Goal: Information Seeking & Learning: Learn about a topic

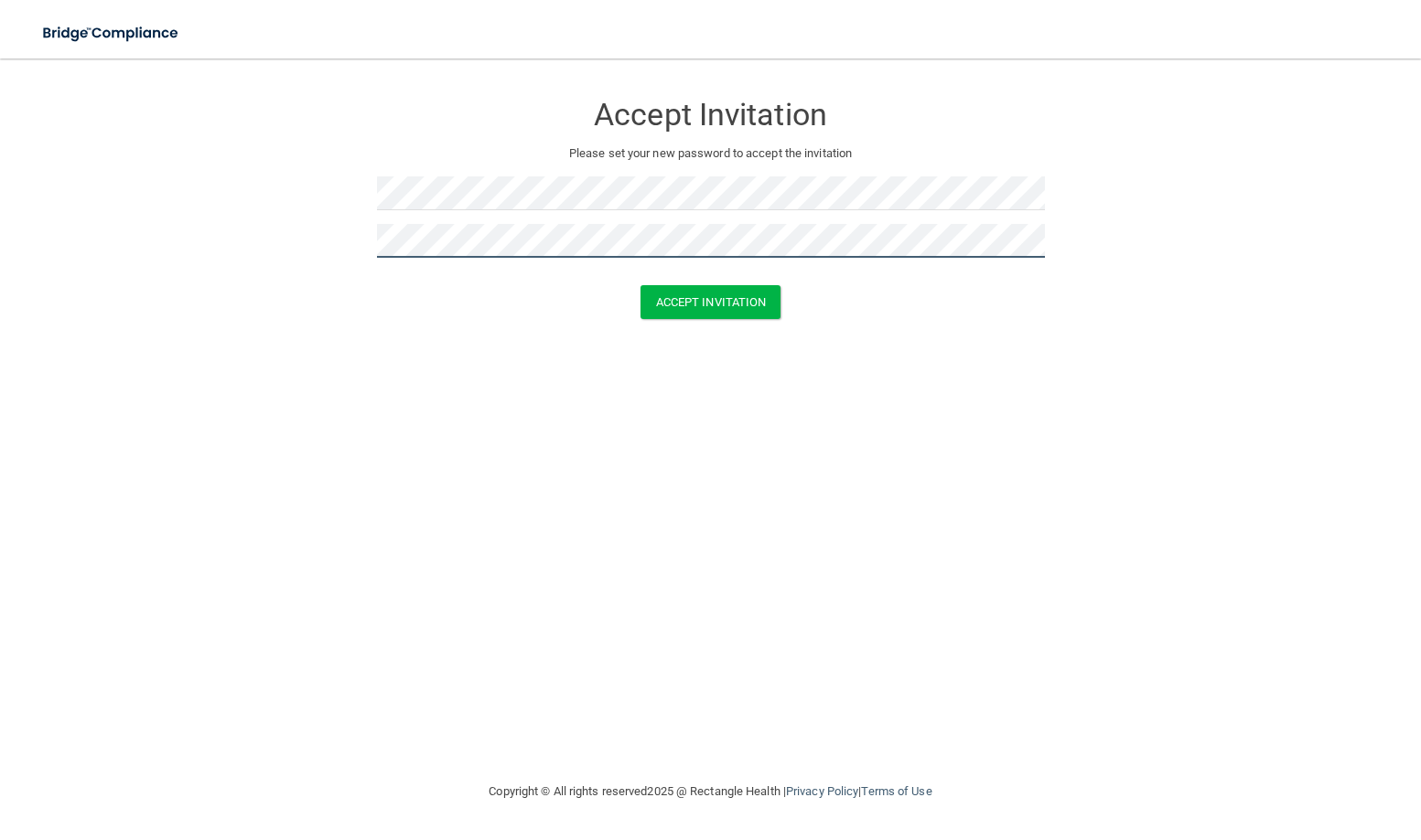
click at [640, 285] on button "Accept Invitation" at bounding box center [711, 302] width 141 height 34
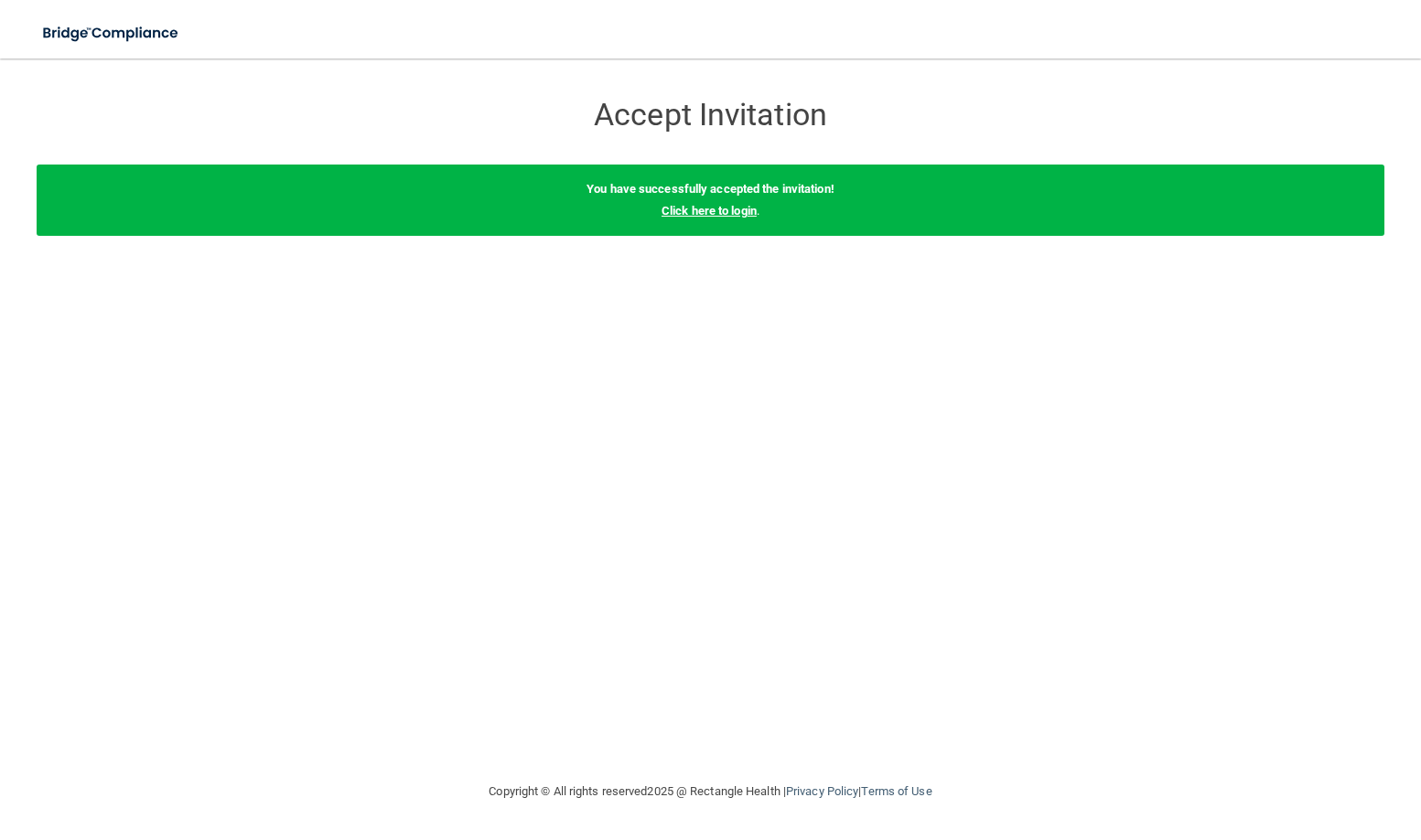
click at [709, 211] on link "Click here to login" at bounding box center [708, 211] width 95 height 14
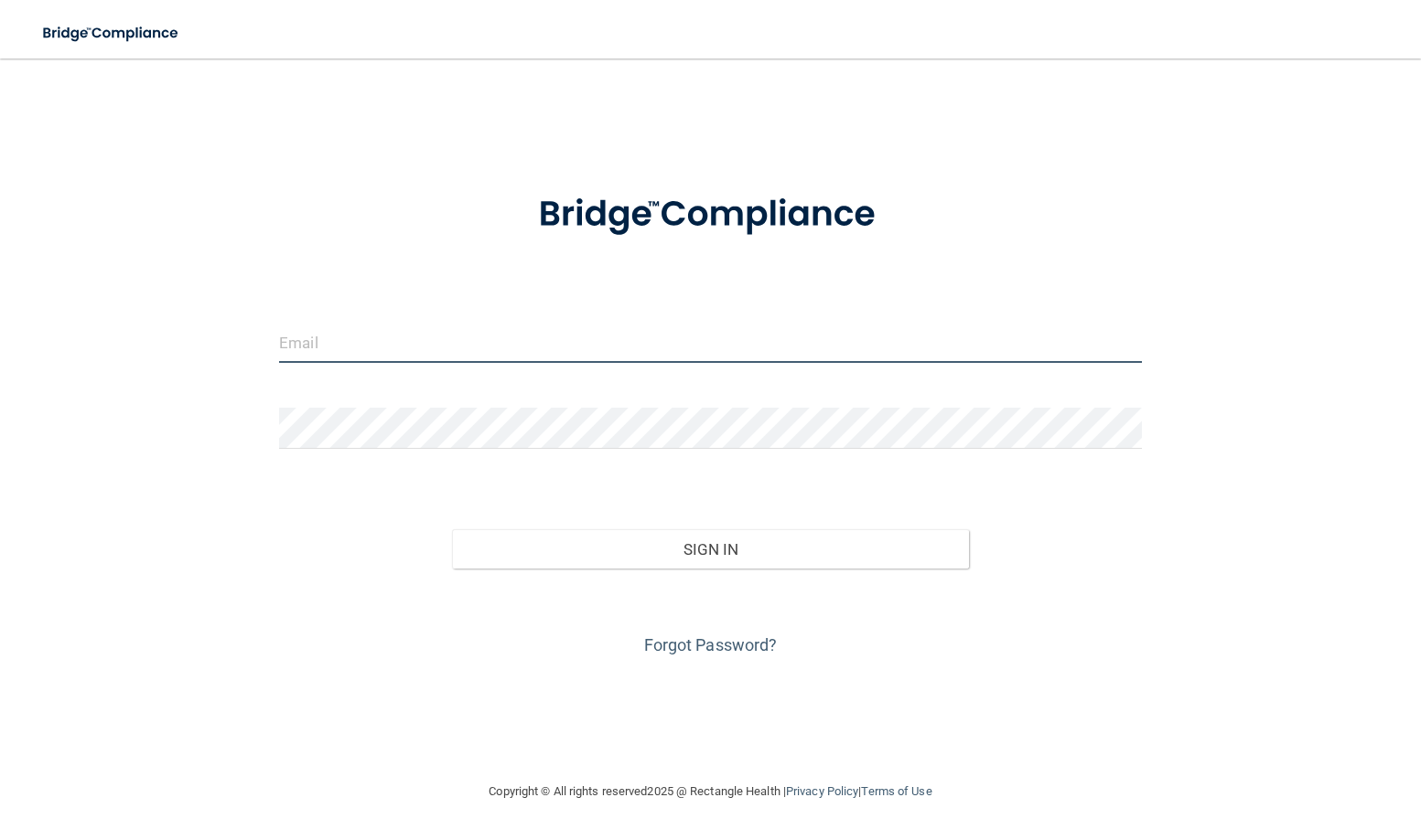
type input "[PERSON_NAME][EMAIL_ADDRESS][DOMAIN_NAME]"
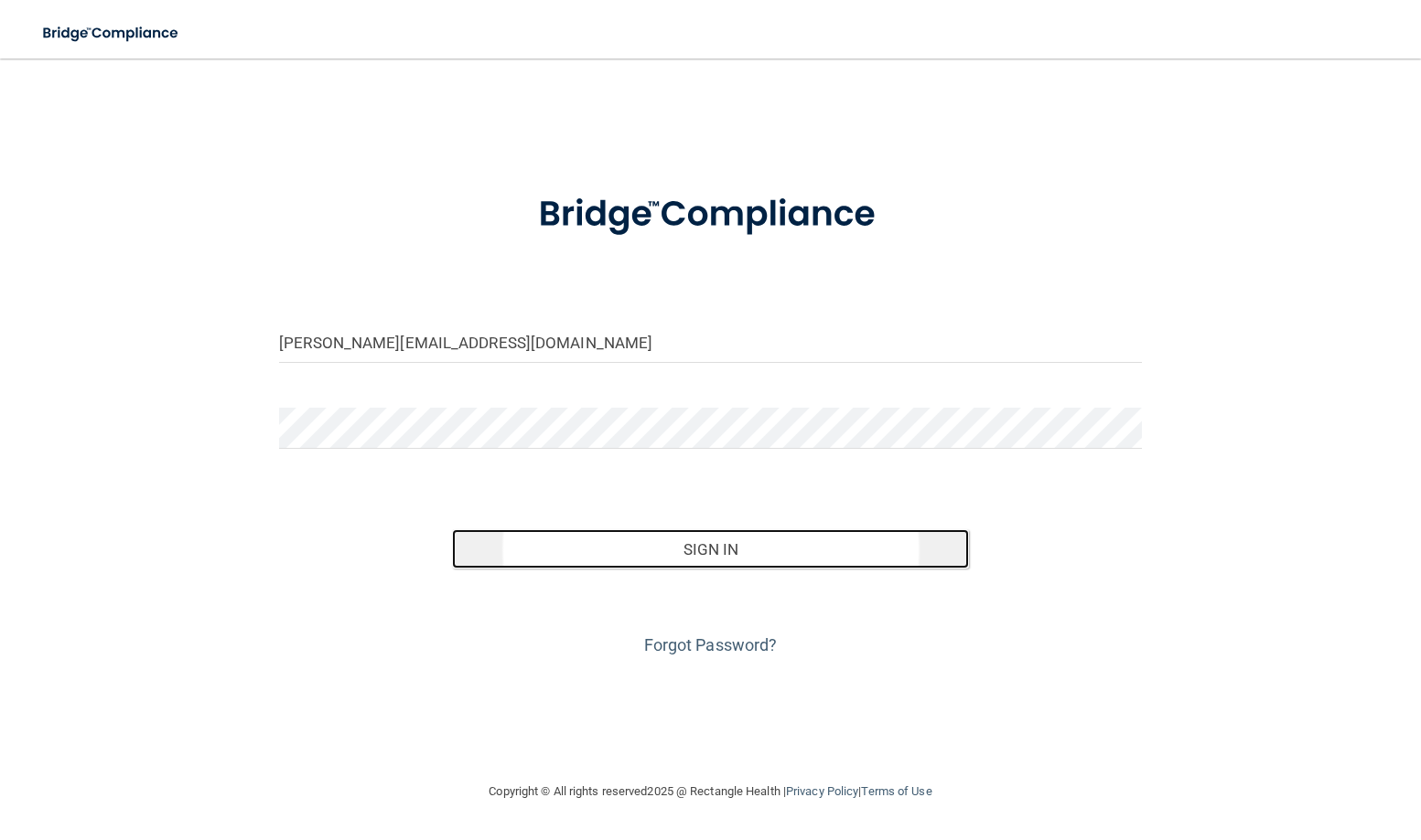
click at [709, 553] on button "Sign In" at bounding box center [711, 549] width 518 height 40
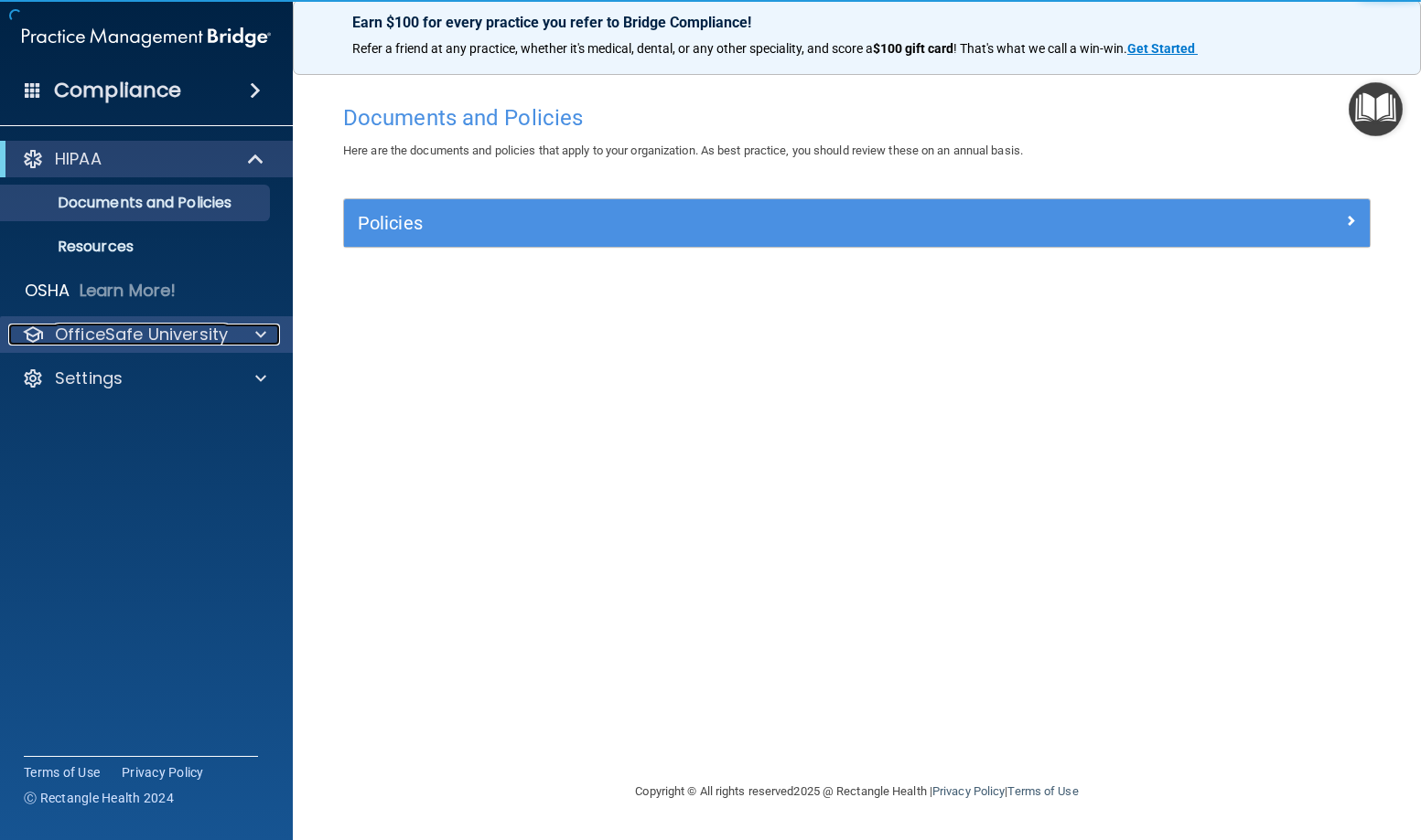
click at [193, 330] on p "OfficeSafe University" at bounding box center [141, 334] width 173 height 22
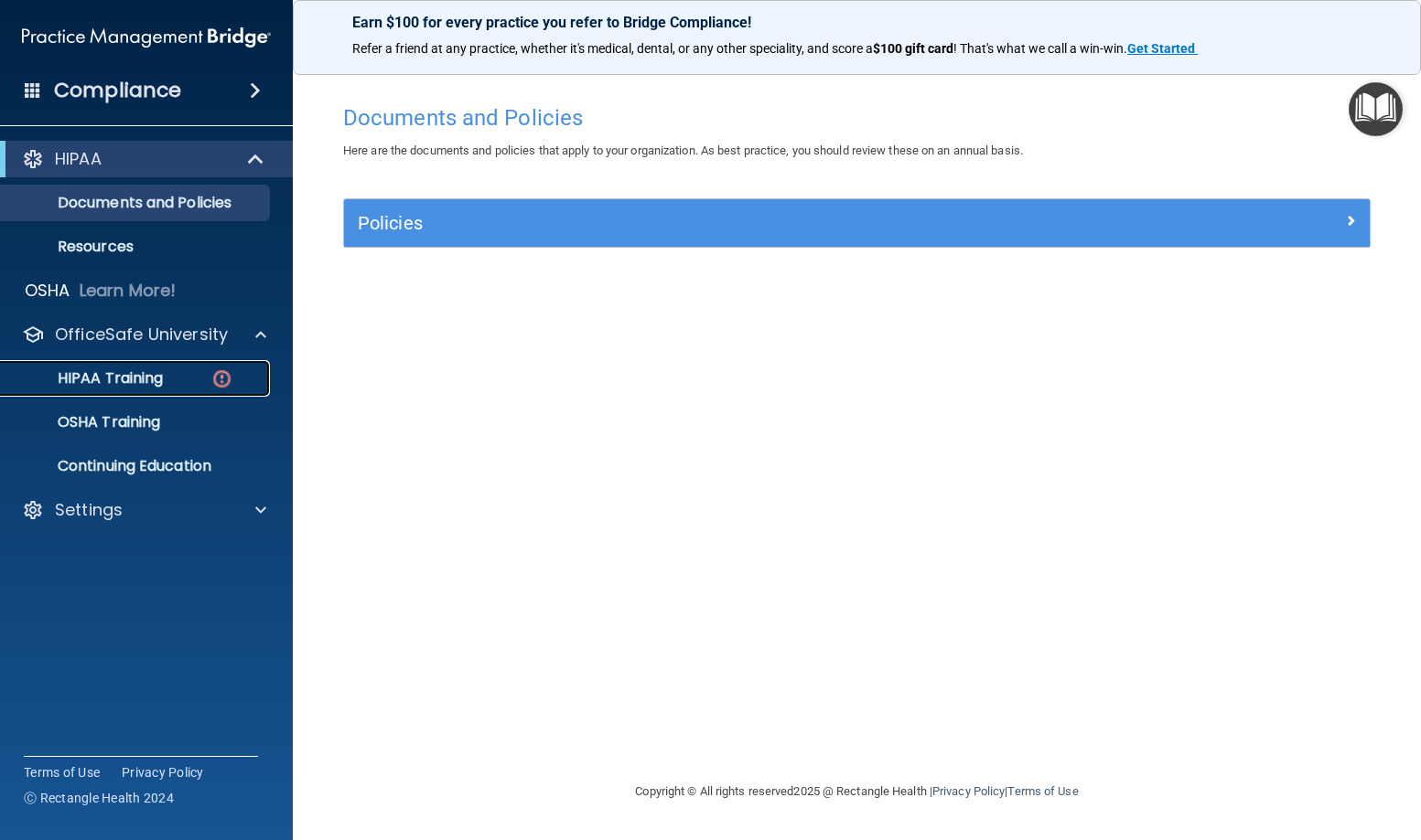
click at [189, 366] on link "HIPAA Training" at bounding box center [126, 378] width 288 height 36
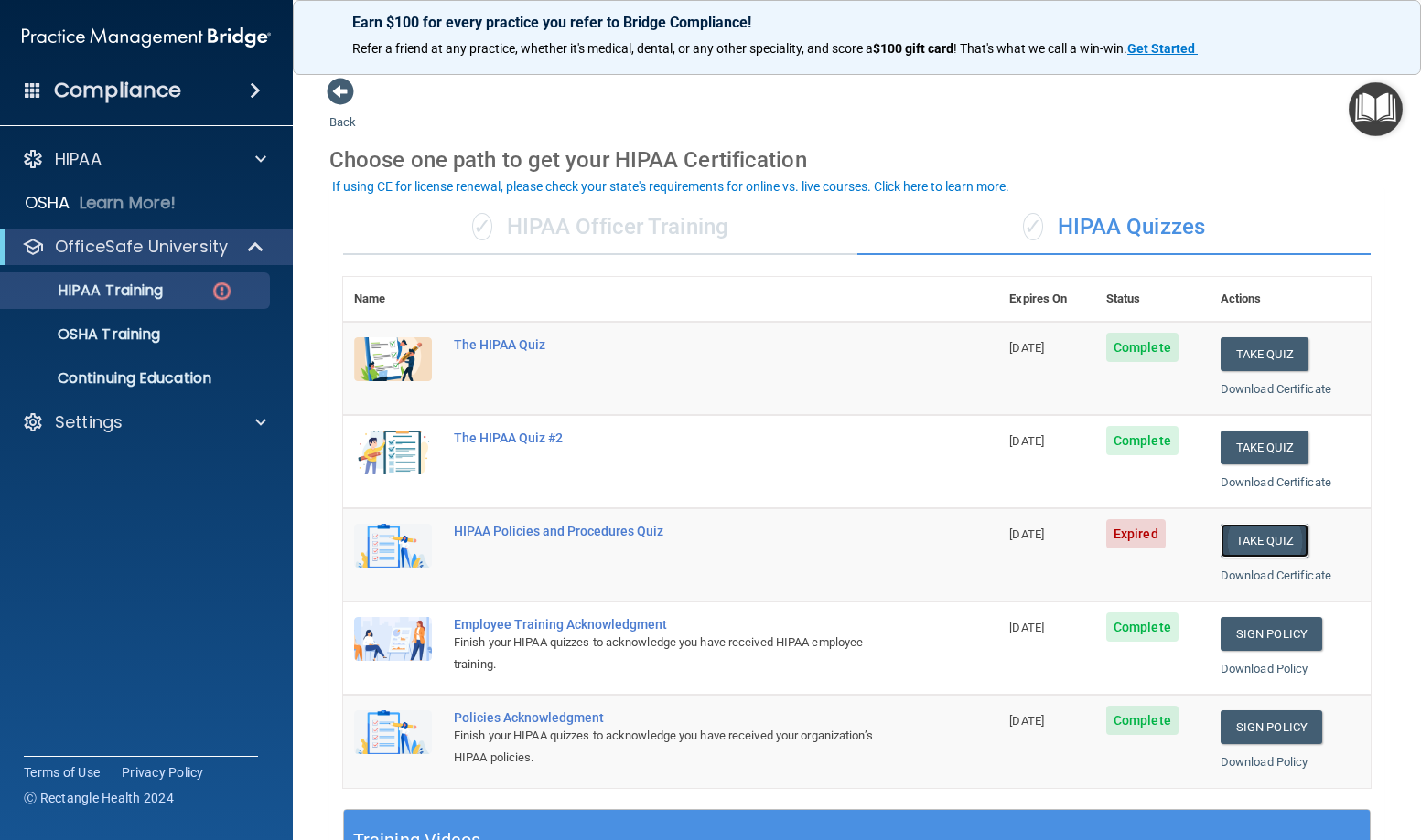
click at [1260, 538] on button "Take Quiz" at bounding box center [1264, 540] width 88 height 34
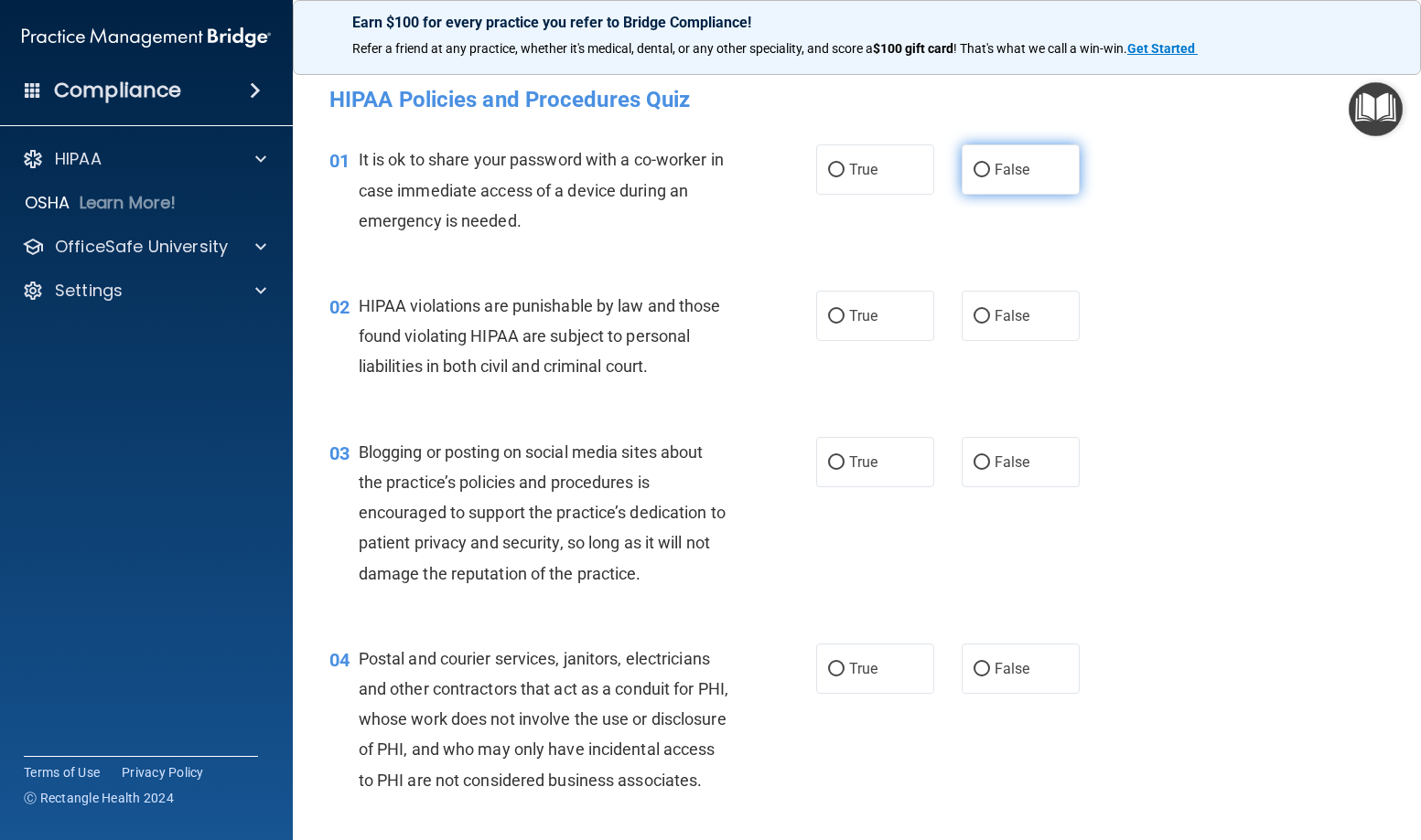
click at [962, 181] on label "False" at bounding box center [1020, 169] width 118 height 50
click at [973, 177] on input "False" at bounding box center [981, 171] width 17 height 14
radio input "true"
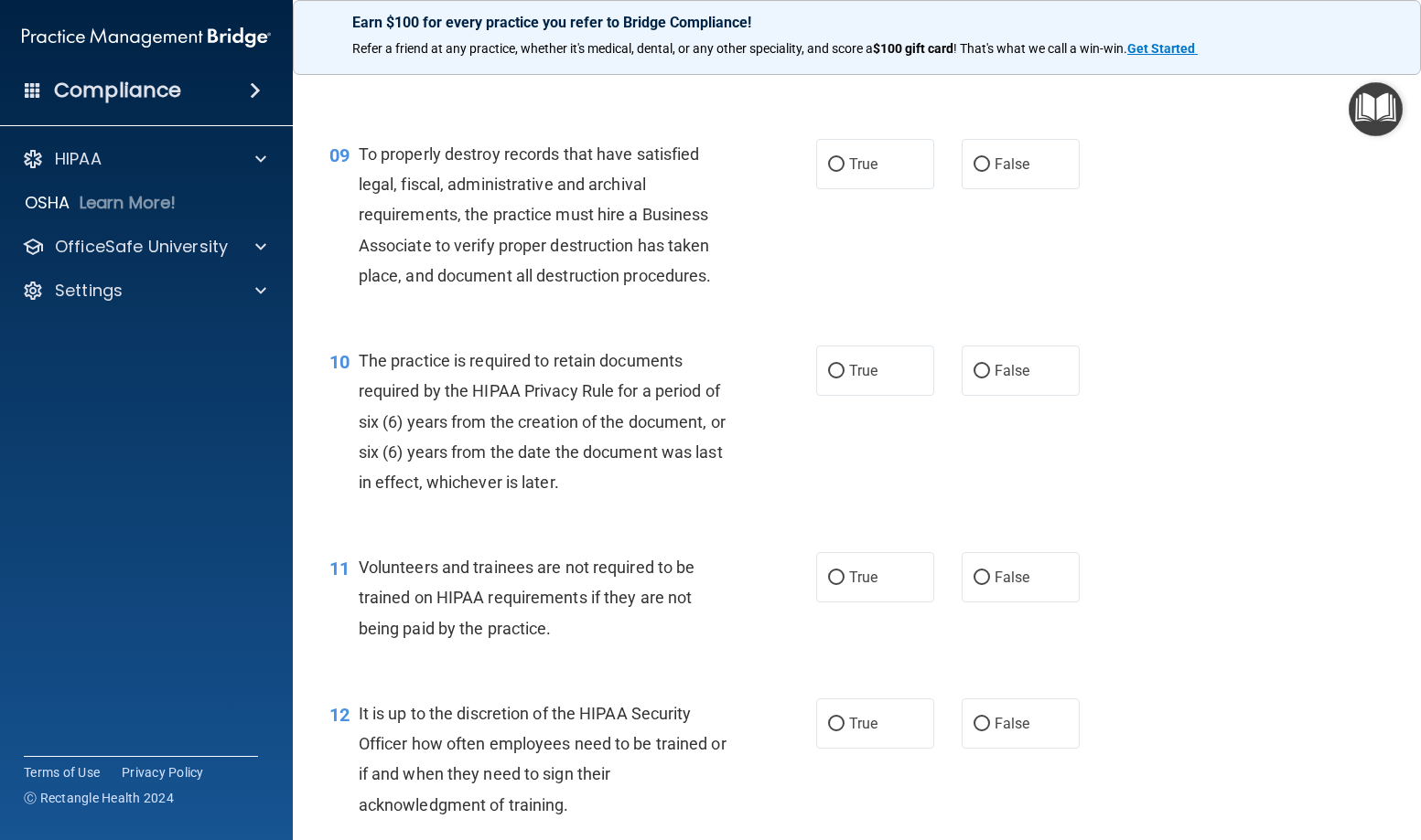
scroll to position [1737, 0]
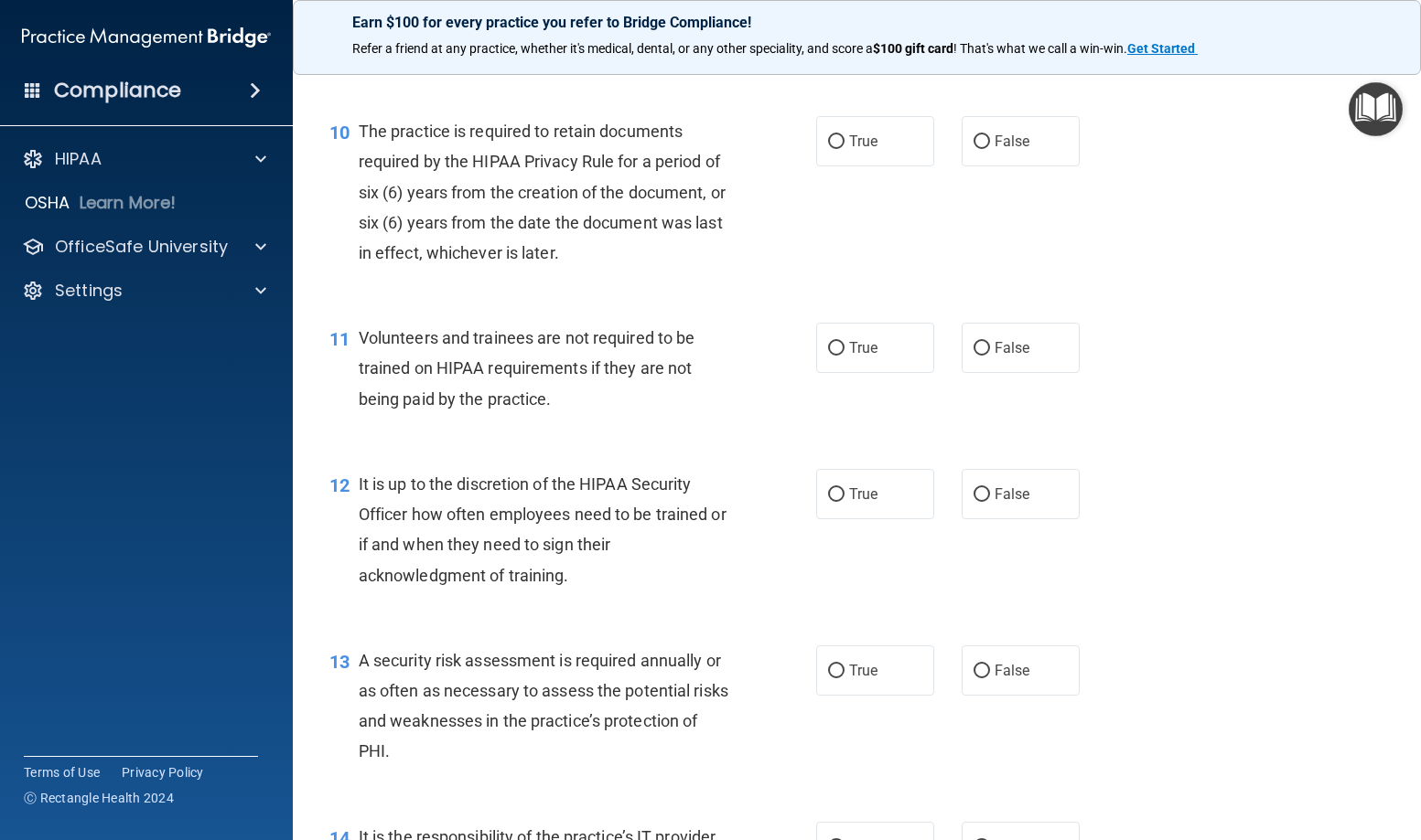
click at [1396, 591] on main "- HIPAA Policies and Procedures Quiz This quiz doesn’t expire until 09/05/2025.…" at bounding box center [856, 450] width 1128 height 782
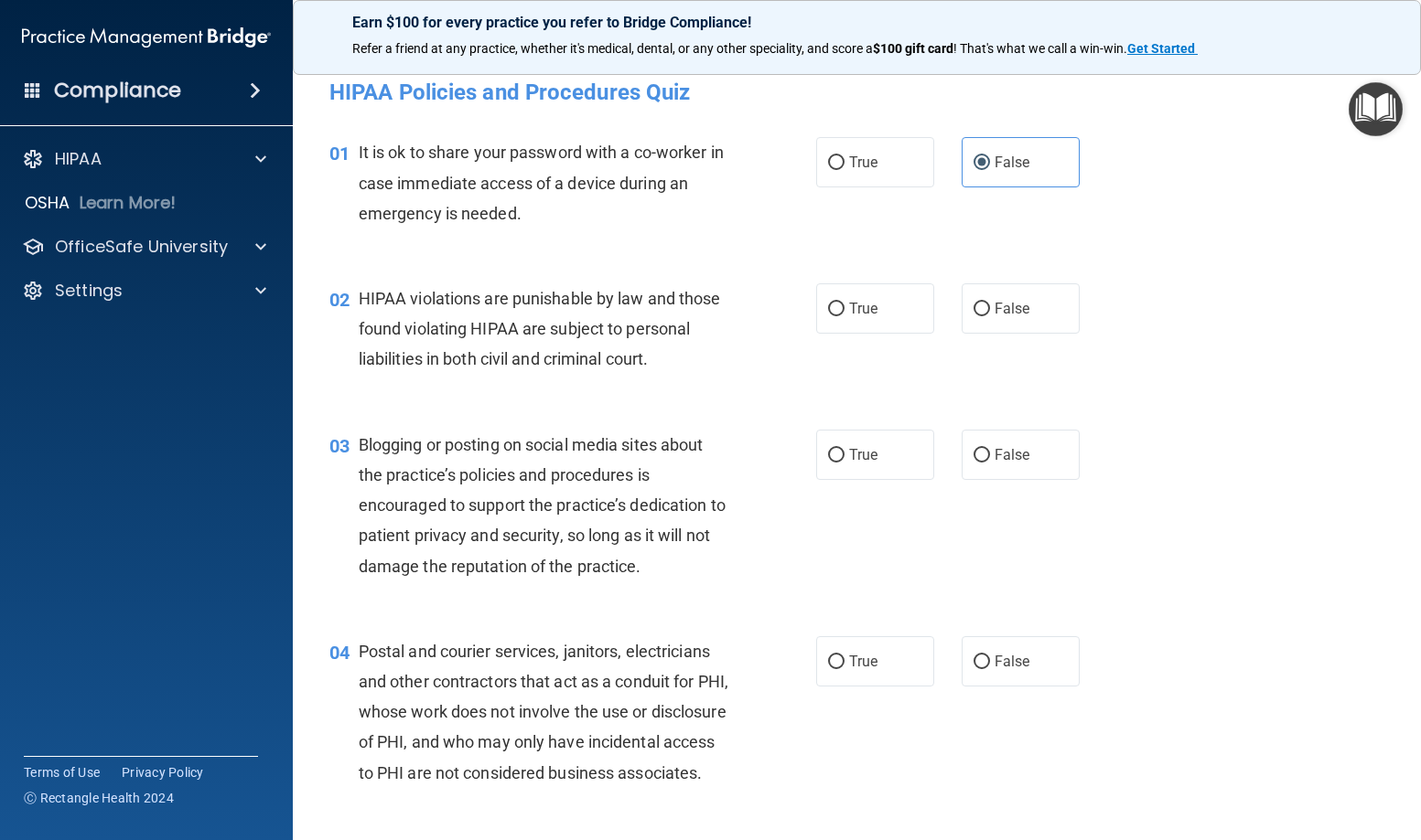
scroll to position [0, 0]
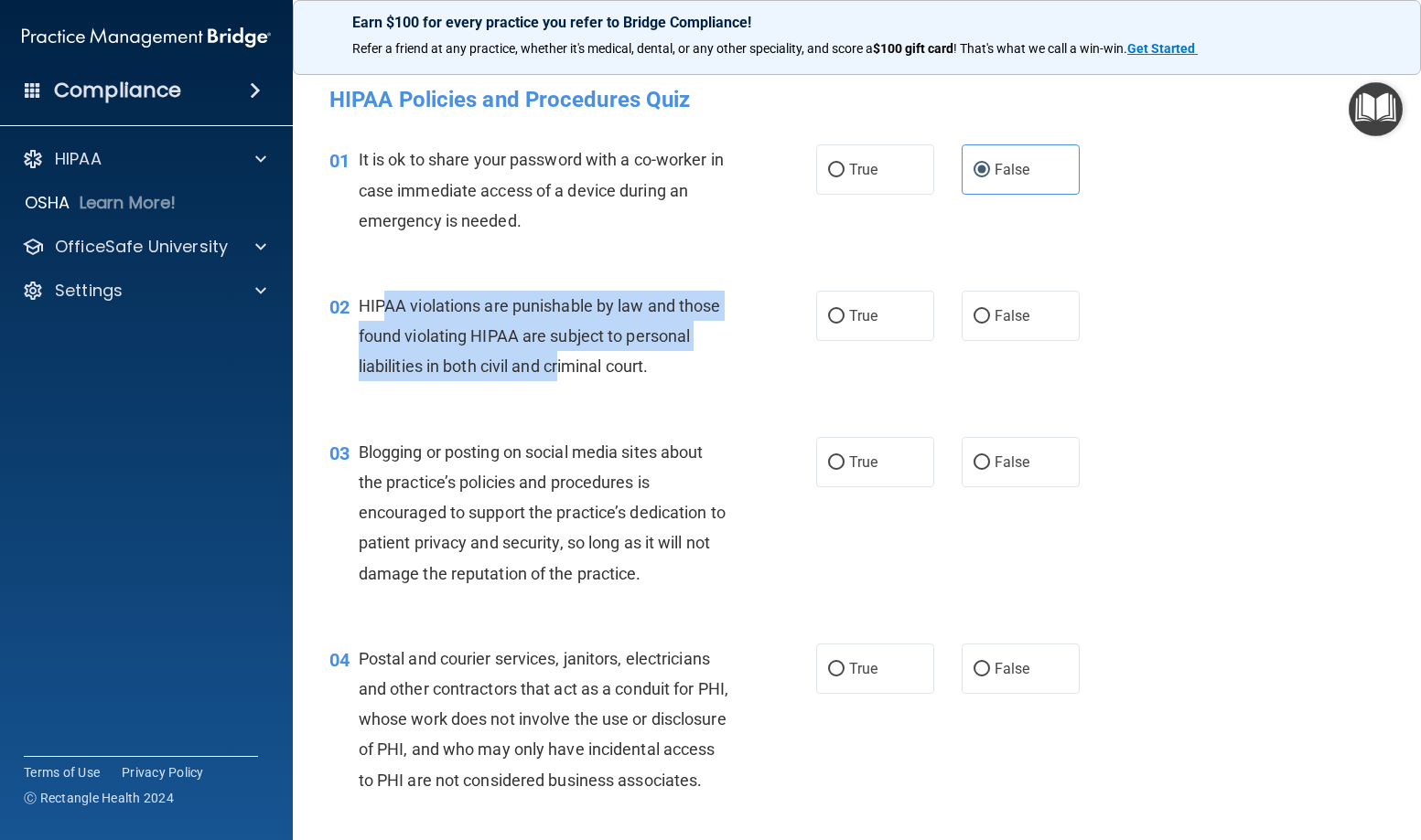
drag, startPoint x: 383, startPoint y: 303, endPoint x: 564, endPoint y: 371, distance: 193.4
click at [564, 371] on span "HIPAA violations are punishable by law and those found violating HIPAA are subj…" at bounding box center [539, 335] width 362 height 79
drag, startPoint x: 564, startPoint y: 371, endPoint x: 550, endPoint y: 366, distance: 14.9
click at [561, 371] on span "HIPAA violations are punishable by law and those found violating HIPAA are subj…" at bounding box center [539, 335] width 362 height 79
click at [681, 325] on span "HIPAA violations are punishable by law and those found violating HIPAA are subj…" at bounding box center [539, 335] width 362 height 79
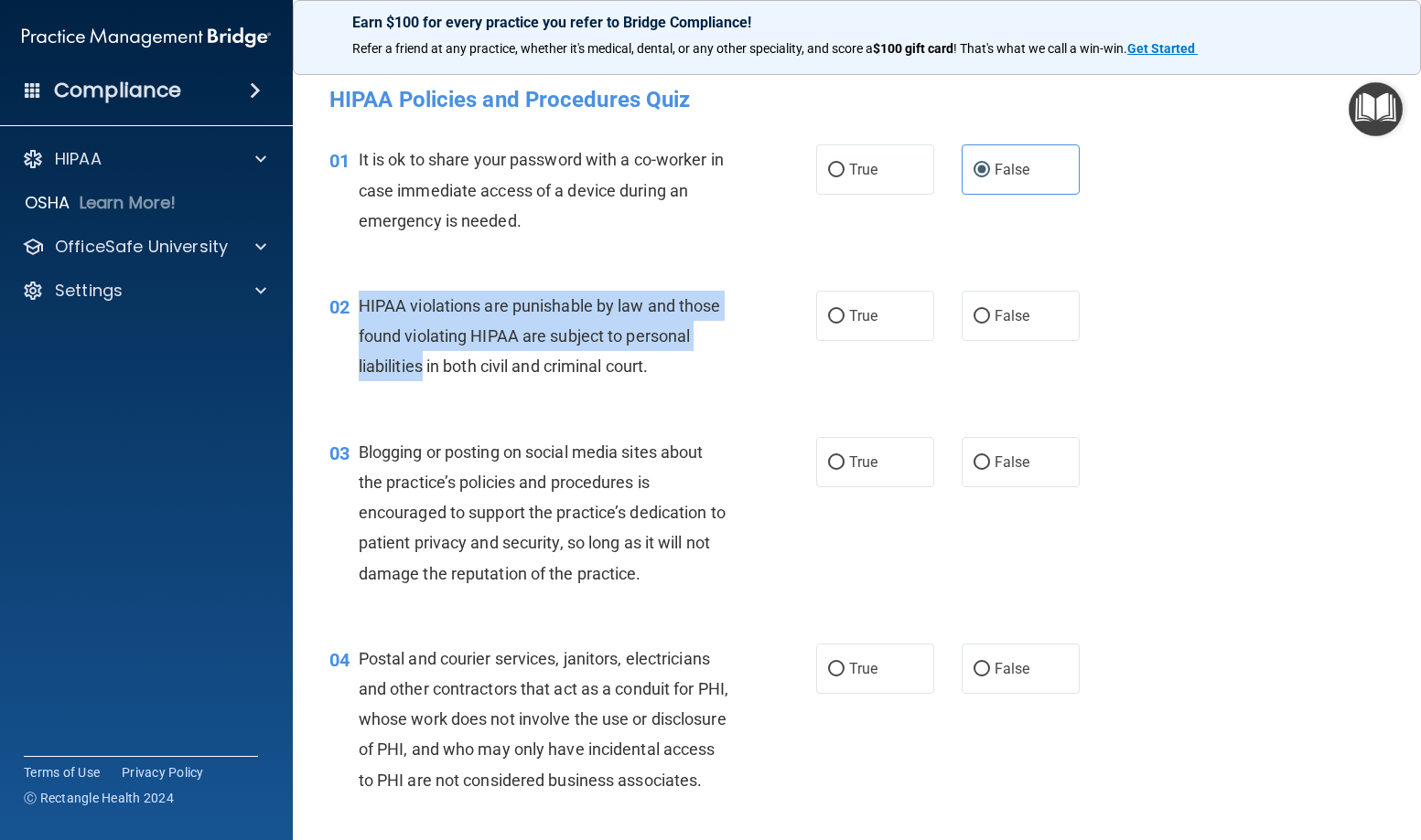
drag, startPoint x: 357, startPoint y: 313, endPoint x: 423, endPoint y: 369, distance: 86.6
click at [423, 369] on div "02 HIPAA violations are punishable by law and those found violating HIPAA are s…" at bounding box center [573, 341] width 541 height 101
click at [423, 371] on span "HIPAA violations are punishable by law and those found violating HIPAA are subj…" at bounding box center [539, 335] width 362 height 79
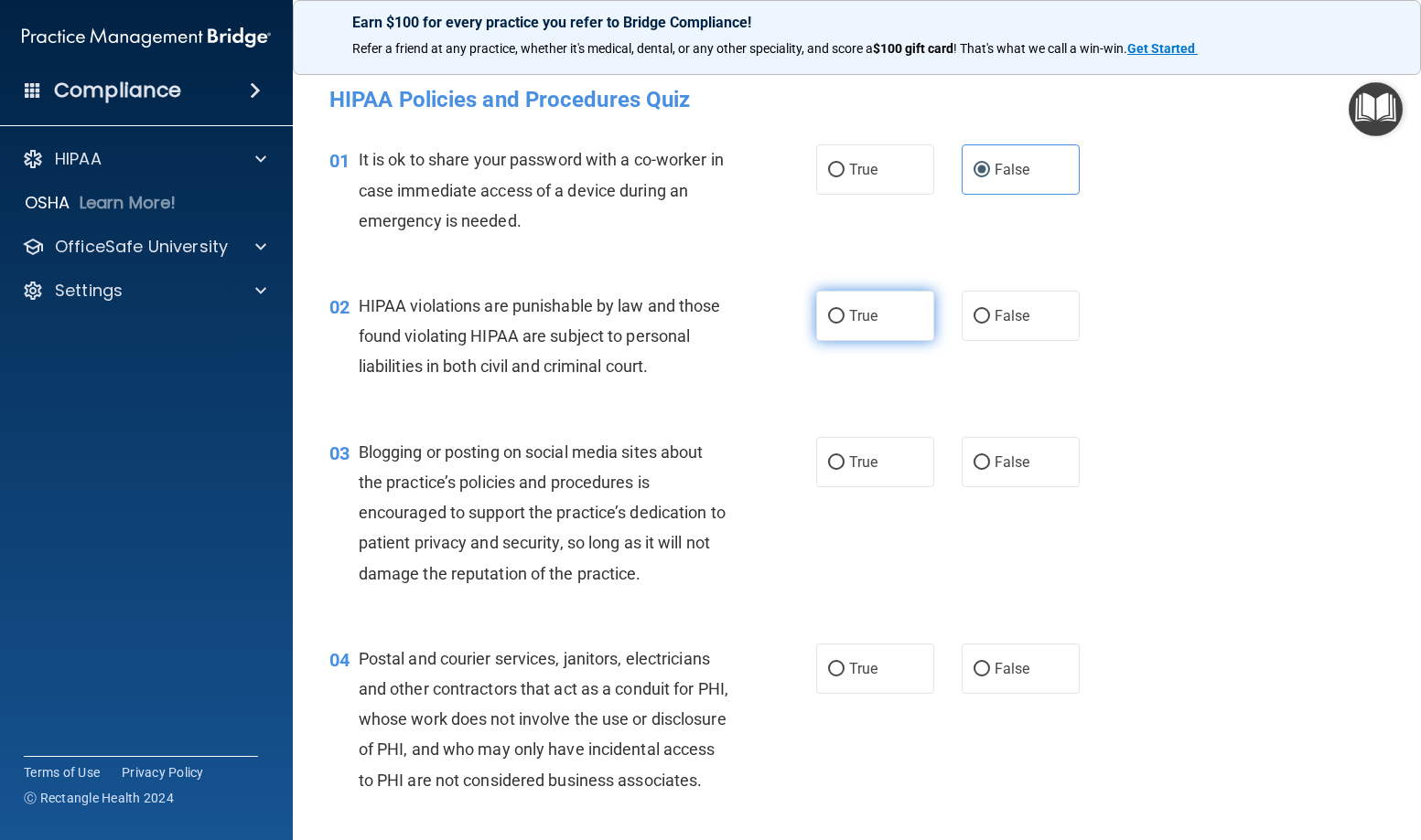
click at [905, 305] on label "True" at bounding box center [875, 316] width 118 height 50
click at [844, 310] on input "True" at bounding box center [836, 317] width 17 height 14
radio input "true"
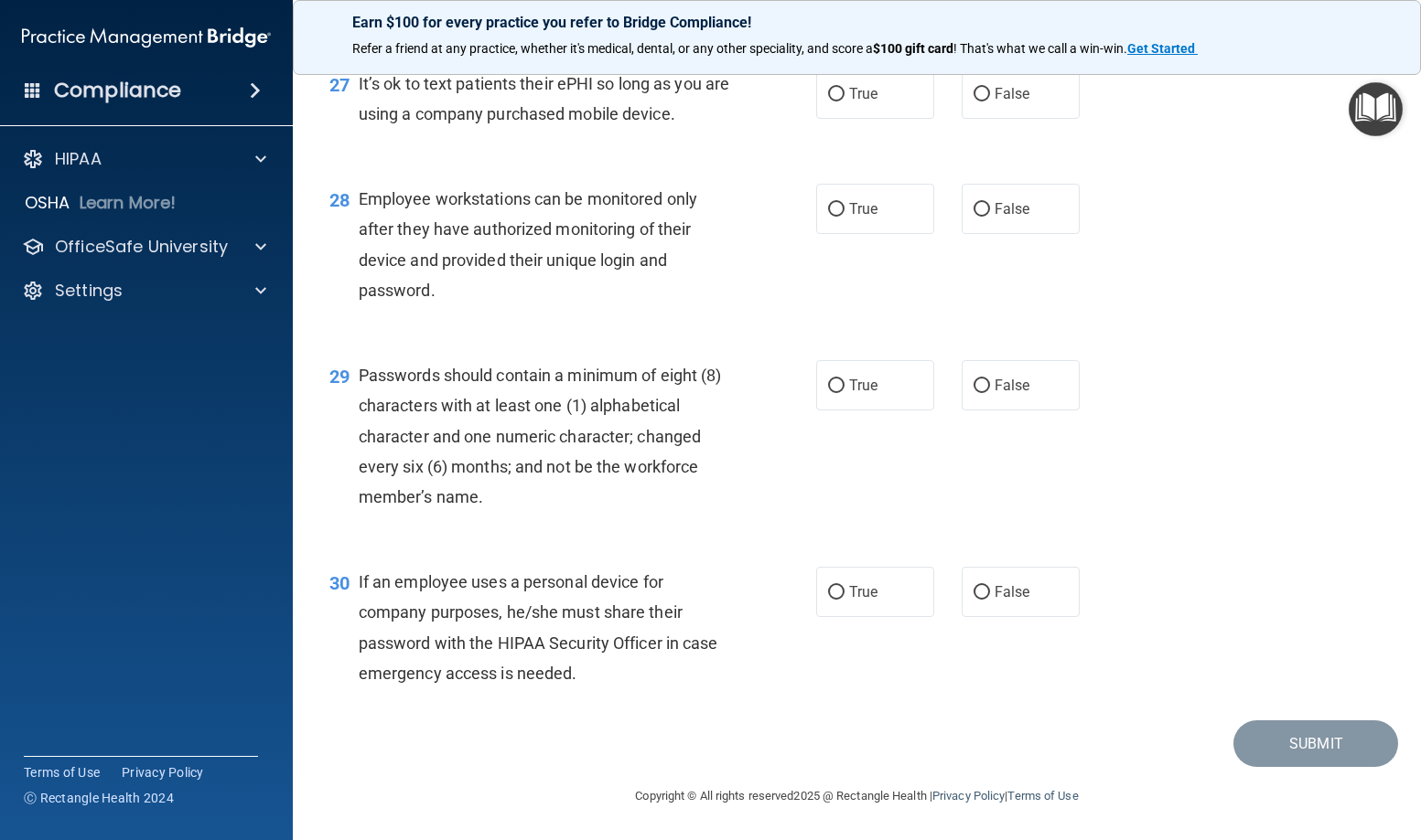
scroll to position [4510, 0]
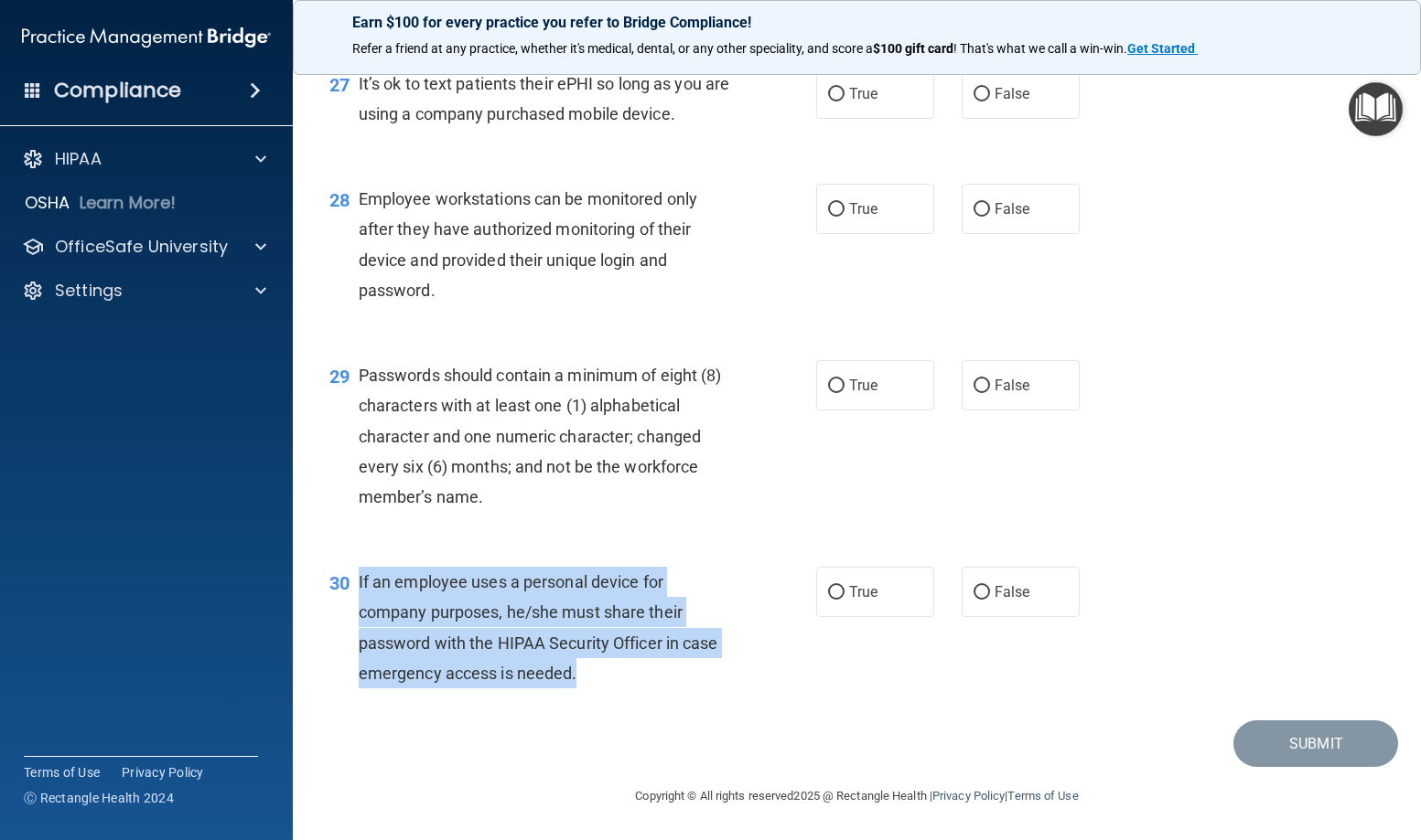
drag, startPoint x: 358, startPoint y: 578, endPoint x: 613, endPoint y: 683, distance: 275.8
click at [613, 683] on div "If an employee uses a personal device for company purposes, he/she must share t…" at bounding box center [551, 627] width 385 height 122
click at [614, 683] on div "If an employee uses a personal device for company purposes, he/she must share t…" at bounding box center [551, 627] width 385 height 122
drag, startPoint x: 617, startPoint y: 685, endPoint x: 357, endPoint y: 595, distance: 275.1
click at [357, 595] on div "30 If an employee uses a personal device for company purposes, he/she must shar…" at bounding box center [573, 631] width 541 height 130
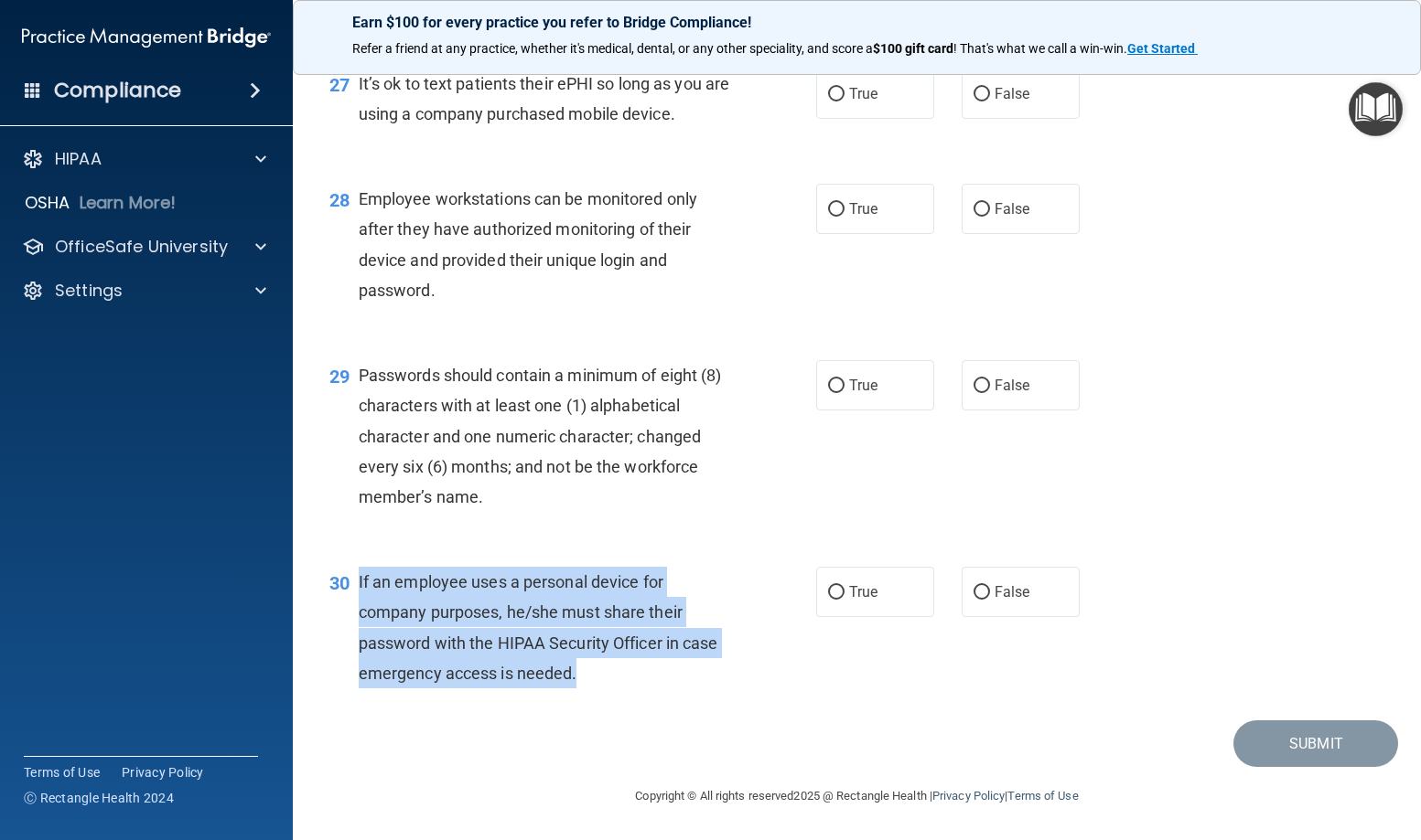
click at [513, 688] on div "If an employee uses a personal device for company purposes, he/she must share t…" at bounding box center [551, 627] width 385 height 122
click at [510, 690] on div "30 If an employee uses a personal device for company purposes, he/she must shar…" at bounding box center [573, 631] width 541 height 130
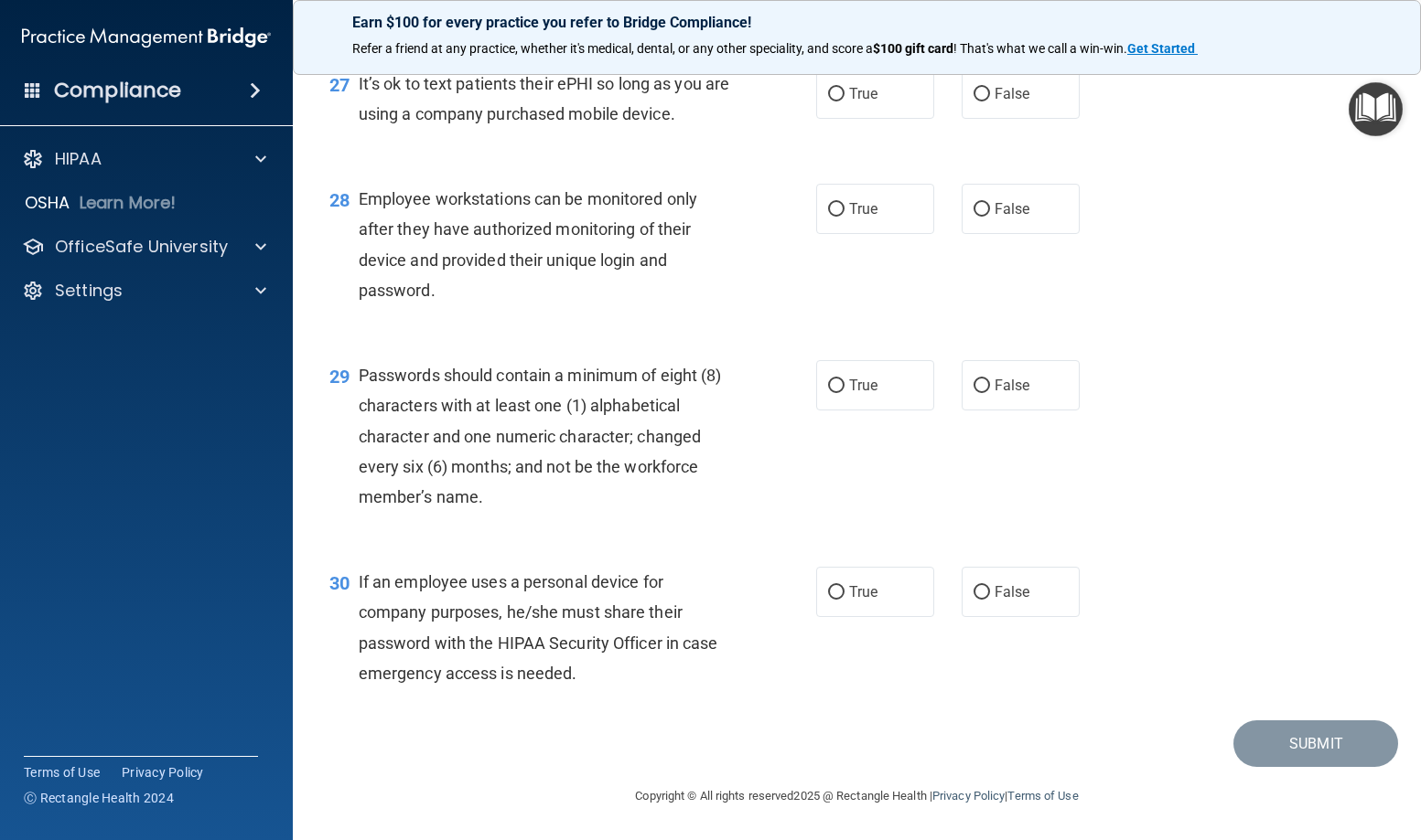
click at [1104, 617] on div "30 If an employee uses a personal device for company purposes, he/she must shar…" at bounding box center [856, 632] width 1082 height 176
click at [1053, 608] on label "False" at bounding box center [1020, 591] width 118 height 50
click at [990, 600] on input "False" at bounding box center [981, 593] width 17 height 14
radio input "true"
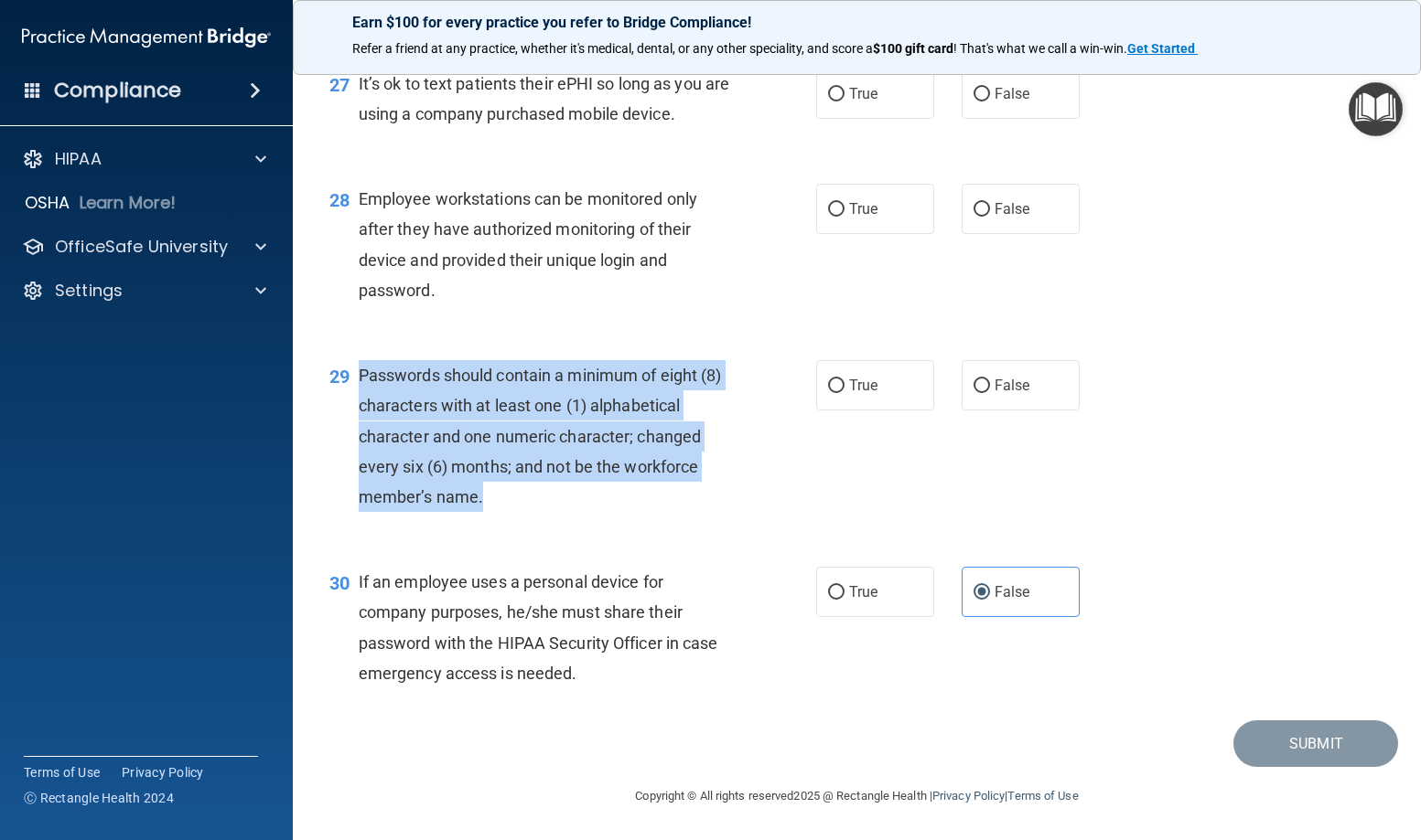
drag, startPoint x: 512, startPoint y: 499, endPoint x: 359, endPoint y: 387, distance: 189.6
click at [359, 387] on div "Passwords should contain a minimum of eight (8) characters with at least one (1…" at bounding box center [551, 436] width 385 height 152
drag, startPoint x: 359, startPoint y: 387, endPoint x: 483, endPoint y: 484, distance: 157.4
click at [483, 484] on div "Passwords should contain a minimum of eight (8) characters with at least one (1…" at bounding box center [551, 436] width 385 height 152
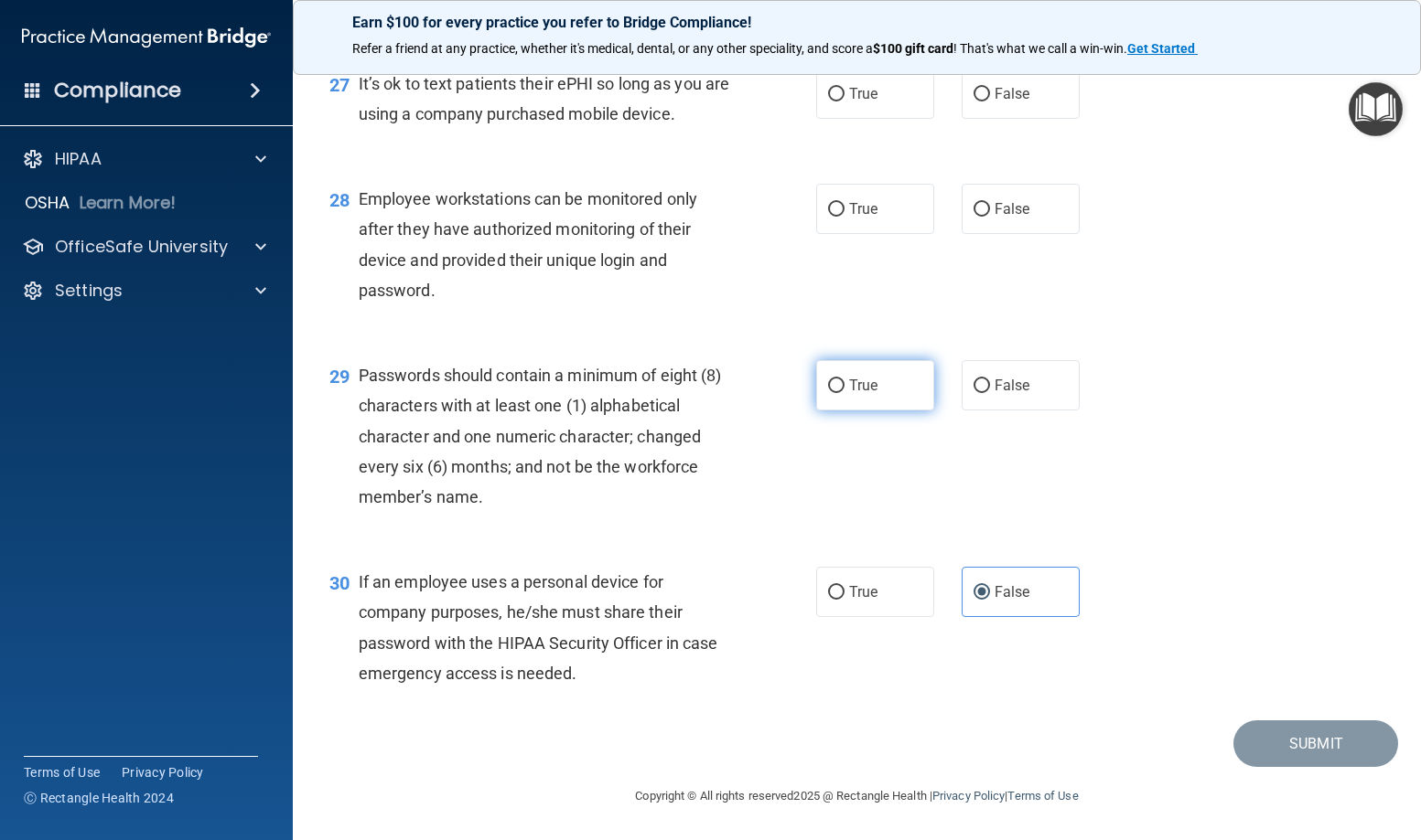
click at [852, 393] on span "True" at bounding box center [863, 385] width 28 height 18
click at [844, 393] on input "True" at bounding box center [836, 386] width 17 height 14
radio input "true"
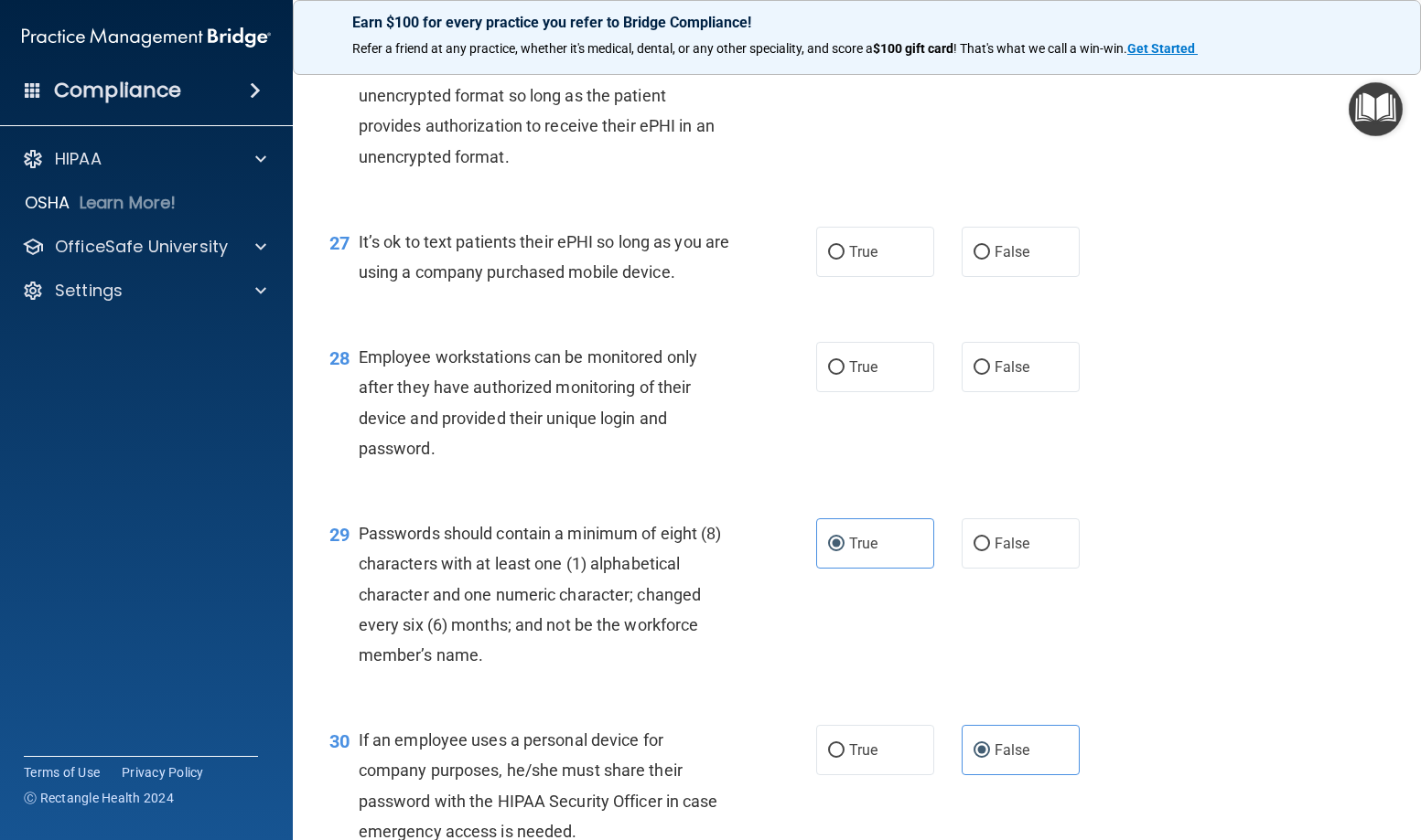
scroll to position [4143, 0]
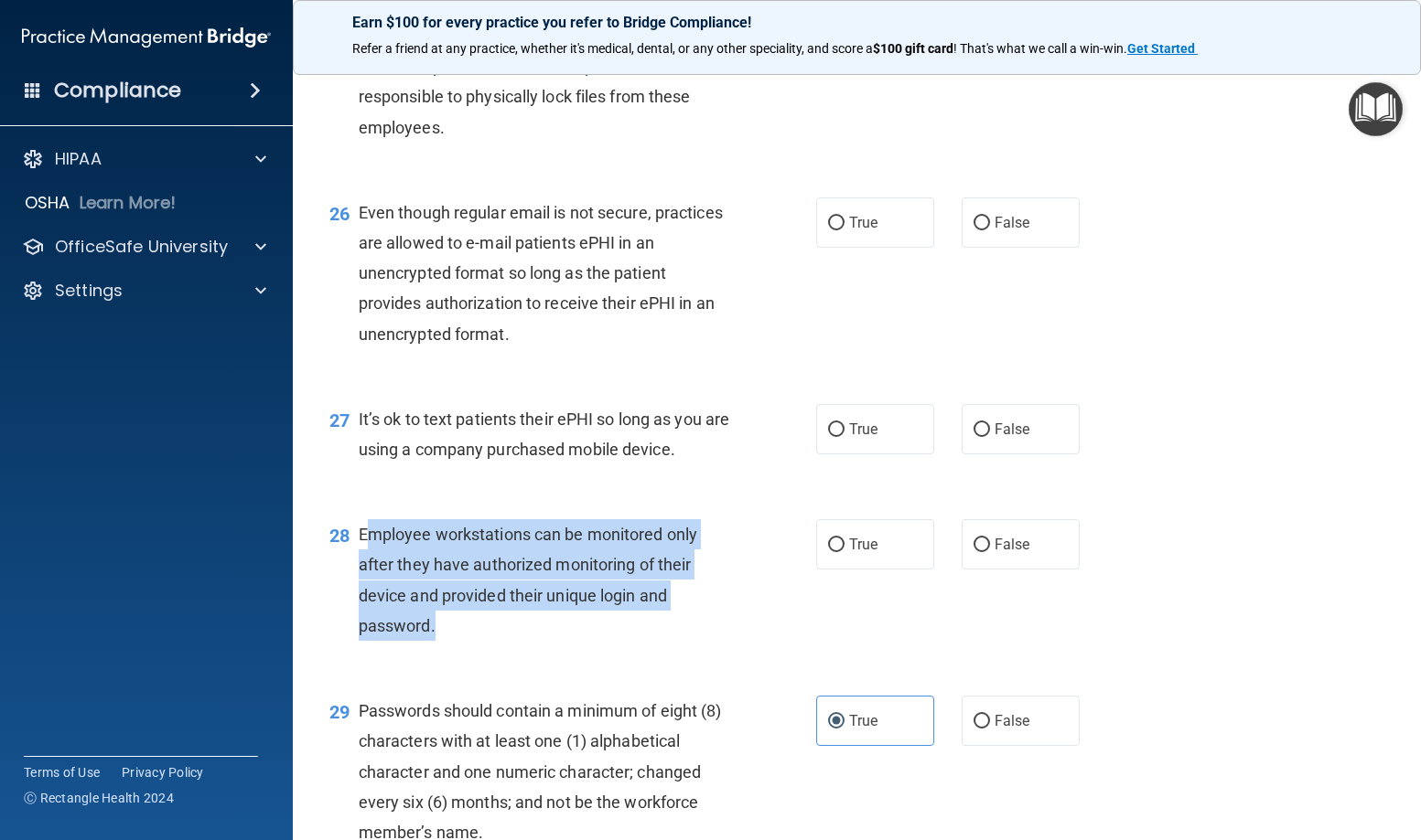
drag, startPoint x: 363, startPoint y: 558, endPoint x: 508, endPoint y: 649, distance: 171.2
click at [508, 641] on div "Employee workstations can be monitored only after they have authorized monitori…" at bounding box center [551, 580] width 385 height 122
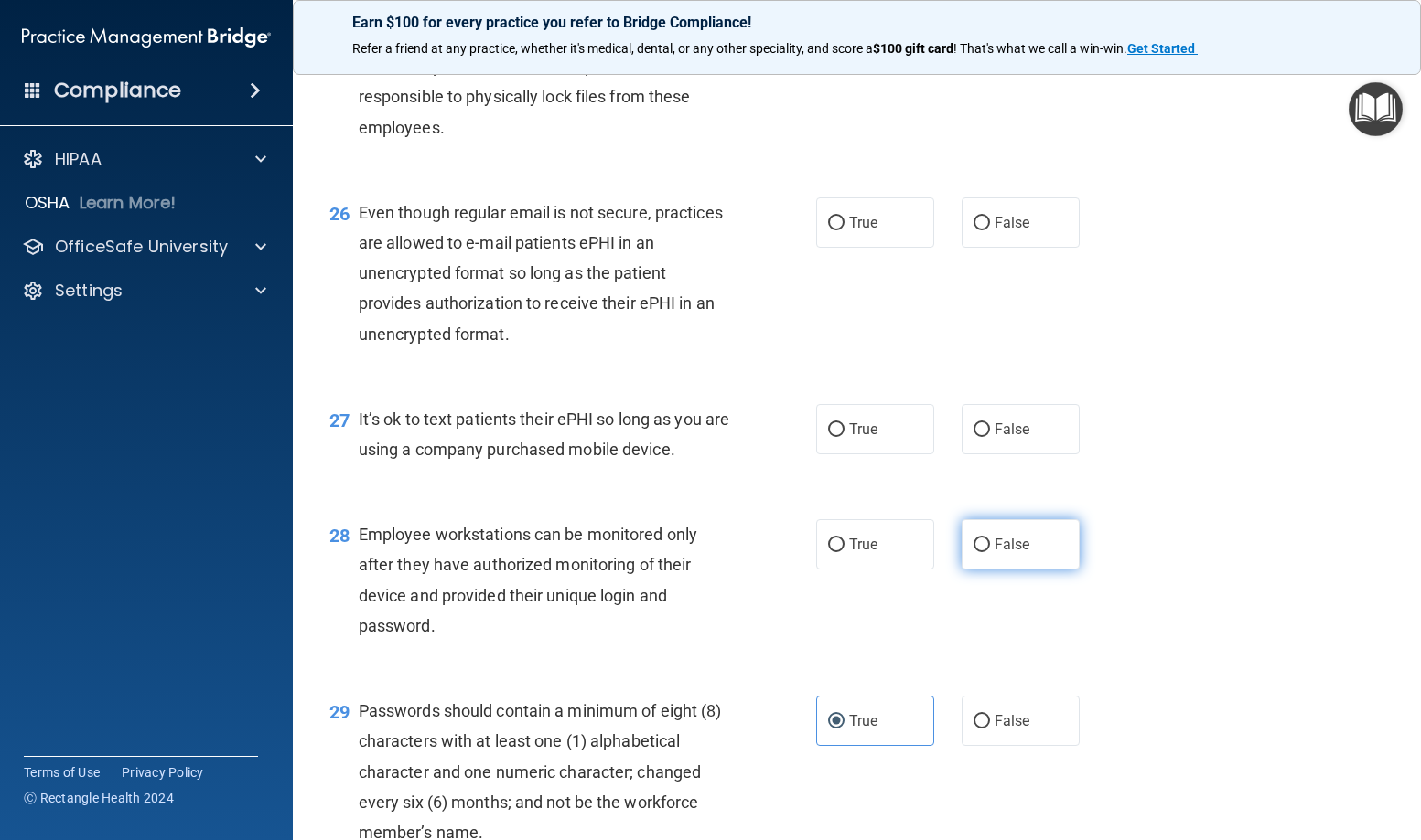
click at [1039, 567] on label "False" at bounding box center [1020, 544] width 118 height 50
click at [990, 552] on input "False" at bounding box center [981, 545] width 17 height 14
radio input "true"
drag, startPoint x: 715, startPoint y: 491, endPoint x: 374, endPoint y: 469, distance: 341.7
click at [374, 465] on div "It’s ok to text patients their ePHI so long as you are using a company purchase…" at bounding box center [551, 434] width 385 height 61
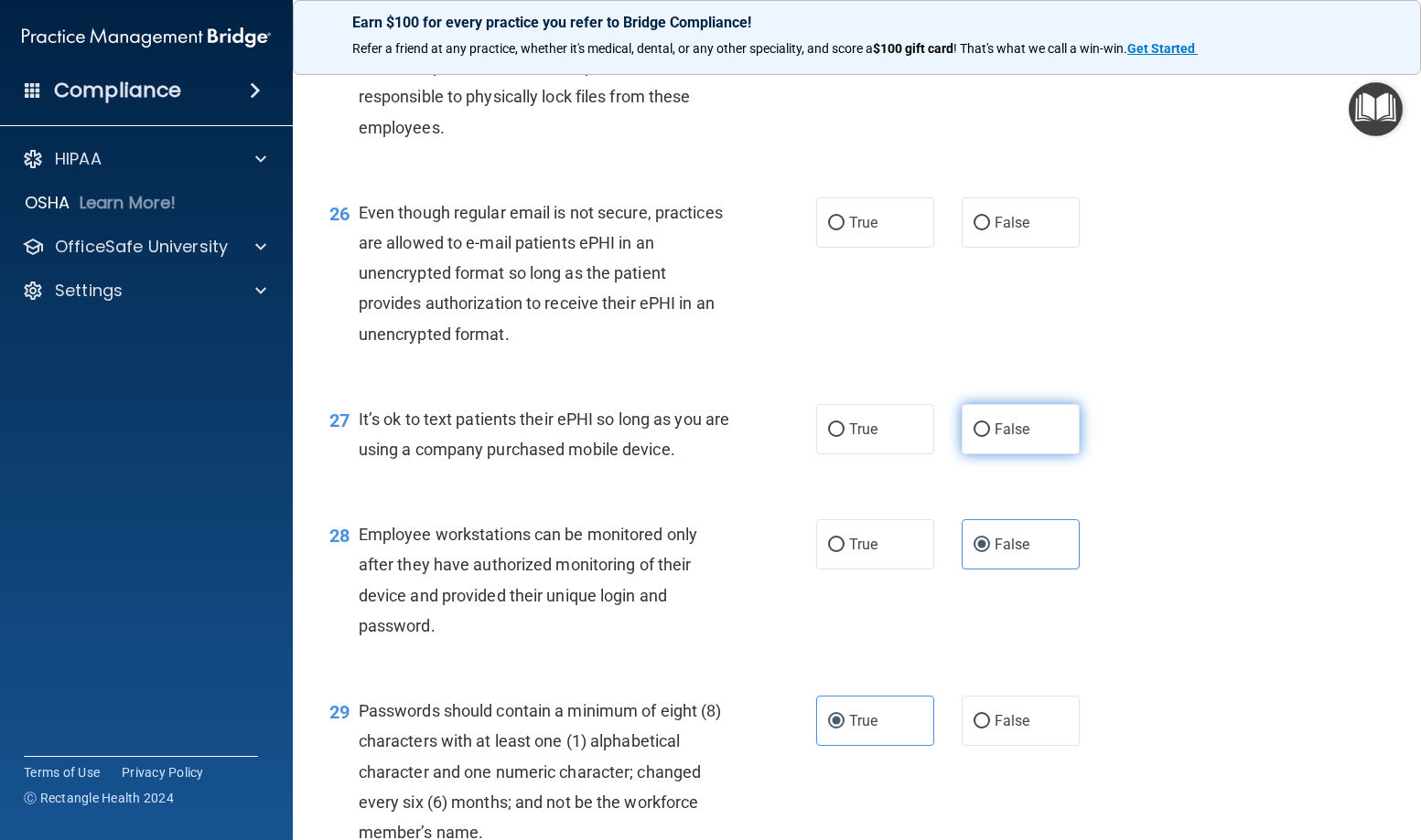
click at [1007, 455] on label "False" at bounding box center [1020, 428] width 118 height 50
click at [990, 437] on input "False" at bounding box center [981, 430] width 17 height 14
radio input "true"
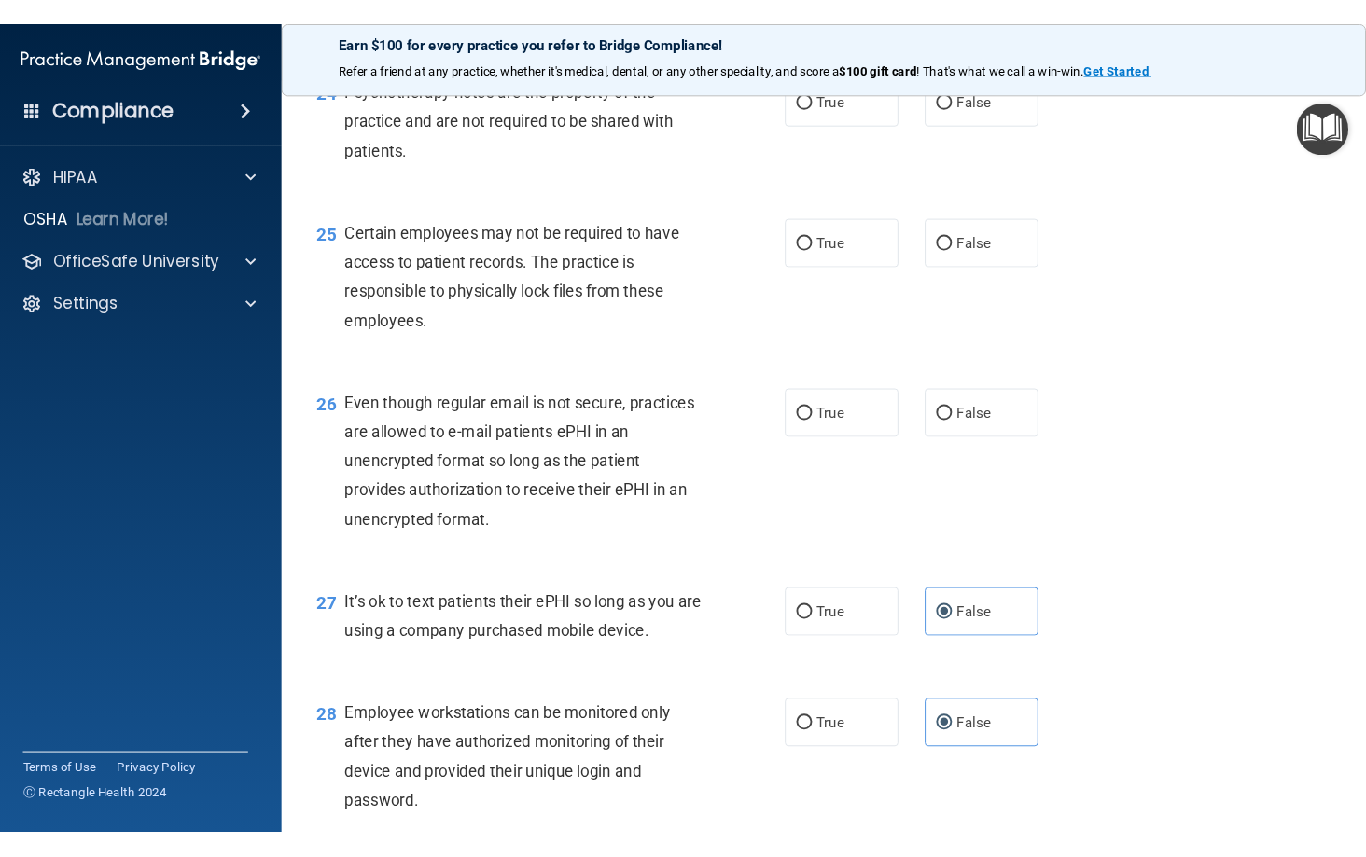
scroll to position [4041, 0]
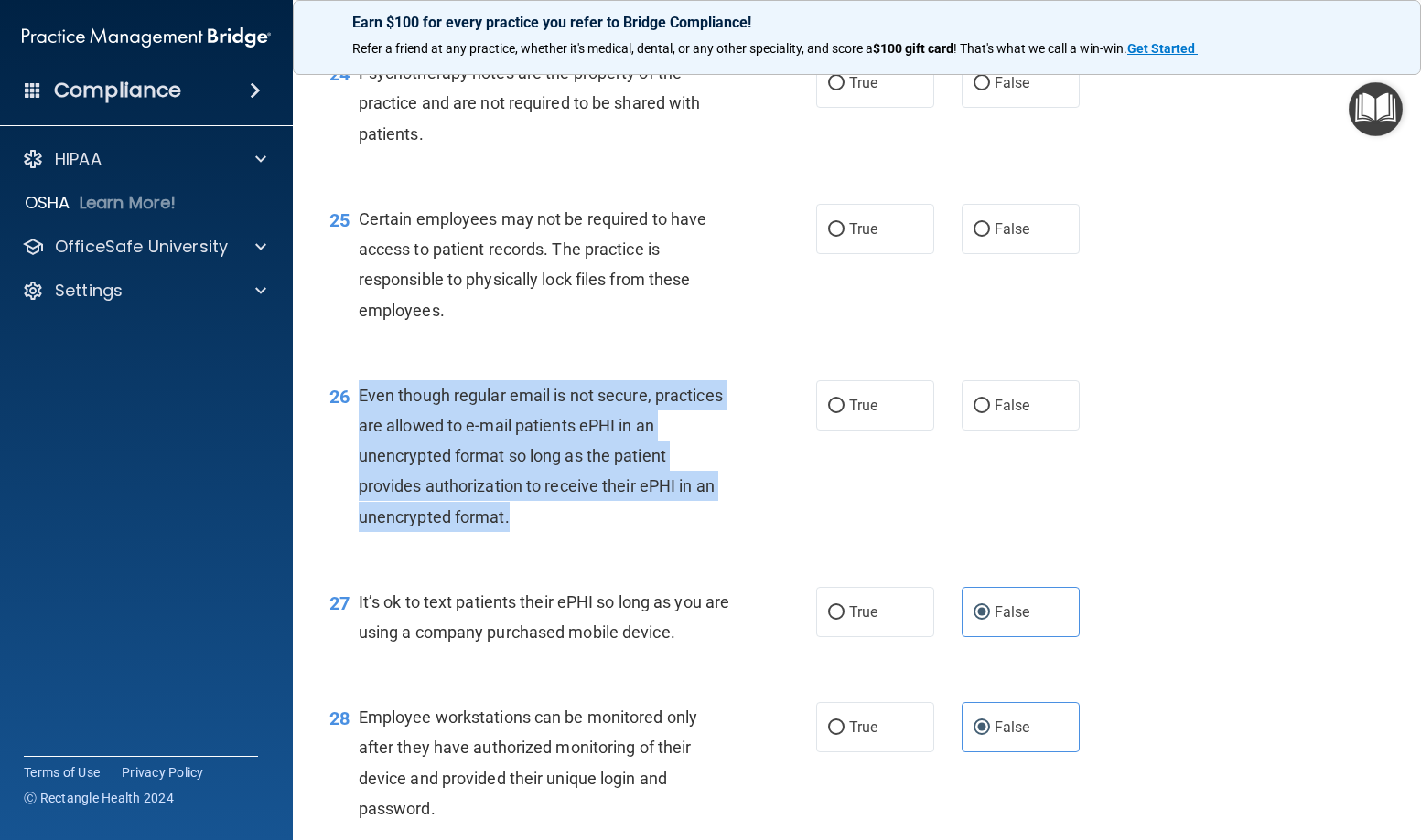
drag, startPoint x: 359, startPoint y: 432, endPoint x: 605, endPoint y: 538, distance: 267.9
click at [605, 532] on div "Even though regular email is not secure, practices are allowed to e-mail patien…" at bounding box center [551, 456] width 385 height 152
click at [606, 532] on div "Even though regular email is not secure, practices are allowed to e-mail patien…" at bounding box center [551, 456] width 385 height 152
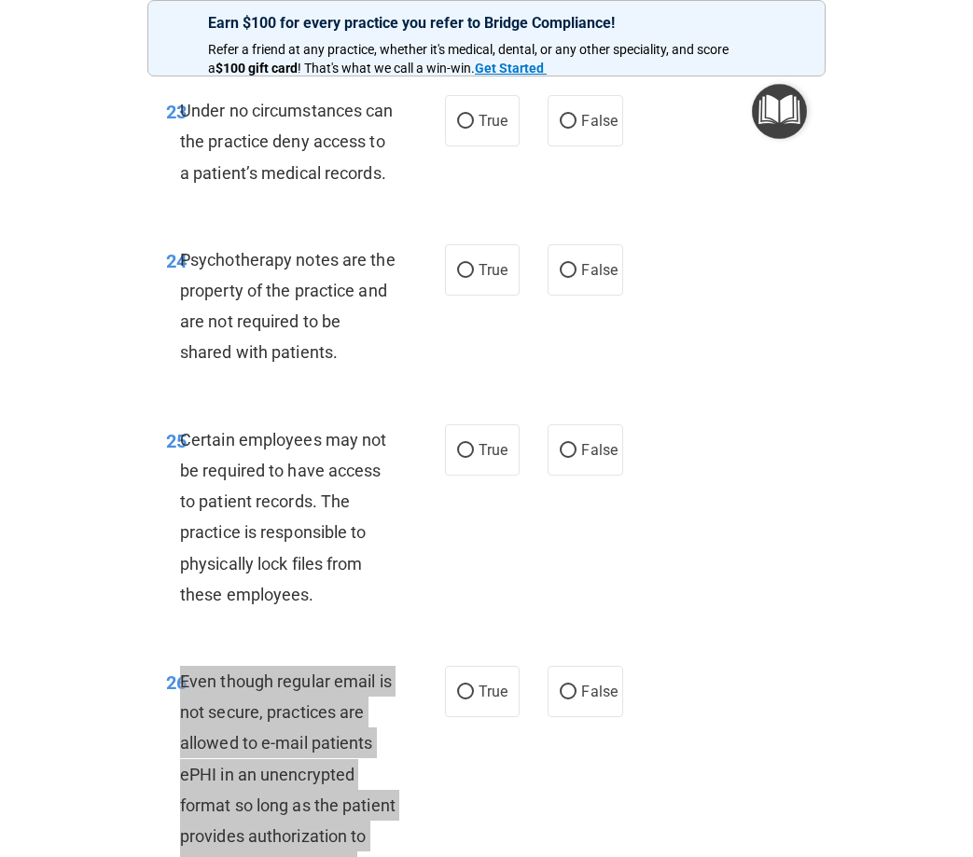
scroll to position [5498, 0]
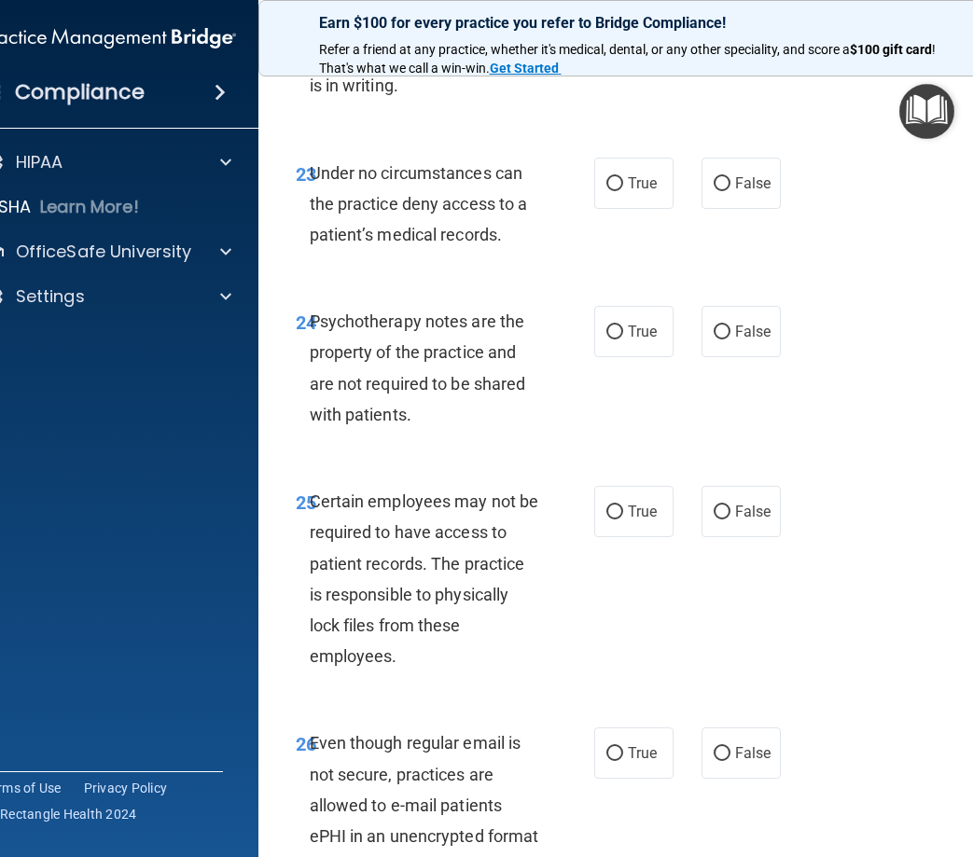
drag, startPoint x: 894, startPoint y: 518, endPoint x: 870, endPoint y: 513, distance: 23.8
click at [895, 463] on div "24 Psychotherapy notes are the property of the practice and are not required to…" at bounding box center [636, 373] width 709 height 180
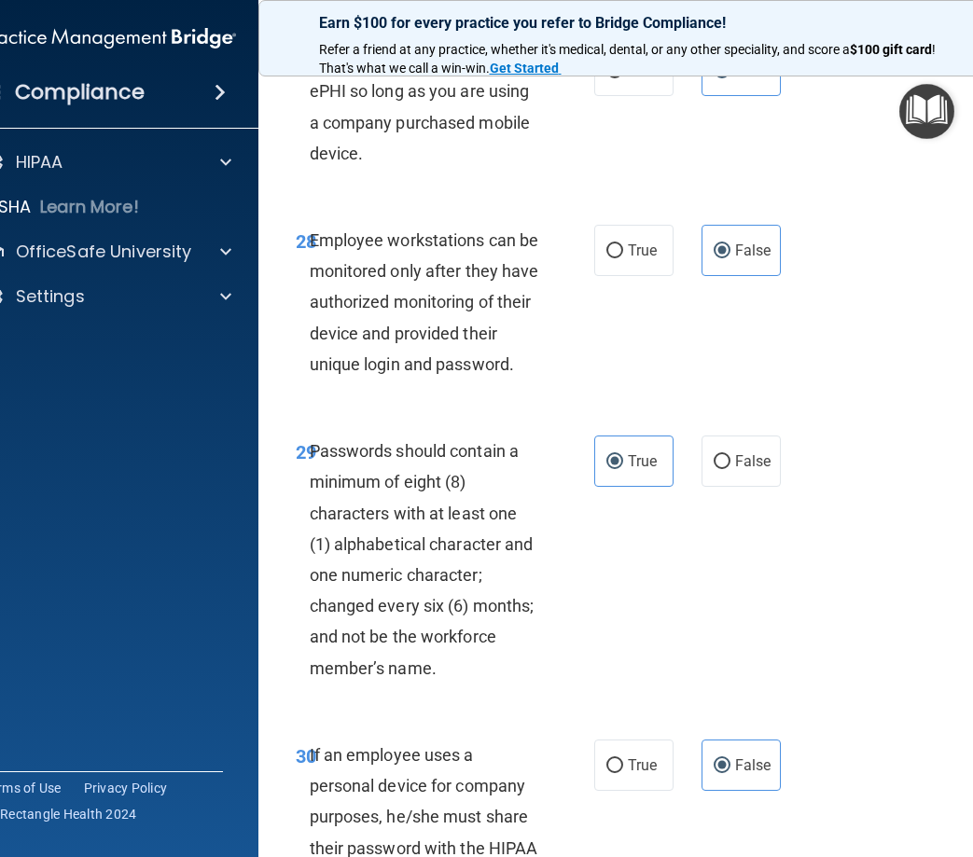
scroll to position [6769, 0]
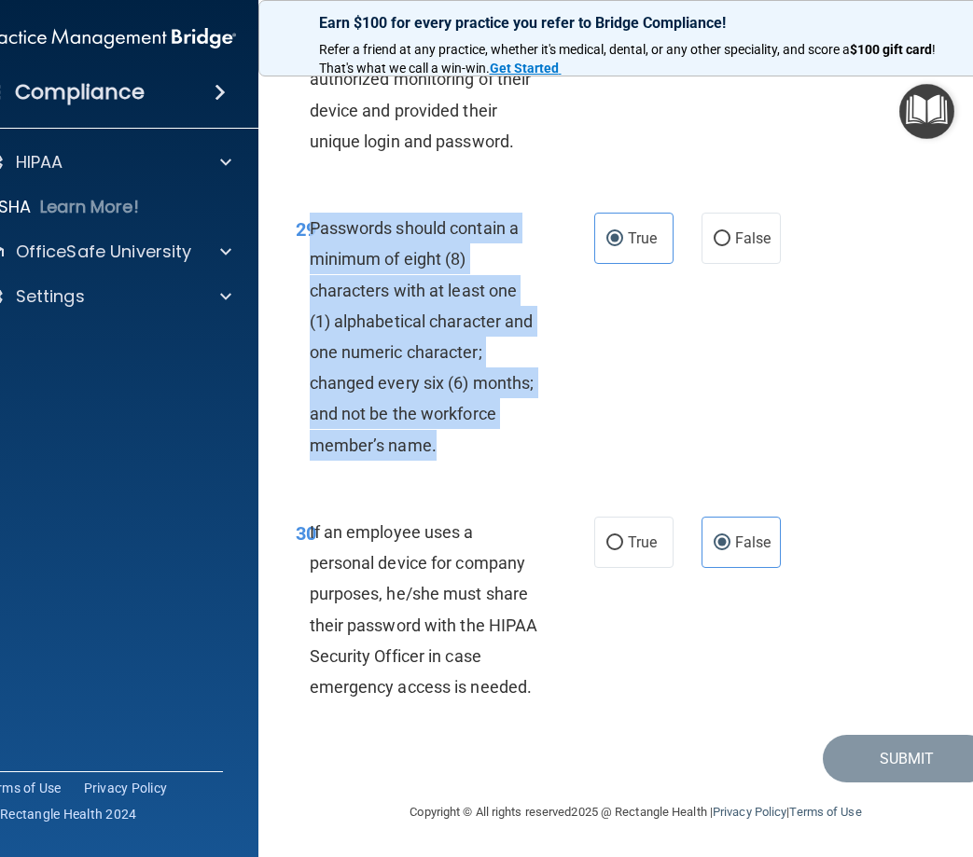
drag, startPoint x: 440, startPoint y: 450, endPoint x: 302, endPoint y: 229, distance: 260.6
click at [310, 229] on div "Passwords should contain a minimum of eight (8) characters with at least one (1…" at bounding box center [432, 337] width 245 height 248
drag, startPoint x: 302, startPoint y: 229, endPoint x: 340, endPoint y: 277, distance: 61.8
copy span "Passwords should contain a minimum of eight (8) characters with at least one (1…"
click at [575, 401] on div "29 Passwords should contain a minimum of eight (8) characters with at least one…" at bounding box center [445, 341] width 354 height 257
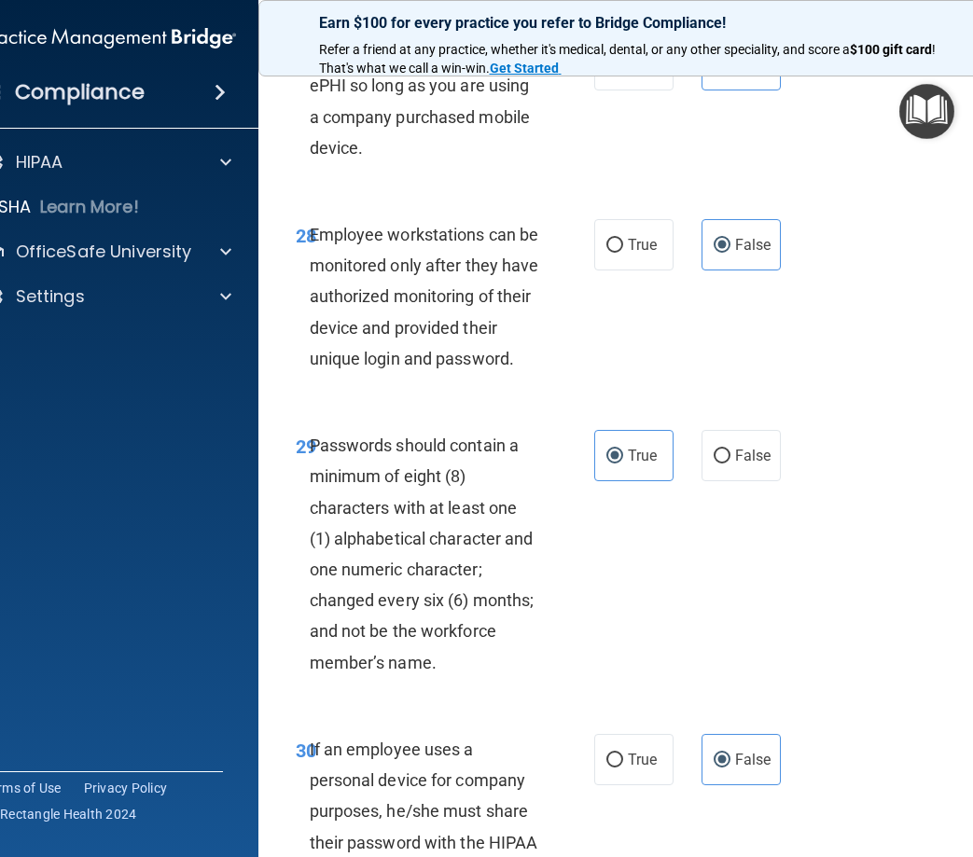
scroll to position [6489, 0]
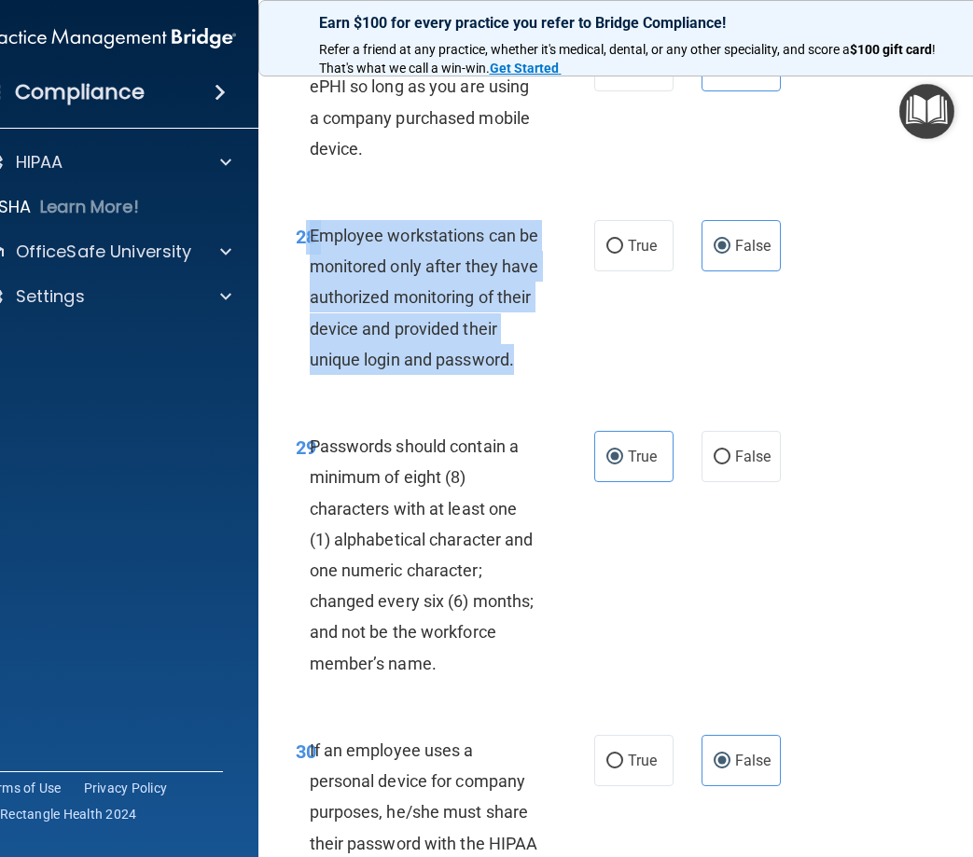
drag, startPoint x: 530, startPoint y: 436, endPoint x: 303, endPoint y: 301, distance: 263.5
click at [310, 301] on div "Employee workstations can be monitored only after they have authorized monitori…" at bounding box center [432, 297] width 245 height 155
drag, startPoint x: 303, startPoint y: 301, endPoint x: 345, endPoint y: 307, distance: 42.3
copy span "Employee workstations can be monitored only after they have authorized monitori…"
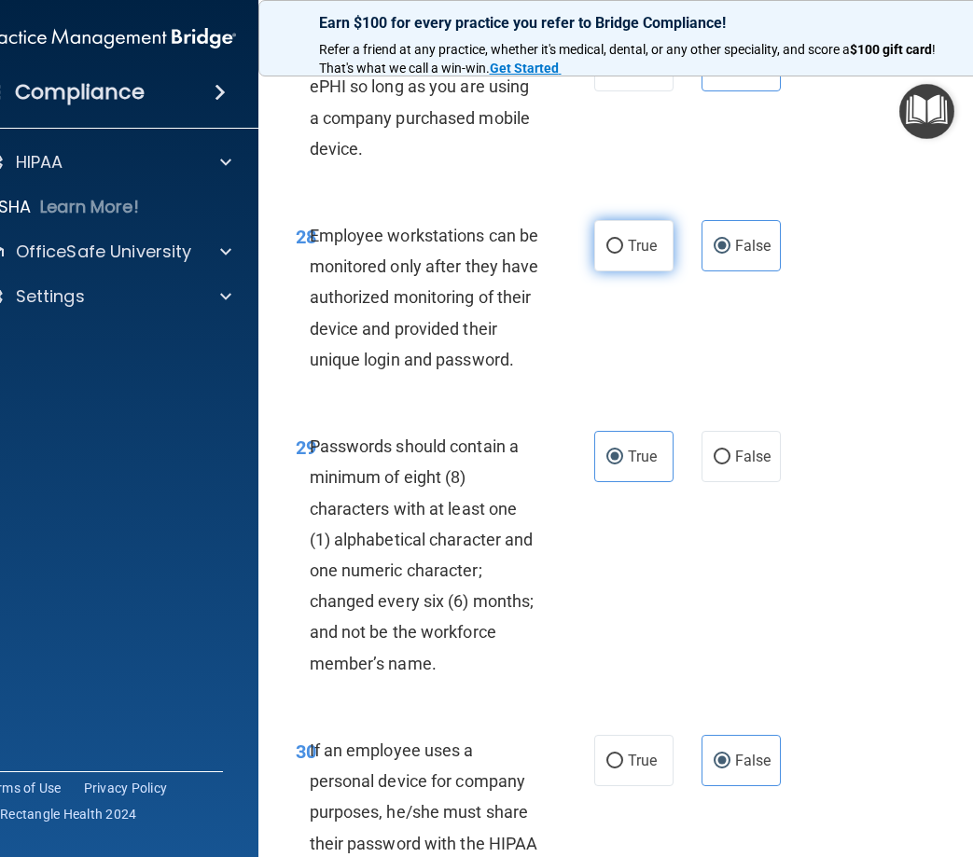
click at [596, 271] on label "True" at bounding box center [633, 245] width 79 height 51
click at [606, 254] on input "True" at bounding box center [614, 247] width 17 height 14
radio input "true"
radio input "false"
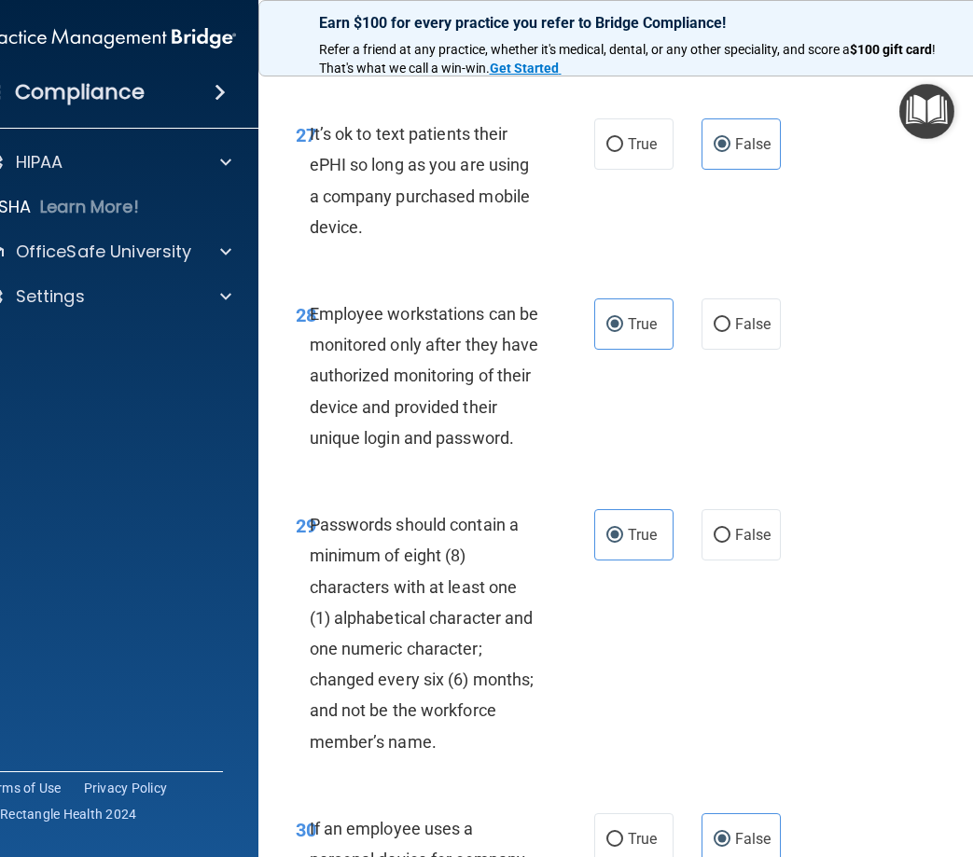
scroll to position [6303, 0]
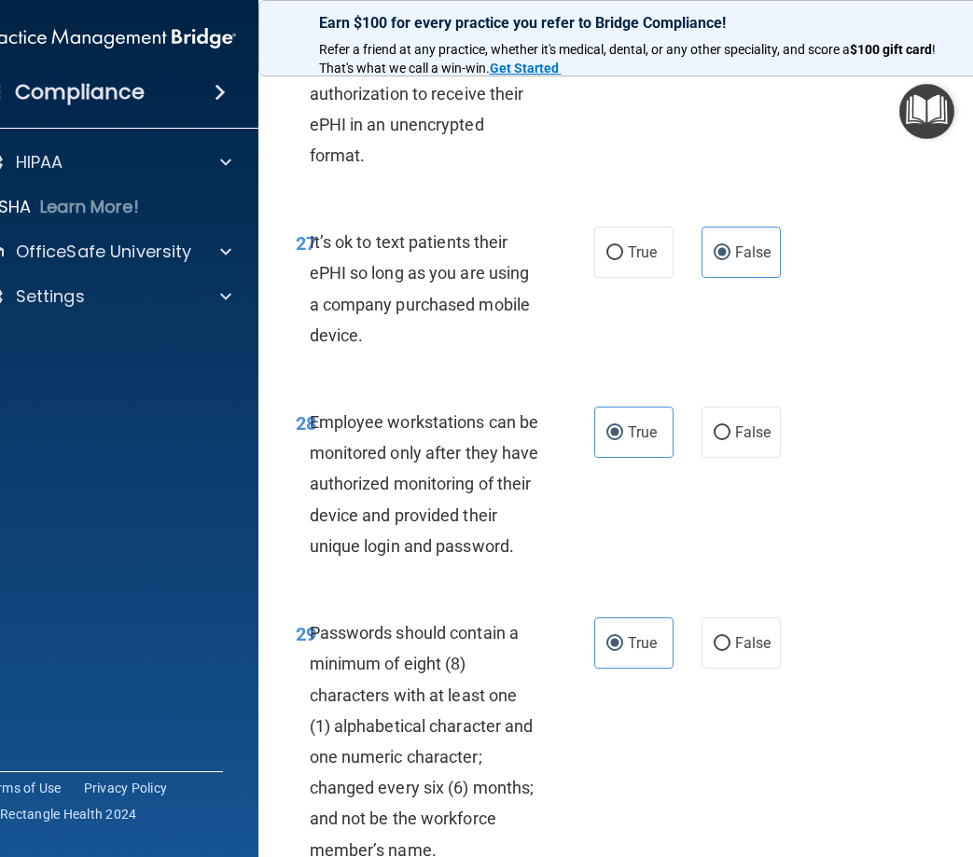
drag, startPoint x: 417, startPoint y: 409, endPoint x: 299, endPoint y: 309, distance: 154.8
click at [299, 309] on div "27 It’s ok to text patients their ePHI so long as you are using a company purch…" at bounding box center [445, 293] width 354 height 133
drag, startPoint x: 299, startPoint y: 309, endPoint x: 373, endPoint y: 324, distance: 75.2
drag, startPoint x: 373, startPoint y: 324, endPoint x: 472, endPoint y: 249, distance: 123.9
click at [472, 203] on div "26 Even though regular email is not secure, practices are allowed to e-mail pat…" at bounding box center [636, 51] width 709 height 304
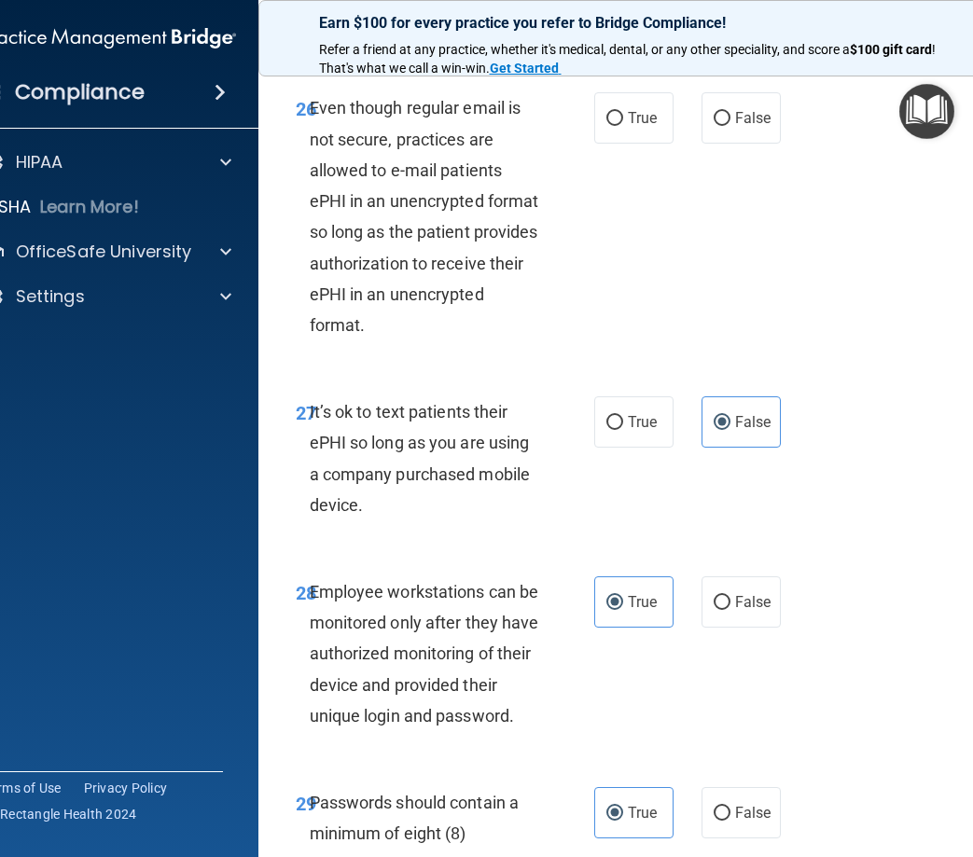
scroll to position [6116, 0]
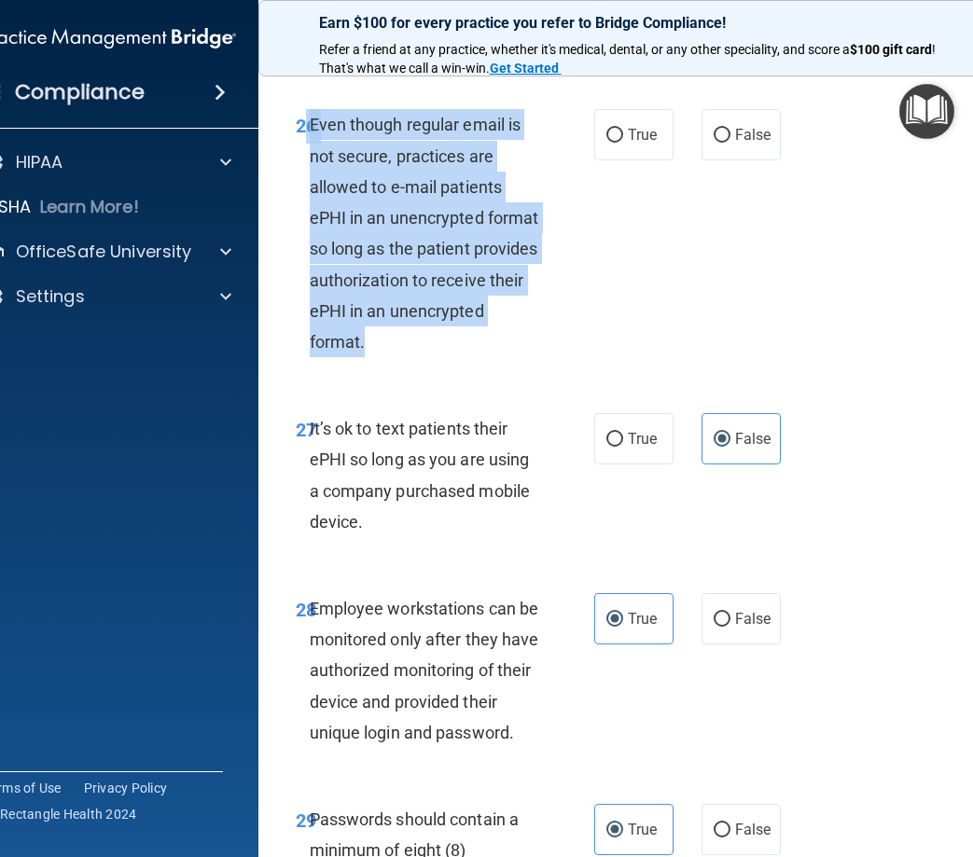
drag, startPoint x: 492, startPoint y: 401, endPoint x: 297, endPoint y: 186, distance: 290.6
click at [297, 186] on div "26 Even though regular email is not secure, practices are allowed to e-mail pat…" at bounding box center [445, 237] width 354 height 257
drag, startPoint x: 297, startPoint y: 186, endPoint x: 333, endPoint y: 192, distance: 37.0
copy div "6 Even though regular email is not secure, practices are allowed to e-mail pati…"
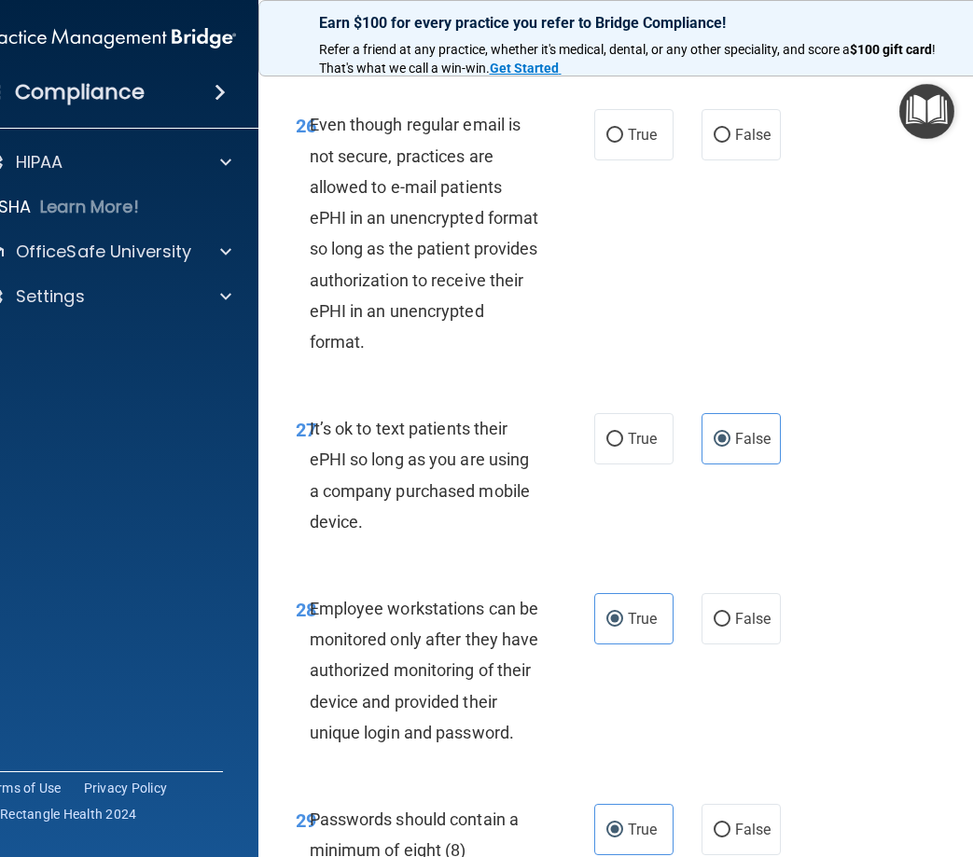
drag, startPoint x: 636, startPoint y: 177, endPoint x: 631, endPoint y: 166, distance: 12.5
click at [633, 160] on label "True" at bounding box center [633, 134] width 79 height 51
click at [623, 143] on input "True" at bounding box center [614, 136] width 17 height 14
radio input "true"
click at [782, 314] on div "26 Even though regular email is not secure, practices are allowed to e-mail pat…" at bounding box center [636, 238] width 709 height 304
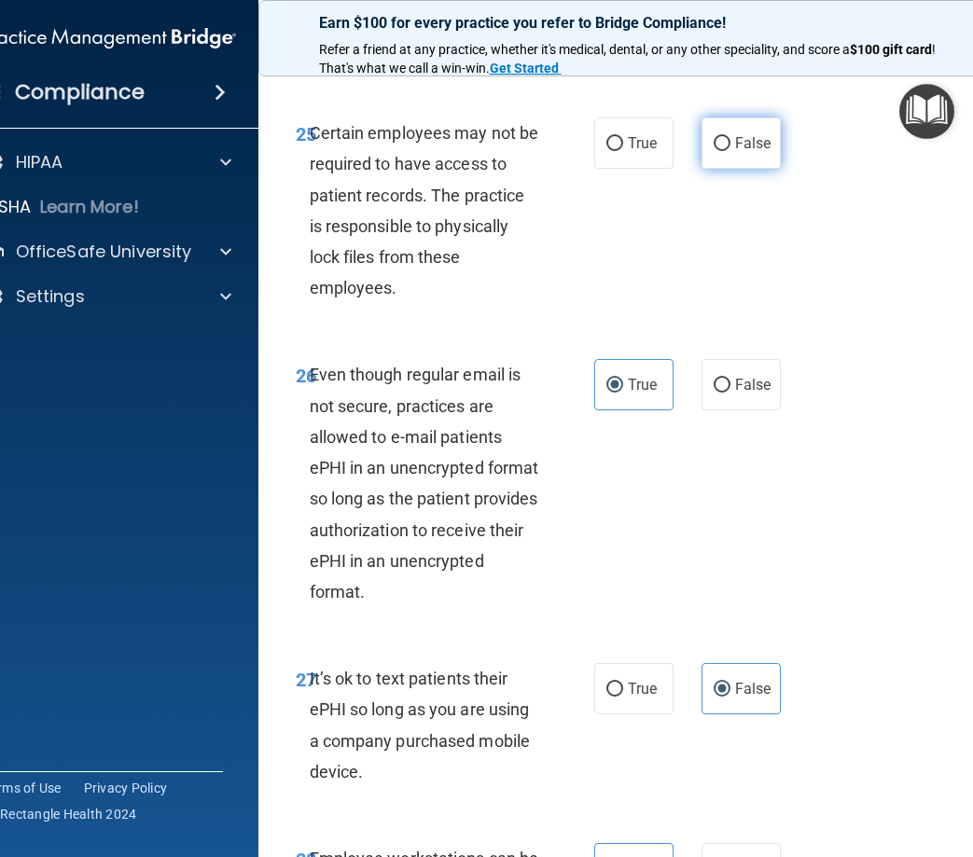
scroll to position [5743, 0]
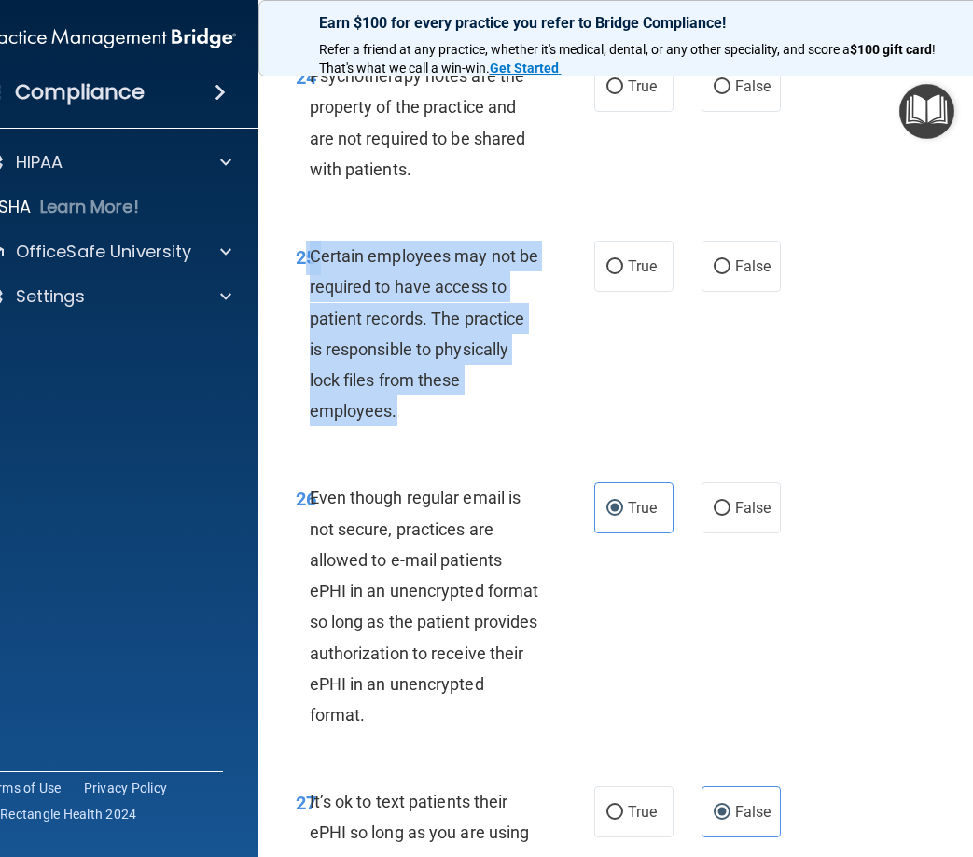
drag, startPoint x: 430, startPoint y: 488, endPoint x: 300, endPoint y: 316, distance: 215.1
click at [300, 316] on div "25 Certain employees may not be required to have access to patient records. The…" at bounding box center [445, 338] width 354 height 195
drag, startPoint x: 300, startPoint y: 316, endPoint x: 374, endPoint y: 344, distance: 78.8
copy div "5 Certain employees may not be required to have access to patient records. The …"
click at [612, 274] on input "True" at bounding box center [614, 267] width 17 height 14
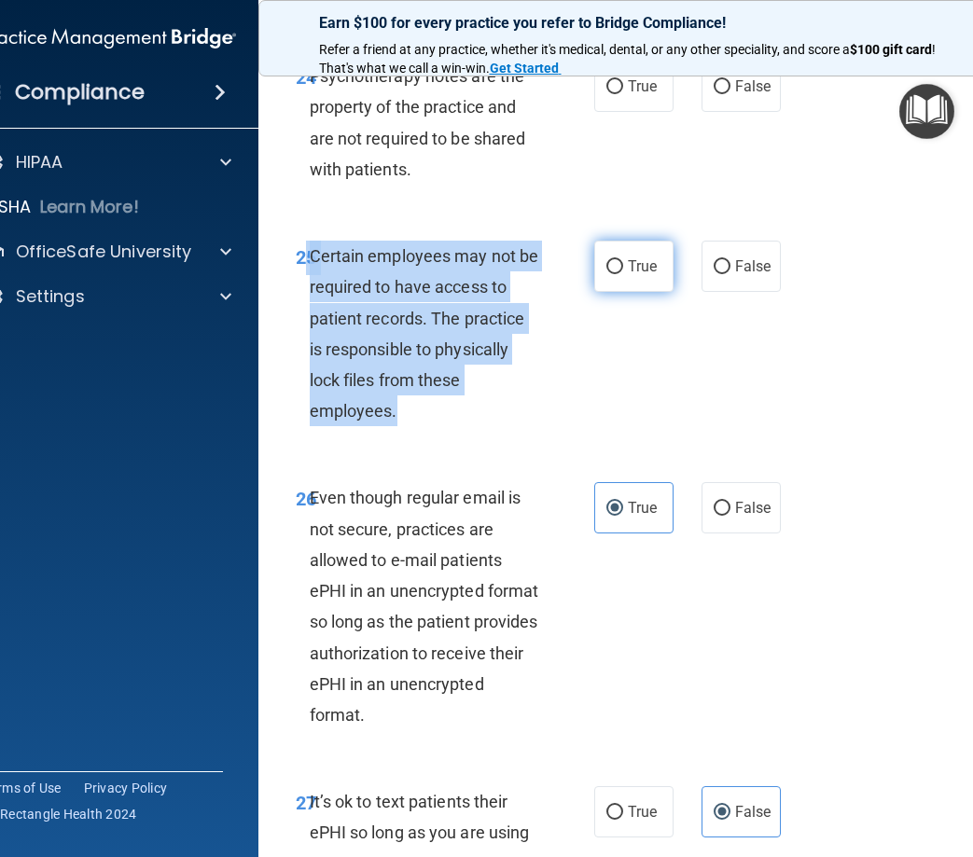
radio input "true"
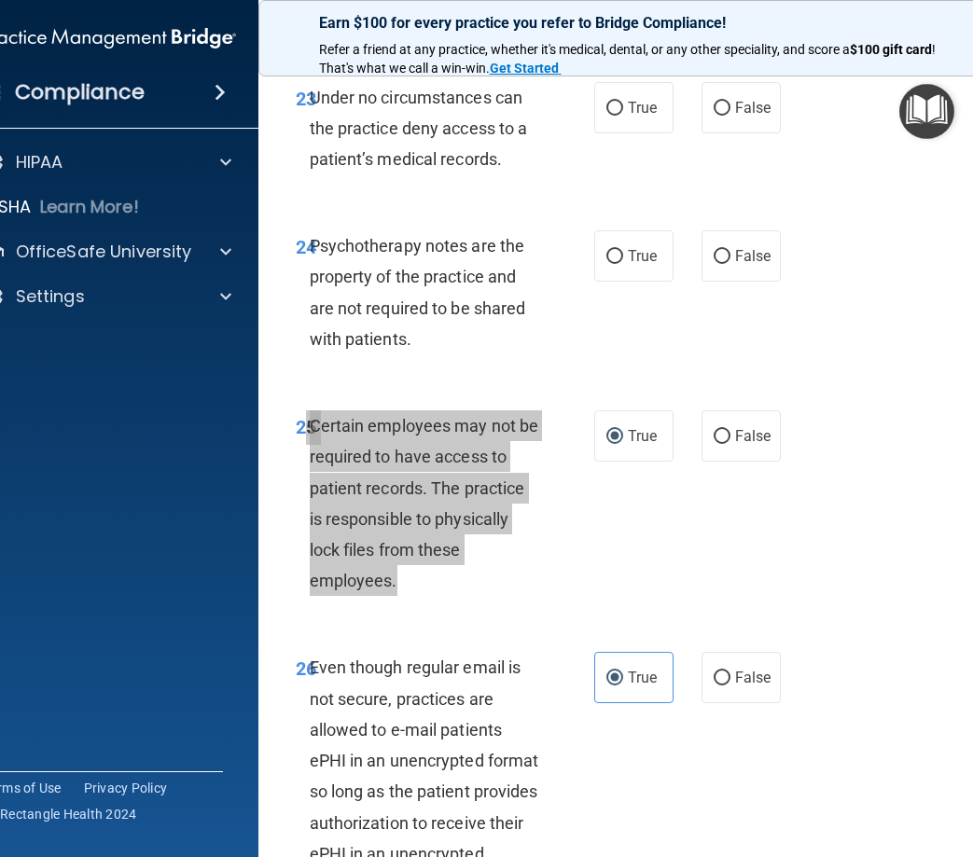
scroll to position [5557, 0]
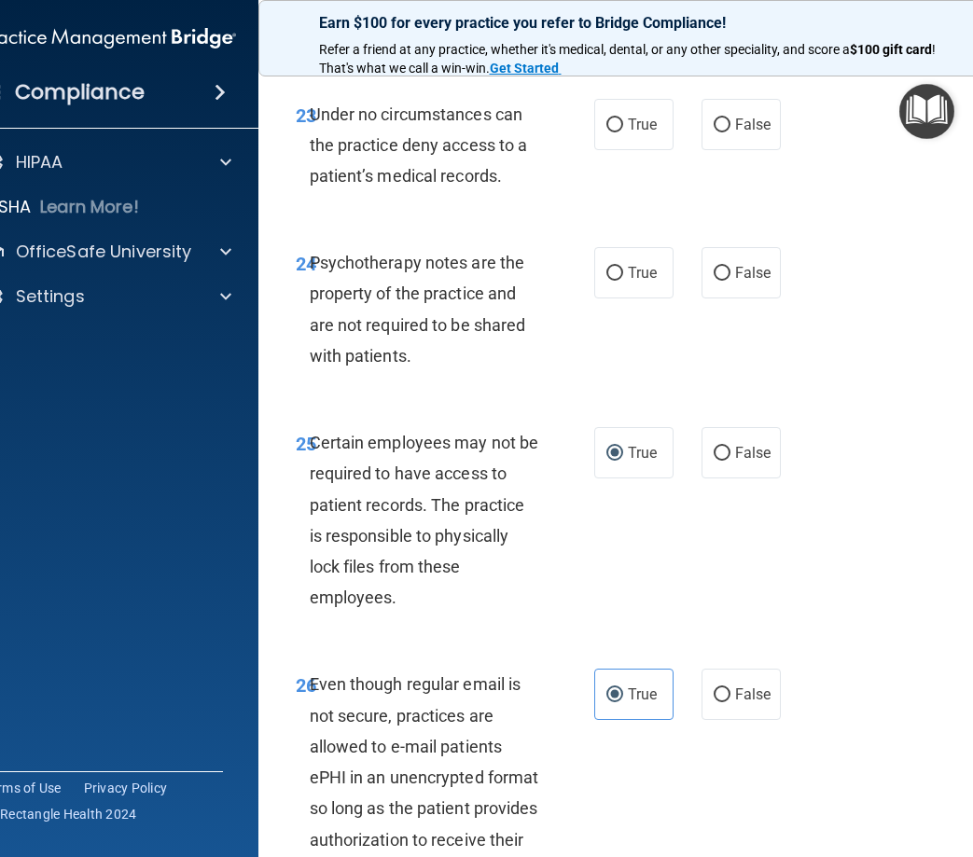
click at [448, 371] on div "Psychotherapy notes are the property of the practice and are not required to be…" at bounding box center [432, 309] width 245 height 124
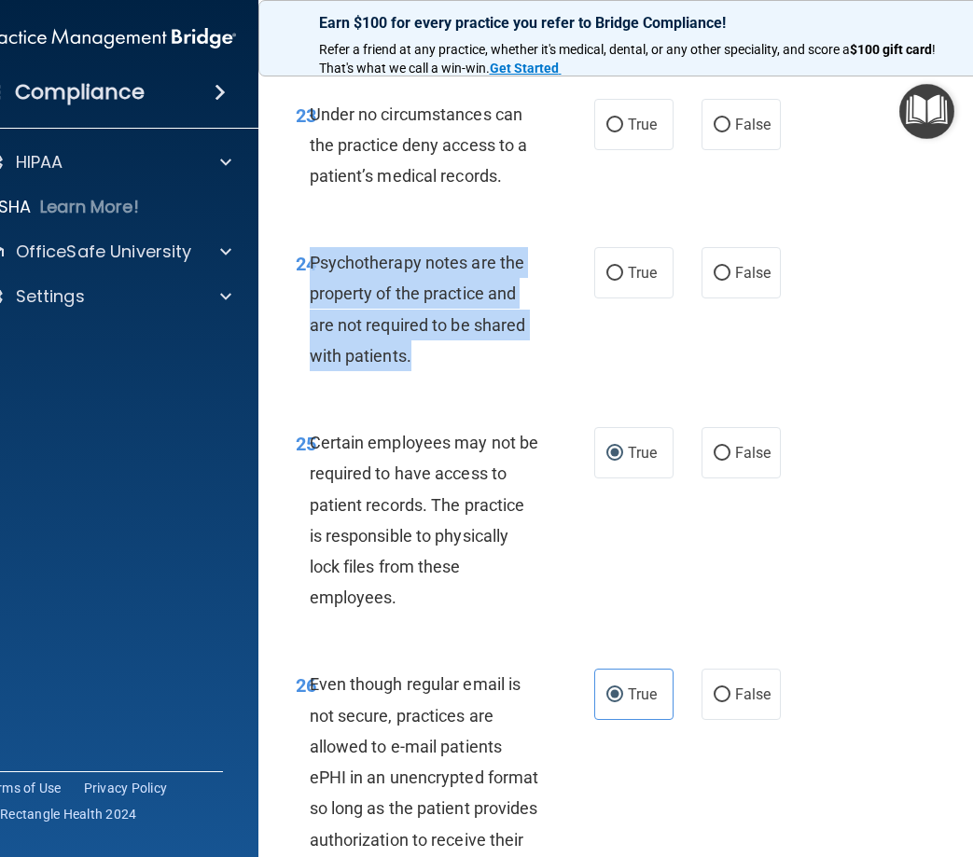
drag, startPoint x: 459, startPoint y: 430, endPoint x: 310, endPoint y: 326, distance: 181.6
click at [310, 326] on div "Psychotherapy notes are the property of the practice and are not required to be…" at bounding box center [432, 309] width 245 height 124
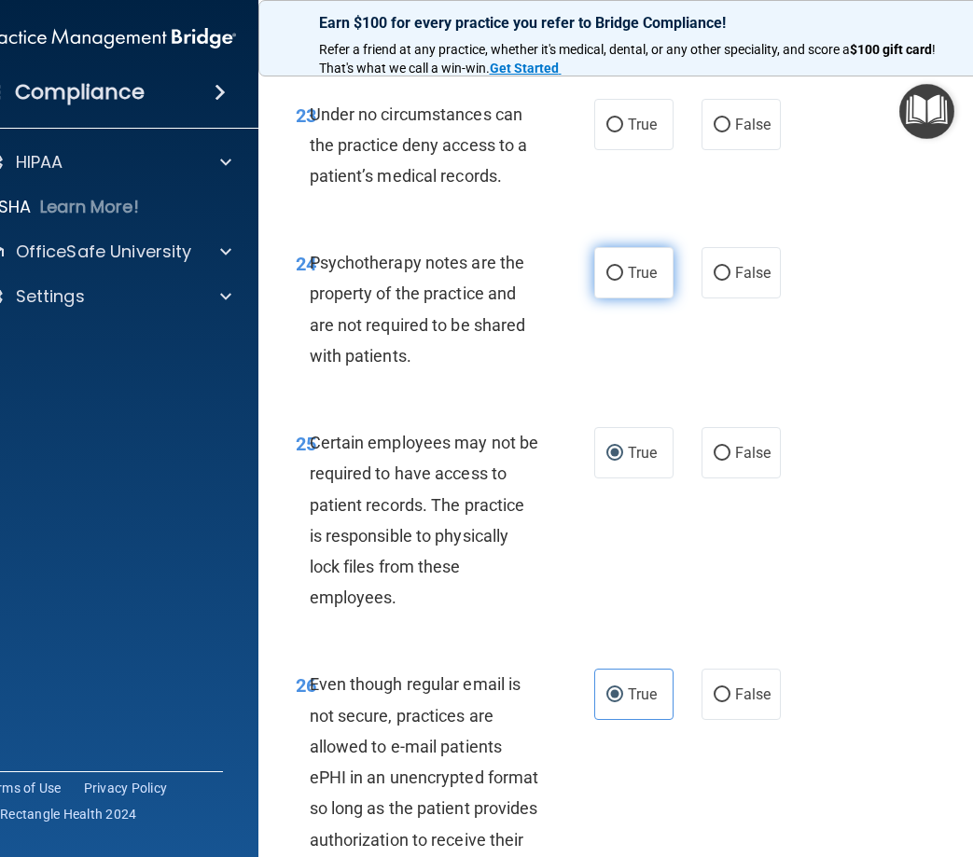
click at [620, 298] on label "True" at bounding box center [633, 272] width 79 height 51
click at [620, 281] on input "True" at bounding box center [614, 274] width 17 height 14
radio input "true"
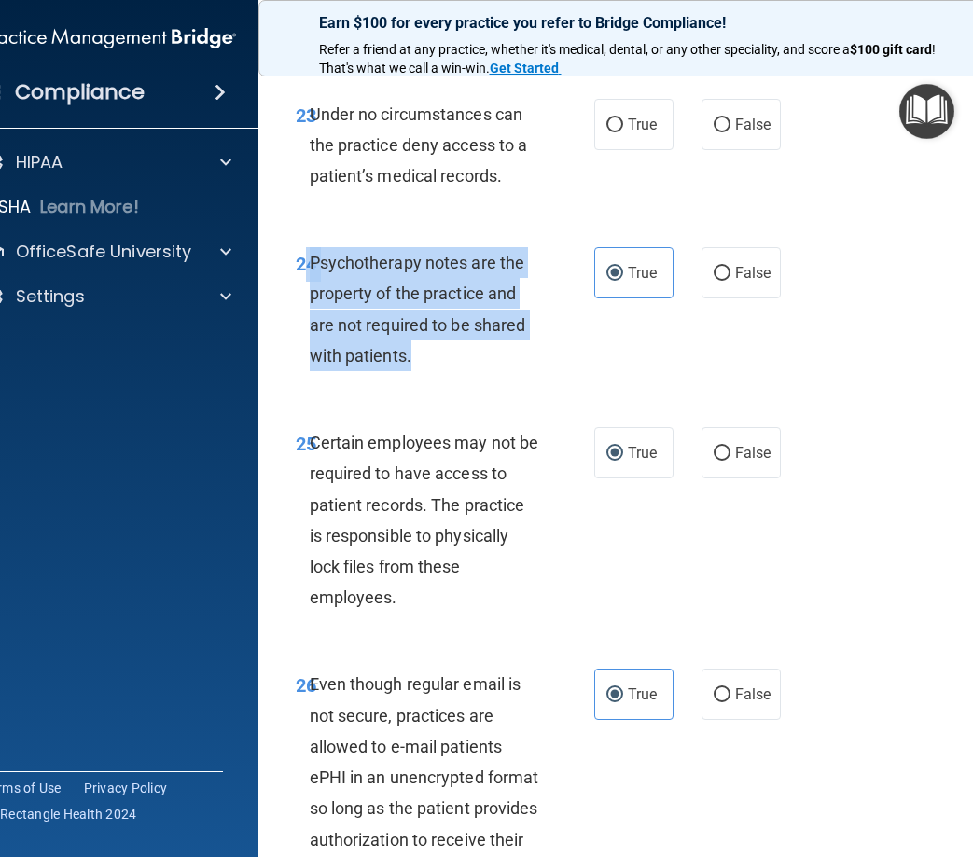
drag, startPoint x: 427, startPoint y: 439, endPoint x: 300, endPoint y: 330, distance: 167.3
click at [300, 330] on div "24 Psychotherapy notes are the property of the practice and are not required to…" at bounding box center [445, 313] width 354 height 133
drag, startPoint x: 300, startPoint y: 330, endPoint x: 364, endPoint y: 340, distance: 64.3
copy div "4 Psychotherapy notes are the property of the practice and are not required to …"
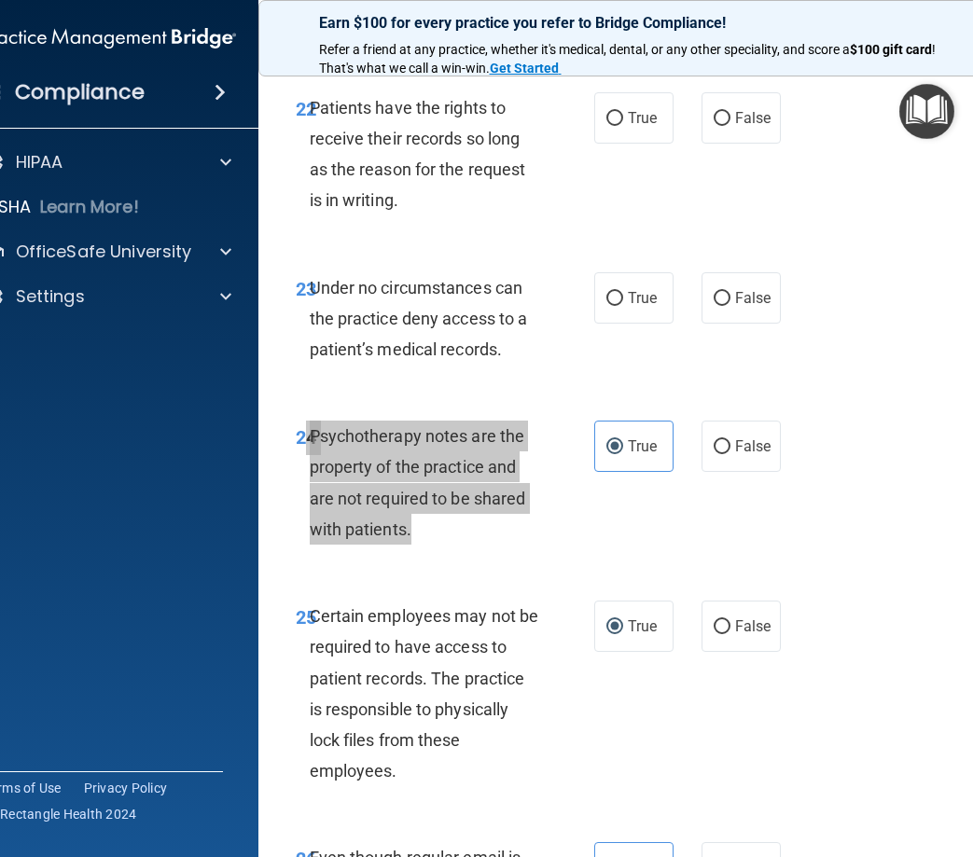
scroll to position [5370, 0]
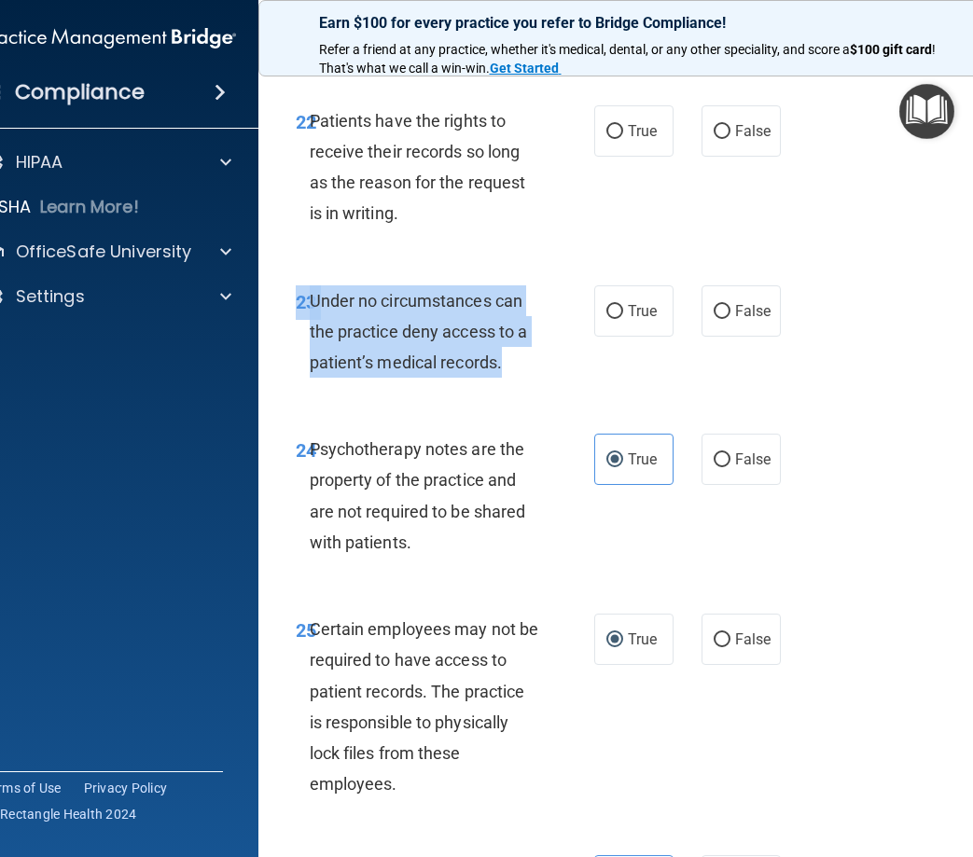
drag, startPoint x: 451, startPoint y: 395, endPoint x: 291, endPoint y: 349, distance: 166.8
click at [291, 349] on div "23 Under no circumstances can the practice deny access to a patient’s medical r…" at bounding box center [445, 336] width 354 height 103
drag, startPoint x: 291, startPoint y: 349, endPoint x: 356, endPoint y: 381, distance: 72.6
copy div "23 Under no circumstances can the practice deny access to a patient’s medical r…"
click at [398, 372] on span "Under no circumstances can the practice deny access to a patient’s medical reco…" at bounding box center [419, 331] width 218 height 81
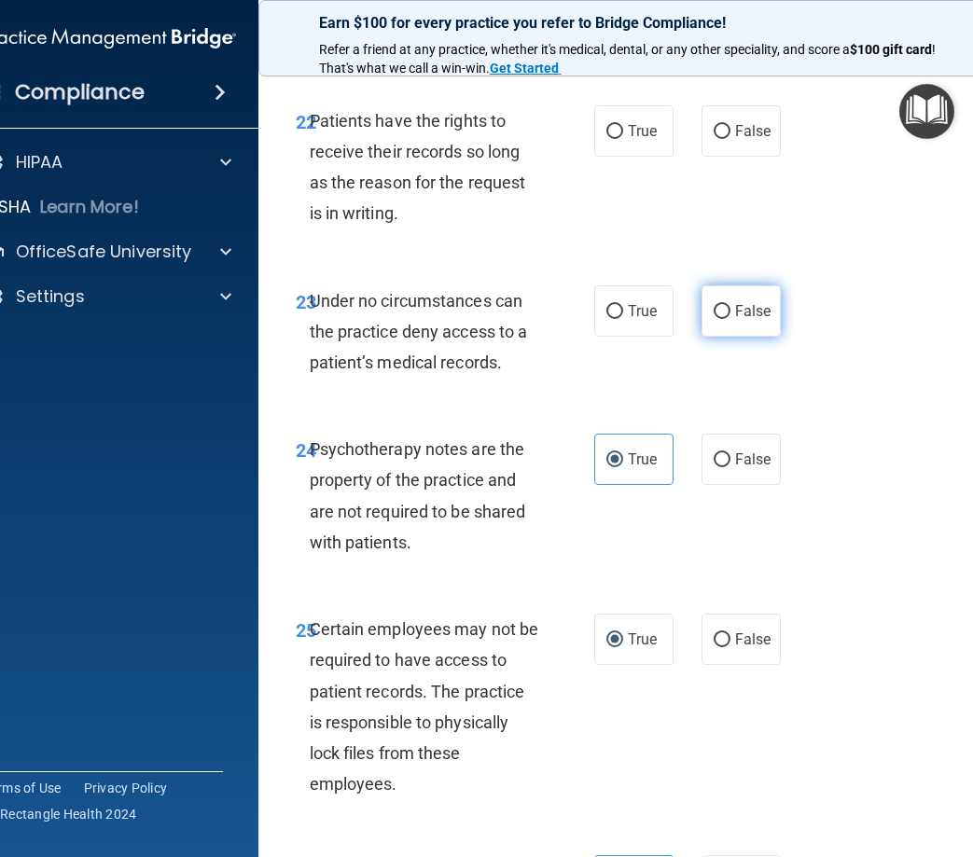
click at [759, 337] on label "False" at bounding box center [740, 310] width 79 height 51
click at [730, 319] on input "False" at bounding box center [722, 312] width 17 height 14
radio input "true"
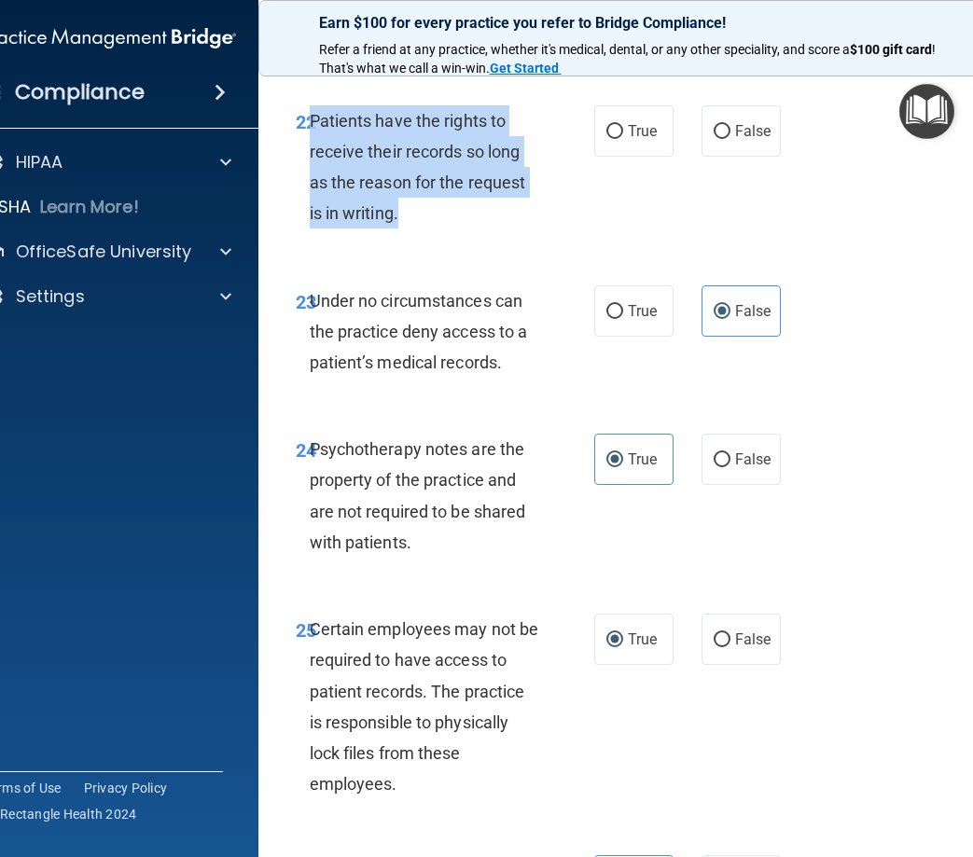
drag, startPoint x: 443, startPoint y: 283, endPoint x: 304, endPoint y: 188, distance: 167.9
click at [310, 188] on div "Patients have the rights to receive their records so long as the reason for the…" at bounding box center [432, 167] width 245 height 124
drag, startPoint x: 304, startPoint y: 188, endPoint x: 347, endPoint y: 194, distance: 43.3
copy span "Patients have the rights to receive their records so long as the reason for the…"
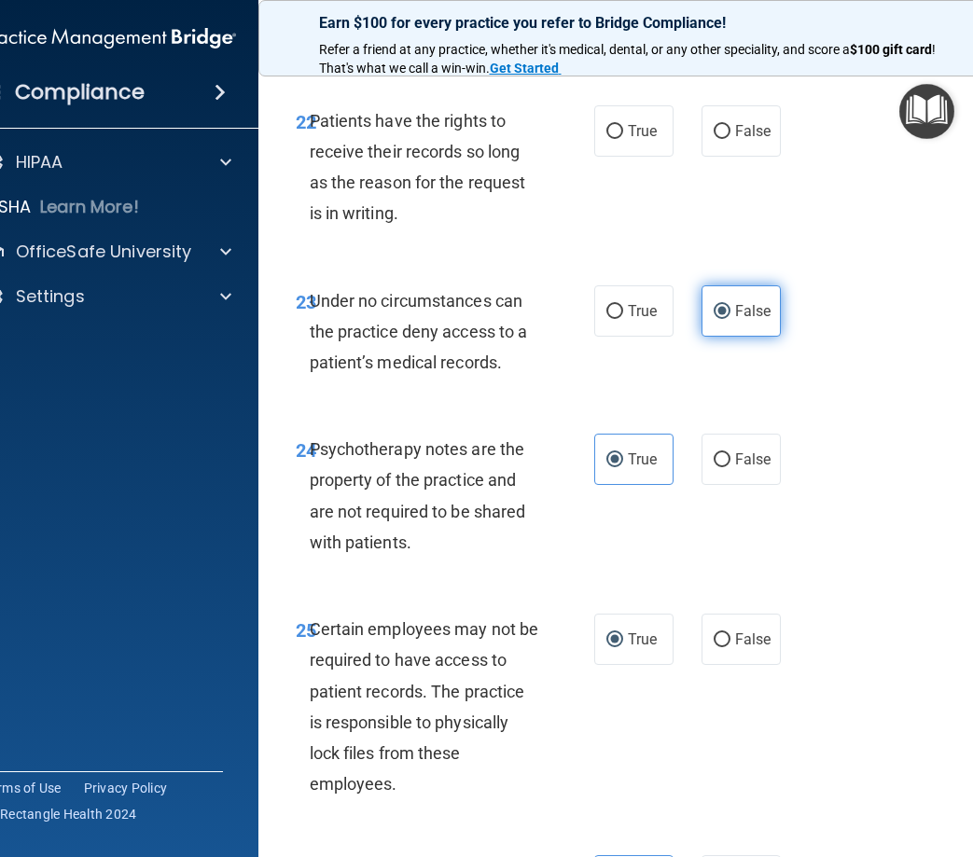
click at [737, 337] on label "False" at bounding box center [740, 310] width 79 height 51
click at [730, 319] on input "False" at bounding box center [722, 312] width 17 height 14
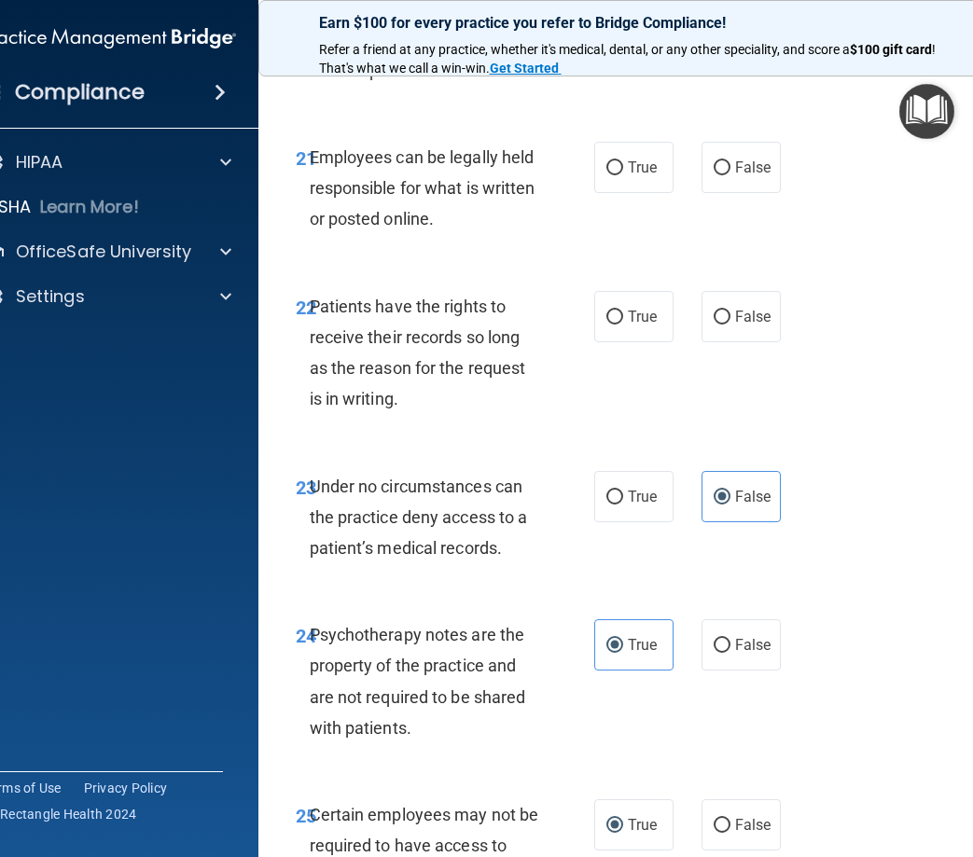
scroll to position [5184, 0]
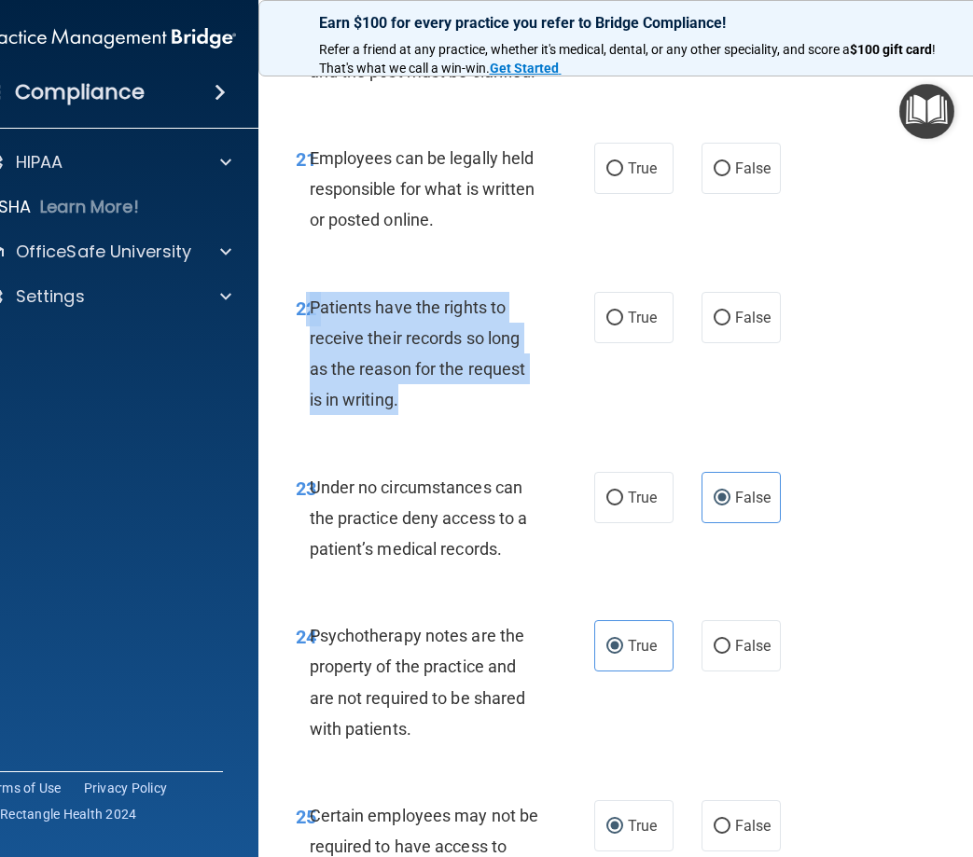
drag, startPoint x: 417, startPoint y: 461, endPoint x: 301, endPoint y: 366, distance: 149.8
click at [301, 366] on div "22 Patients have the rights to receive their records so long as the reason for …" at bounding box center [445, 358] width 354 height 133
drag, startPoint x: 301, startPoint y: 366, endPoint x: 351, endPoint y: 368, distance: 49.5
copy div "2 Patients have the rights to receive their records so long as the reason for t…"
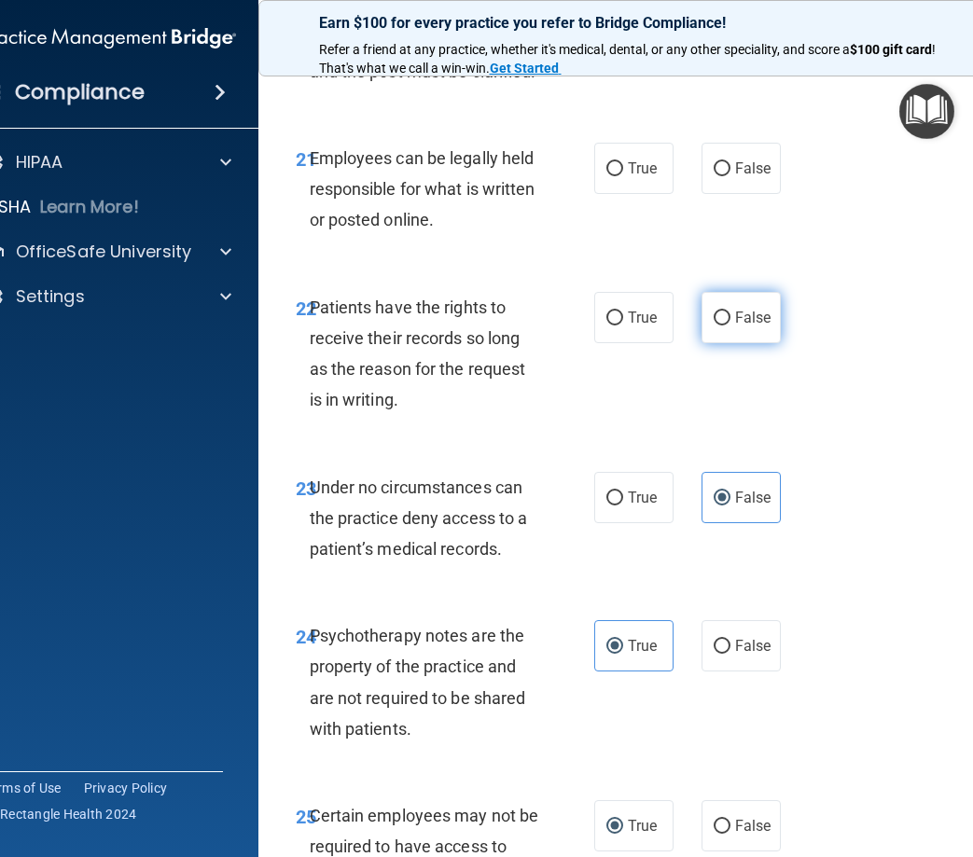
click at [769, 343] on label "False" at bounding box center [740, 317] width 79 height 51
click at [730, 326] on input "False" at bounding box center [722, 319] width 17 height 14
radio input "true"
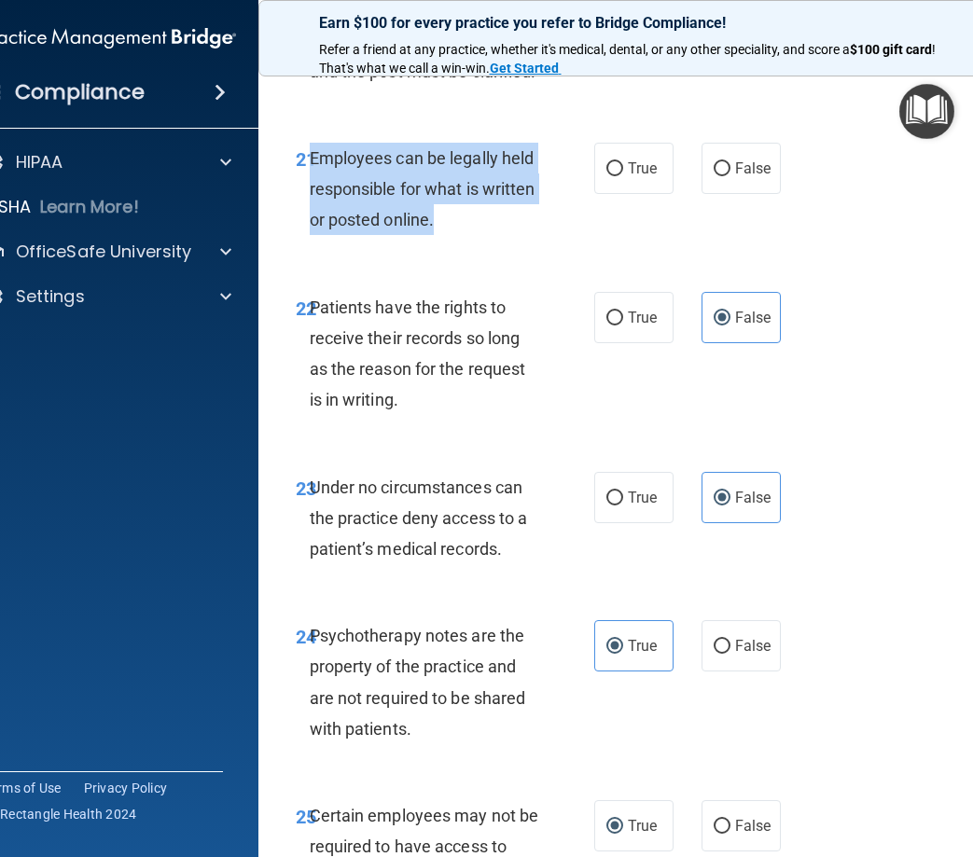
drag, startPoint x: 471, startPoint y: 301, endPoint x: 303, endPoint y: 219, distance: 186.9
click at [303, 219] on div "21 Employees can be legally held responsible for what is written or posted onli…" at bounding box center [445, 194] width 354 height 103
drag, startPoint x: 303, startPoint y: 219, endPoint x: 343, endPoint y: 224, distance: 40.4
copy span "Employees can be legally held responsible for what is written or posted online."
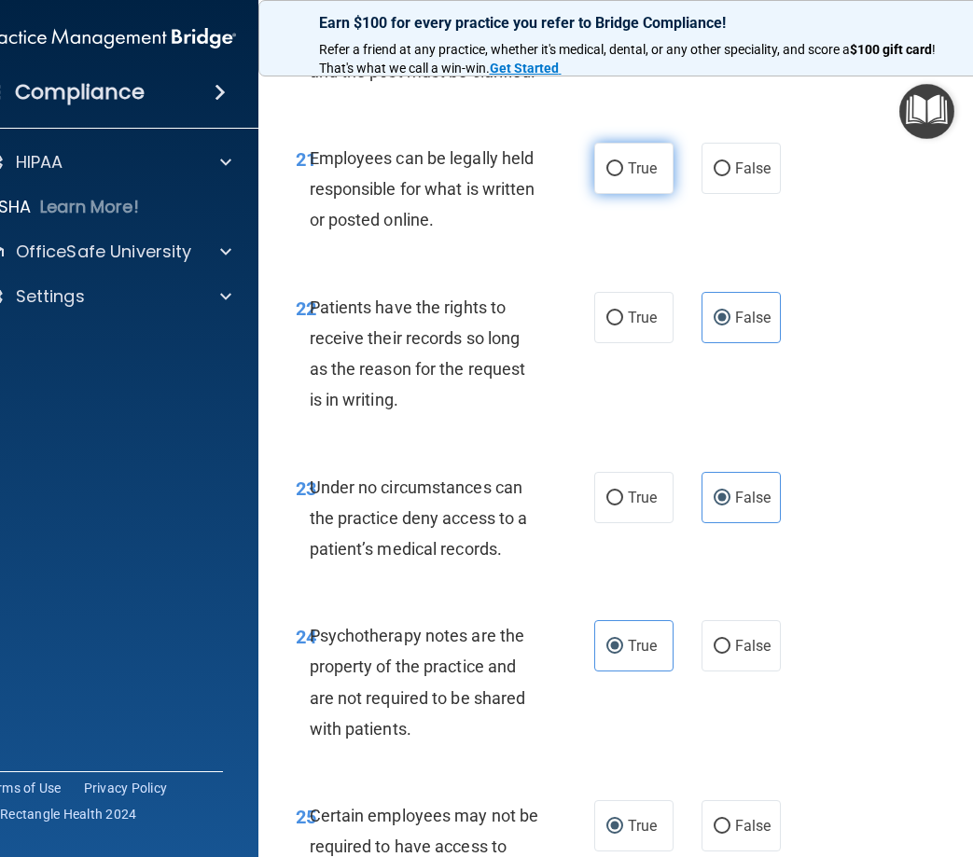
click at [628, 177] on span "True" at bounding box center [642, 169] width 29 height 18
click at [622, 176] on input "True" at bounding box center [614, 169] width 17 height 14
radio input "true"
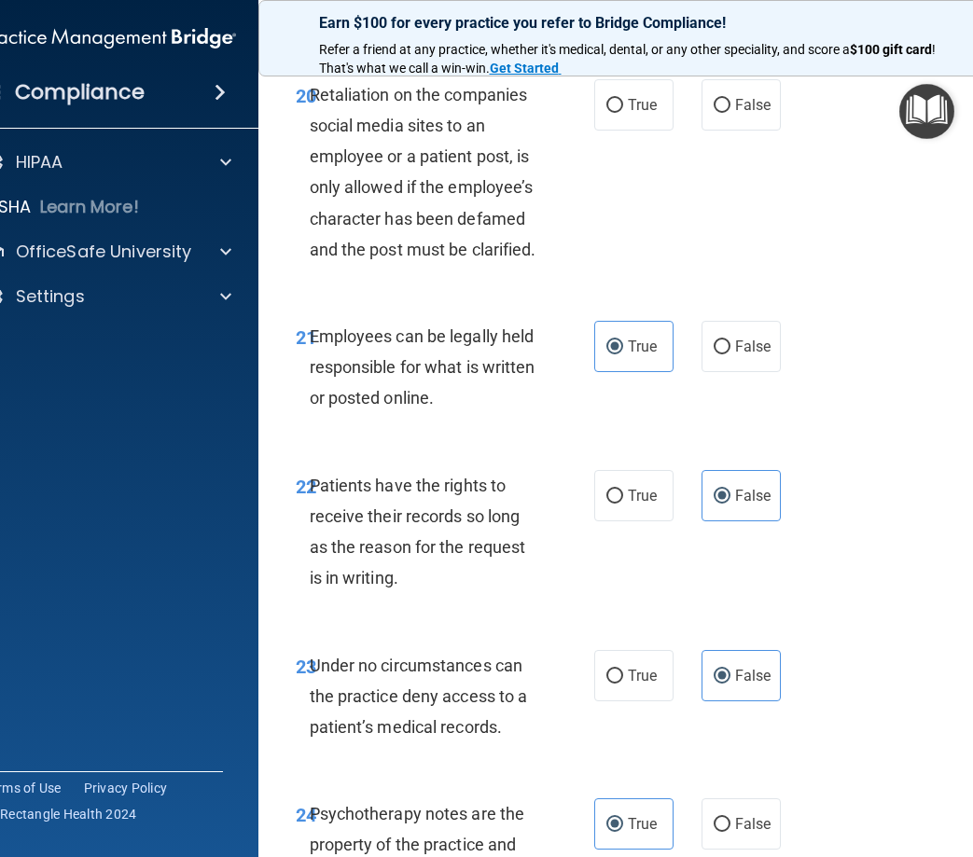
scroll to position [4997, 0]
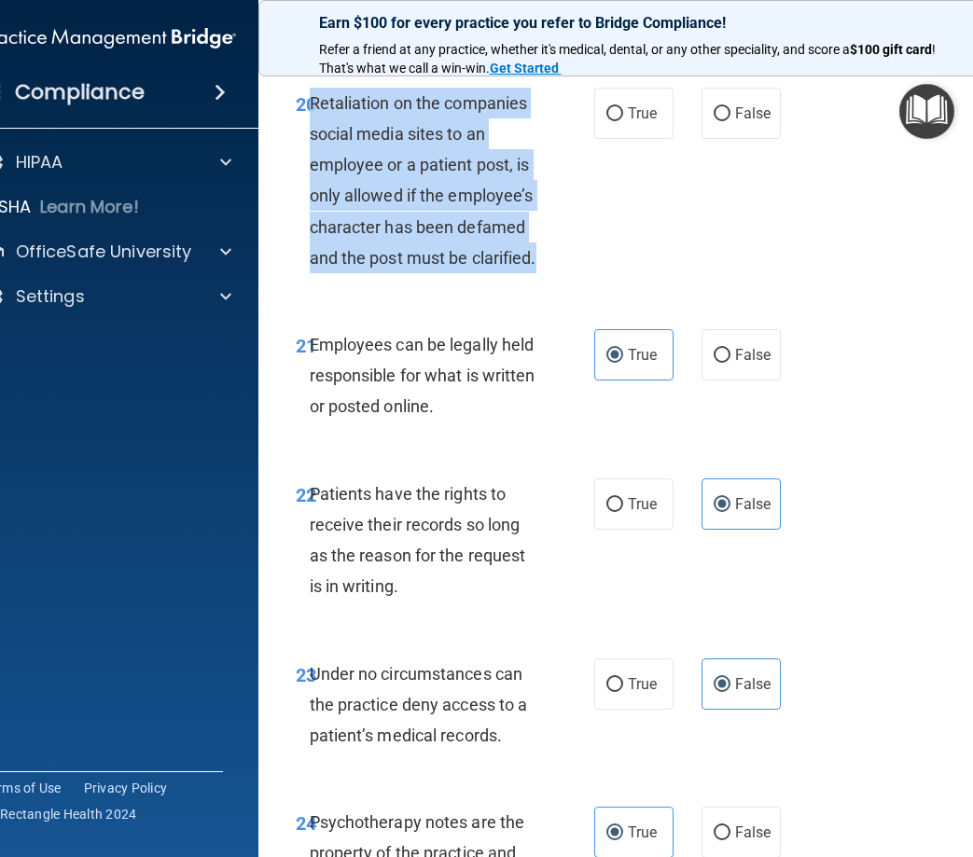
drag, startPoint x: 579, startPoint y: 331, endPoint x: 306, endPoint y: 165, distance: 319.8
click at [306, 165] on div "20 Retaliation on the companies social media sites to an employee or a patient …" at bounding box center [445, 185] width 354 height 195
drag, startPoint x: 306, startPoint y: 165, endPoint x: 335, endPoint y: 186, distance: 35.5
copy span "Retaliation on the companies social media sites to an employee or a patient pos…"
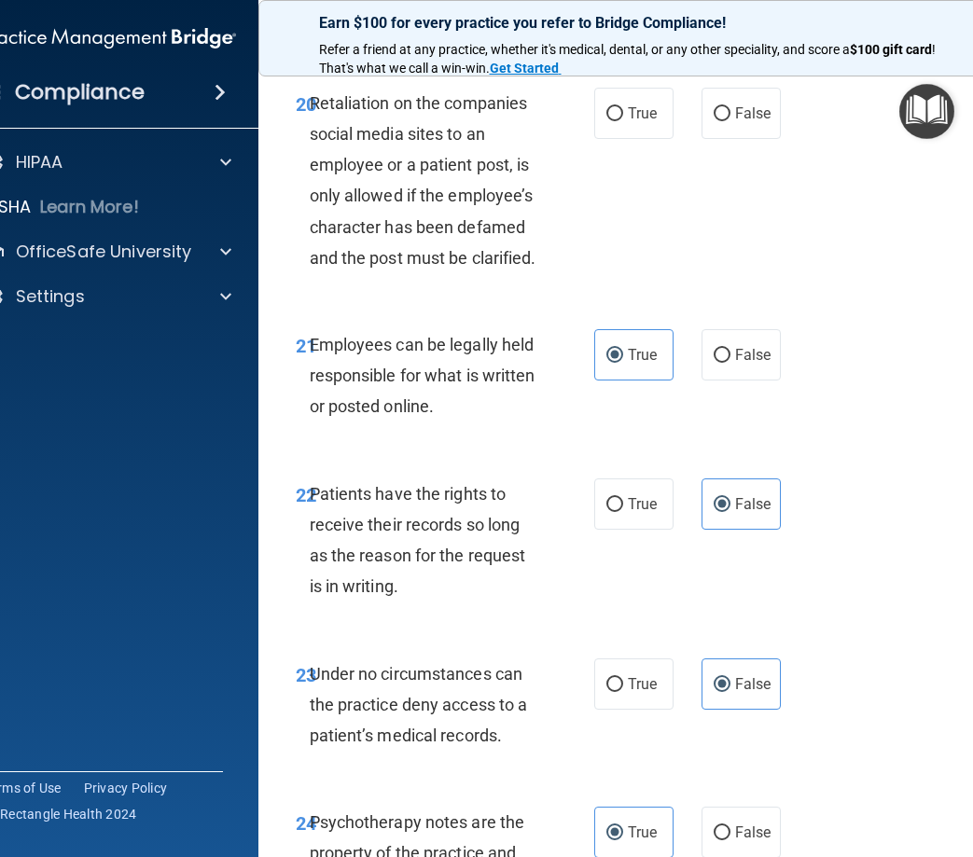
drag, startPoint x: 877, startPoint y: 699, endPoint x: 854, endPoint y: 683, distance: 28.2
click at [876, 698] on div "23 Under no circumstances can the practice deny access to a patient’s medical r…" at bounding box center [636, 709] width 709 height 149
click at [606, 139] on label "True" at bounding box center [633, 113] width 79 height 51
click at [606, 121] on input "True" at bounding box center [614, 114] width 17 height 14
radio input "true"
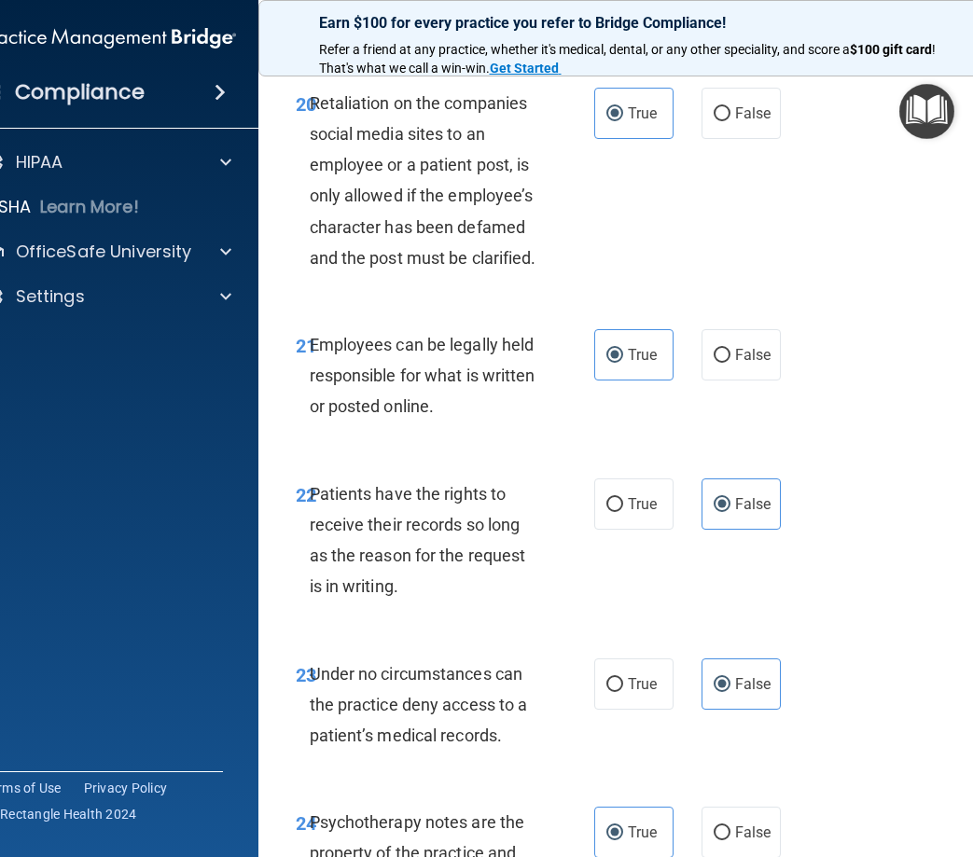
click at [779, 170] on div "20 Retaliation on the companies social media sites to an employee or a patient …" at bounding box center [636, 185] width 709 height 242
click at [735, 122] on span "False" at bounding box center [753, 113] width 36 height 18
click at [728, 121] on input "False" at bounding box center [722, 114] width 17 height 14
radio input "true"
radio input "false"
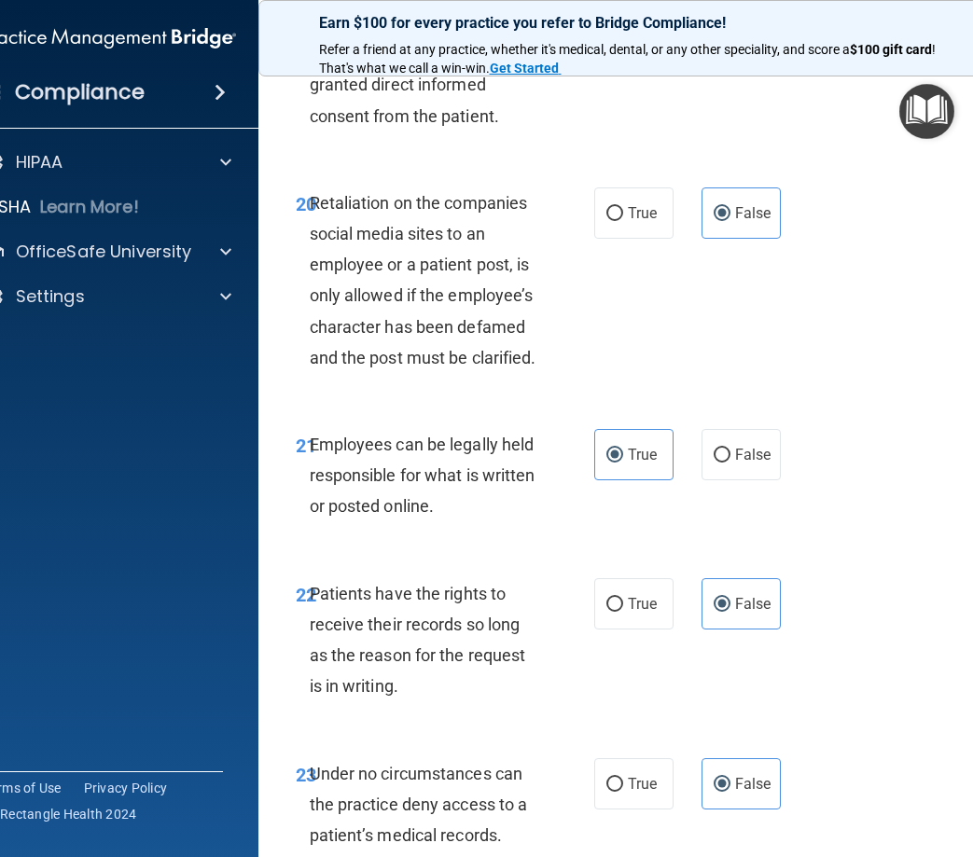
scroll to position [4717, 0]
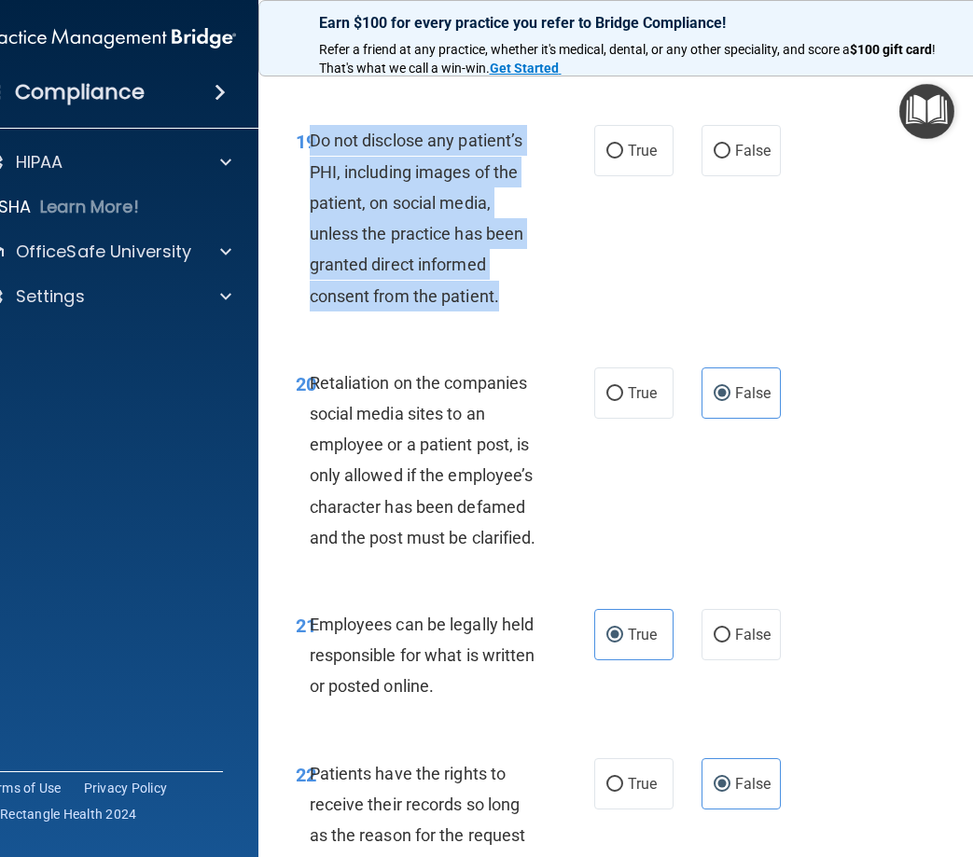
drag, startPoint x: 501, startPoint y: 366, endPoint x: 306, endPoint y: 208, distance: 250.7
click at [310, 208] on div "Do not disclose any patient’s PHI, including images of the patient, on social m…" at bounding box center [432, 218] width 245 height 186
drag, startPoint x: 306, startPoint y: 208, endPoint x: 359, endPoint y: 236, distance: 60.1
click at [611, 159] on input "True" at bounding box center [614, 152] width 17 height 14
radio input "true"
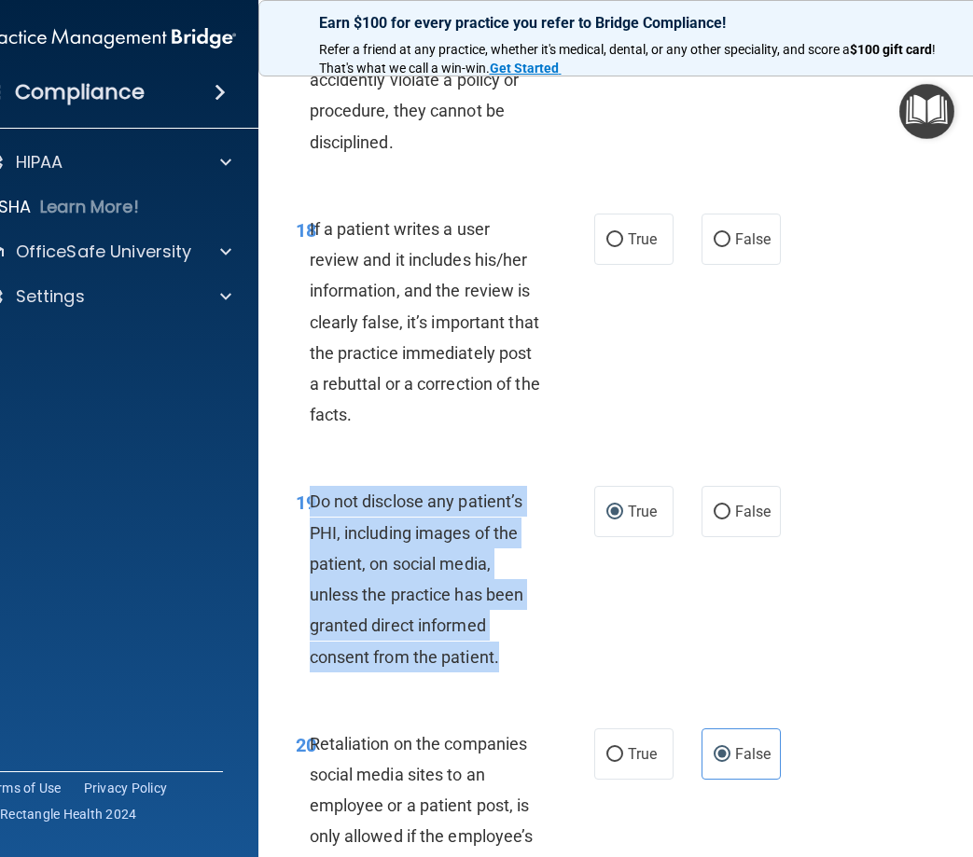
scroll to position [4344, 0]
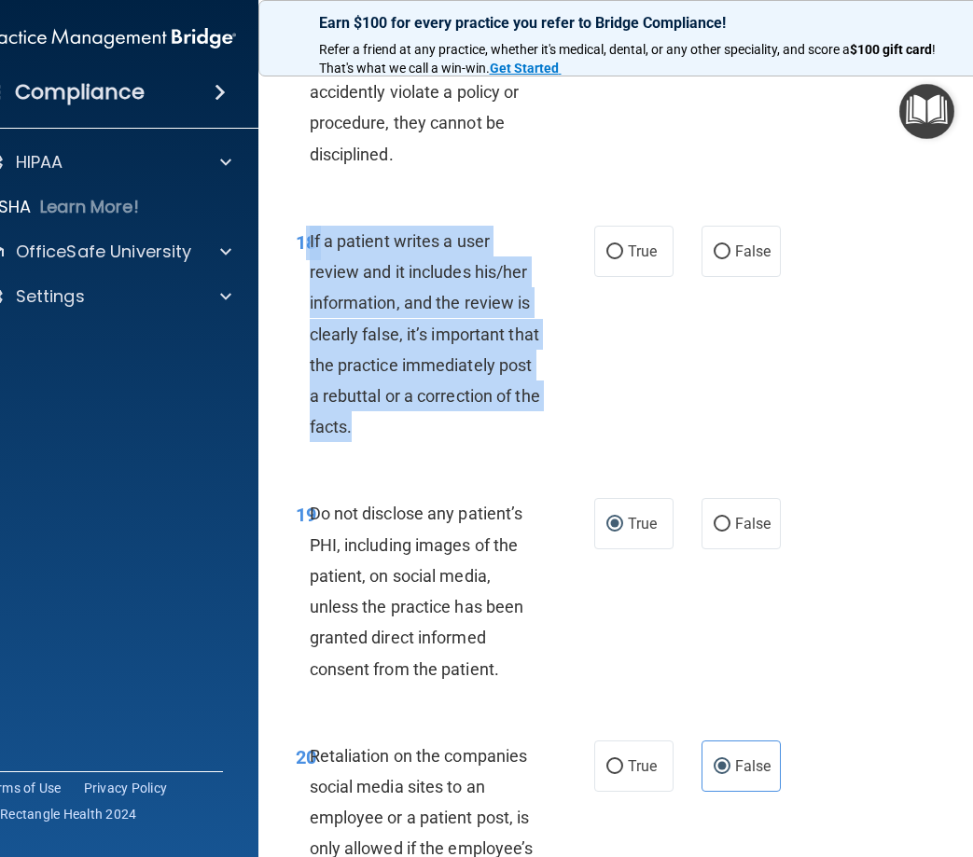
drag, startPoint x: 480, startPoint y: 494, endPoint x: 298, endPoint y: 313, distance: 257.2
click at [298, 313] on div "18 If a patient writes a user review and it includes his/her information, and t…" at bounding box center [445, 339] width 354 height 227
drag, startPoint x: 298, startPoint y: 313, endPoint x: 380, endPoint y: 370, distance: 99.9
click at [719, 259] on input "False" at bounding box center [722, 252] width 17 height 14
radio input "true"
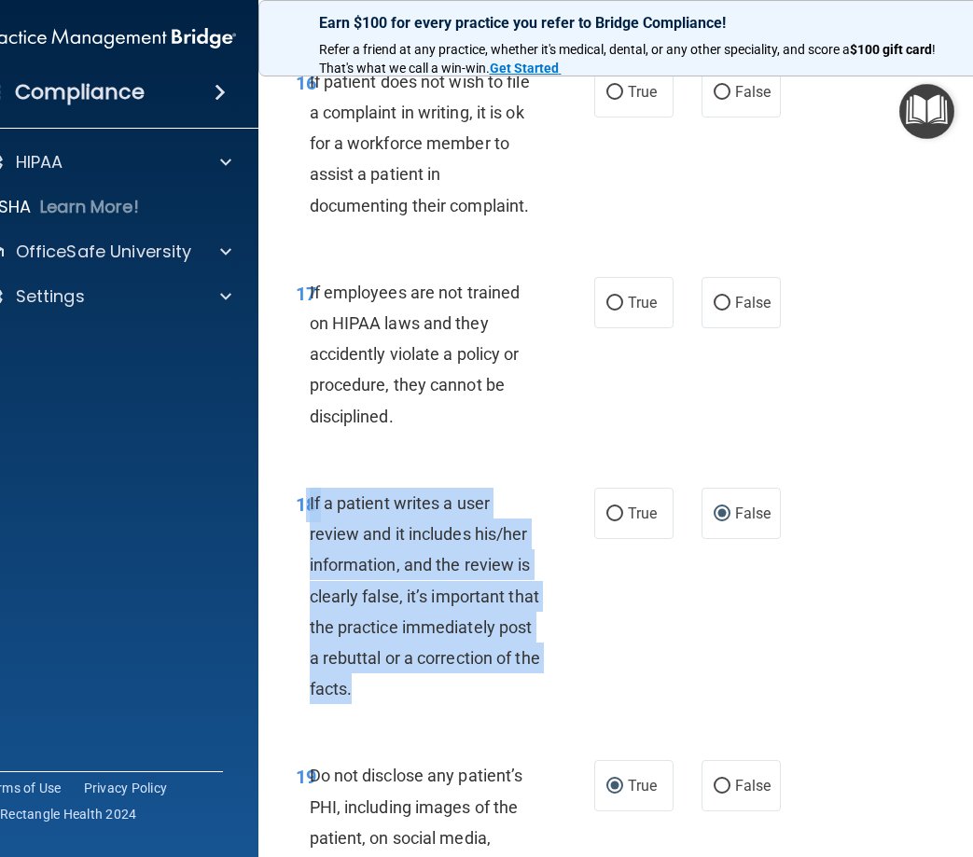
scroll to position [4064, 0]
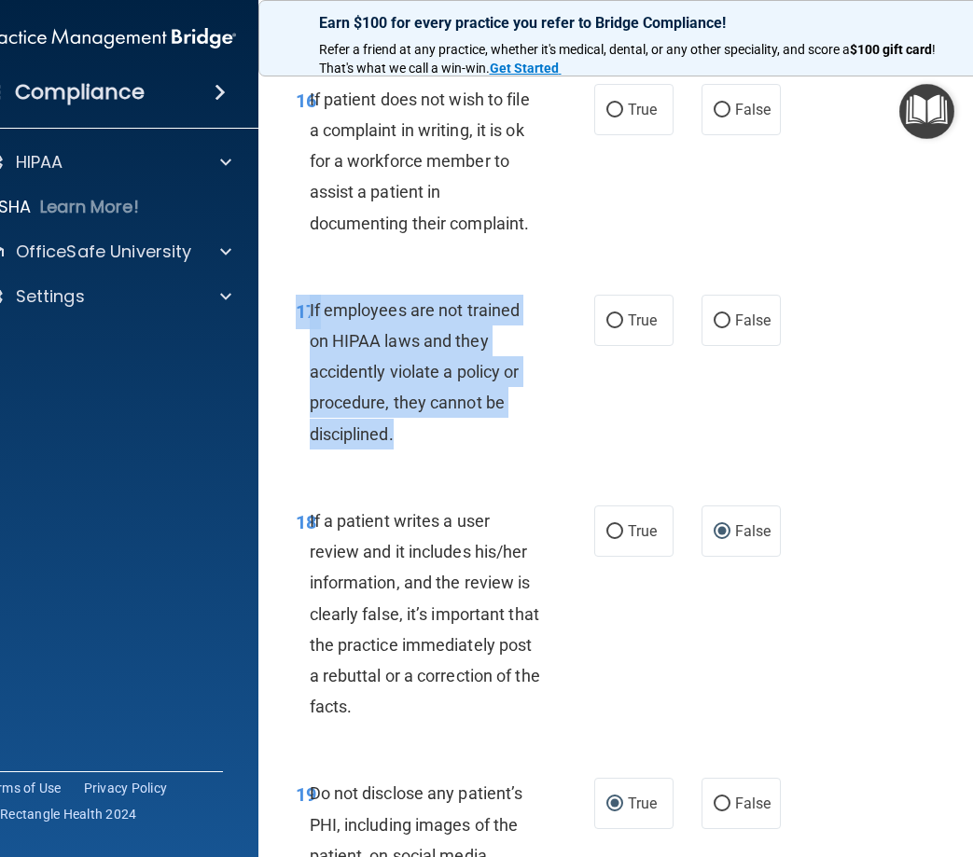
drag, startPoint x: 456, startPoint y: 527, endPoint x: 398, endPoint y: 513, distance: 59.5
click at [398, 482] on div "17 If employees are not trained on HIPAA laws and they accidently violate a pol…" at bounding box center [636, 376] width 709 height 211
drag, startPoint x: 398, startPoint y: 513, endPoint x: 363, endPoint y: 395, distance: 123.7
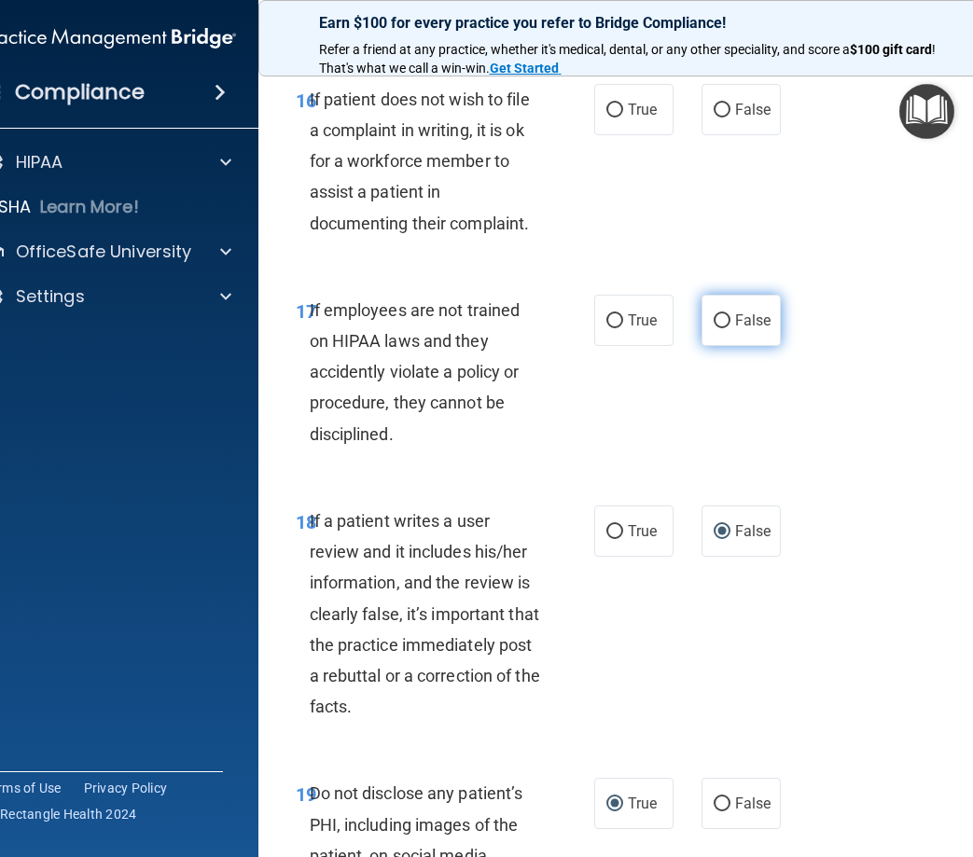
click at [741, 329] on span "False" at bounding box center [753, 321] width 36 height 18
click at [730, 328] on input "False" at bounding box center [722, 321] width 17 height 14
radio input "true"
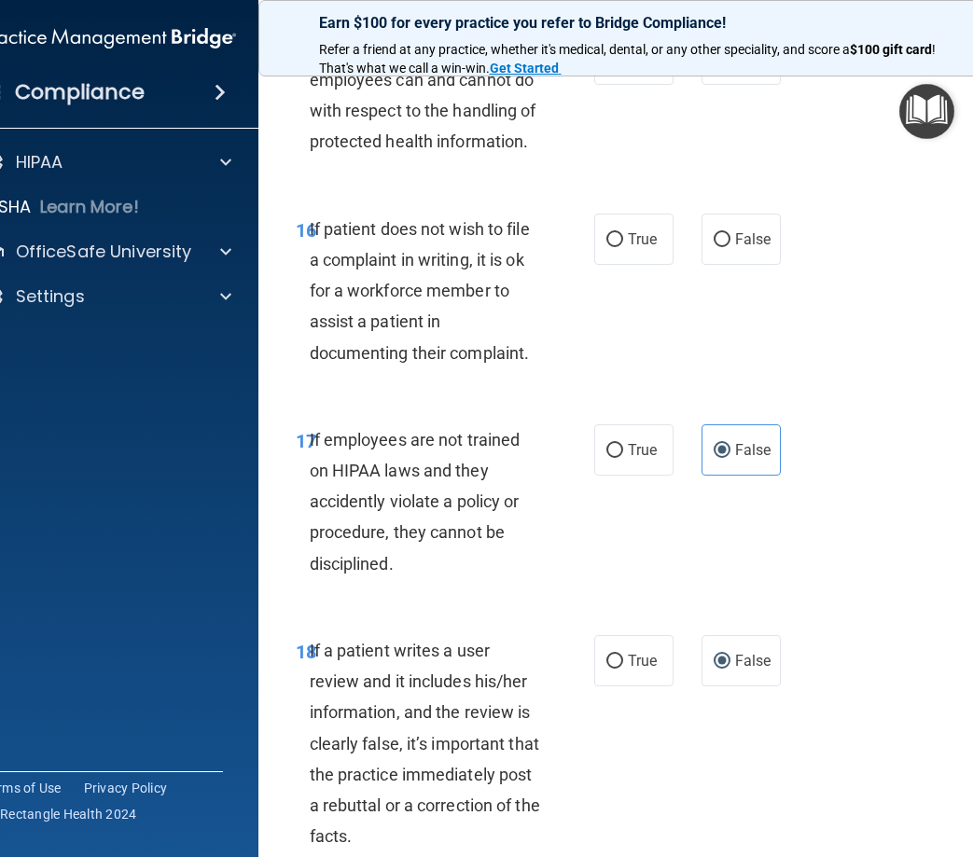
scroll to position [3878, 0]
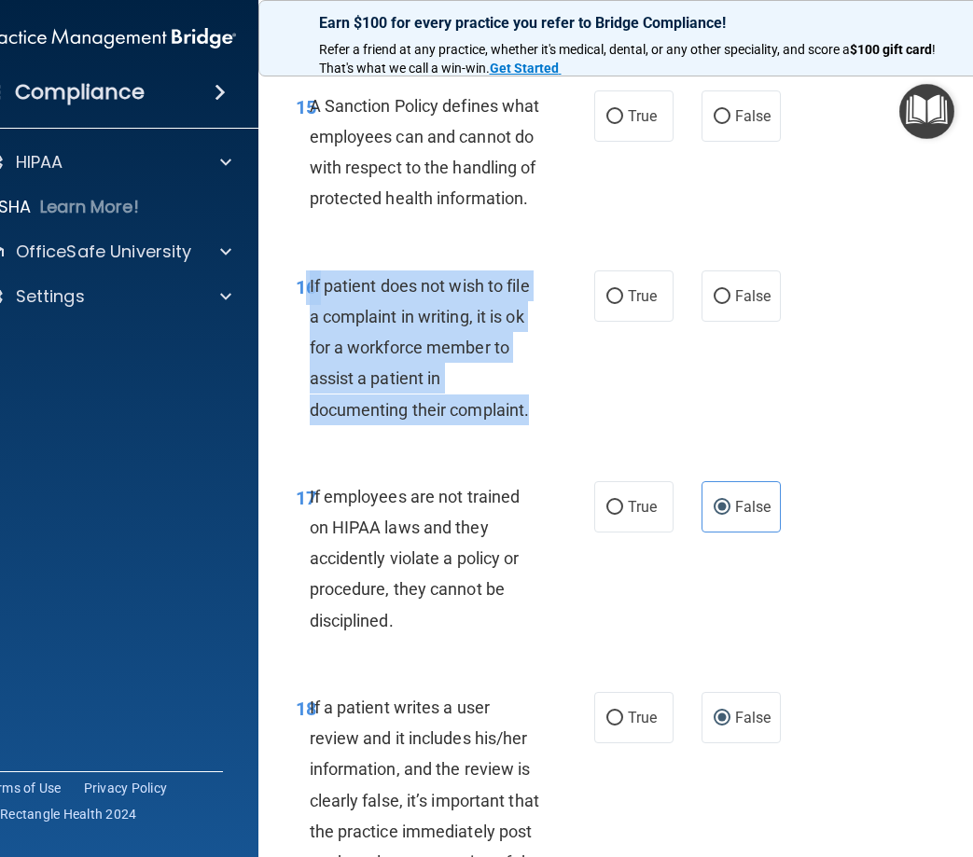
drag, startPoint x: 548, startPoint y: 476, endPoint x: 298, endPoint y: 350, distance: 279.9
click at [298, 350] on div "16 If patient does not wish to file a complaint in writing, it is ok for a work…" at bounding box center [445, 353] width 354 height 164
drag, startPoint x: 298, startPoint y: 350, endPoint x: 349, endPoint y: 369, distance: 54.0
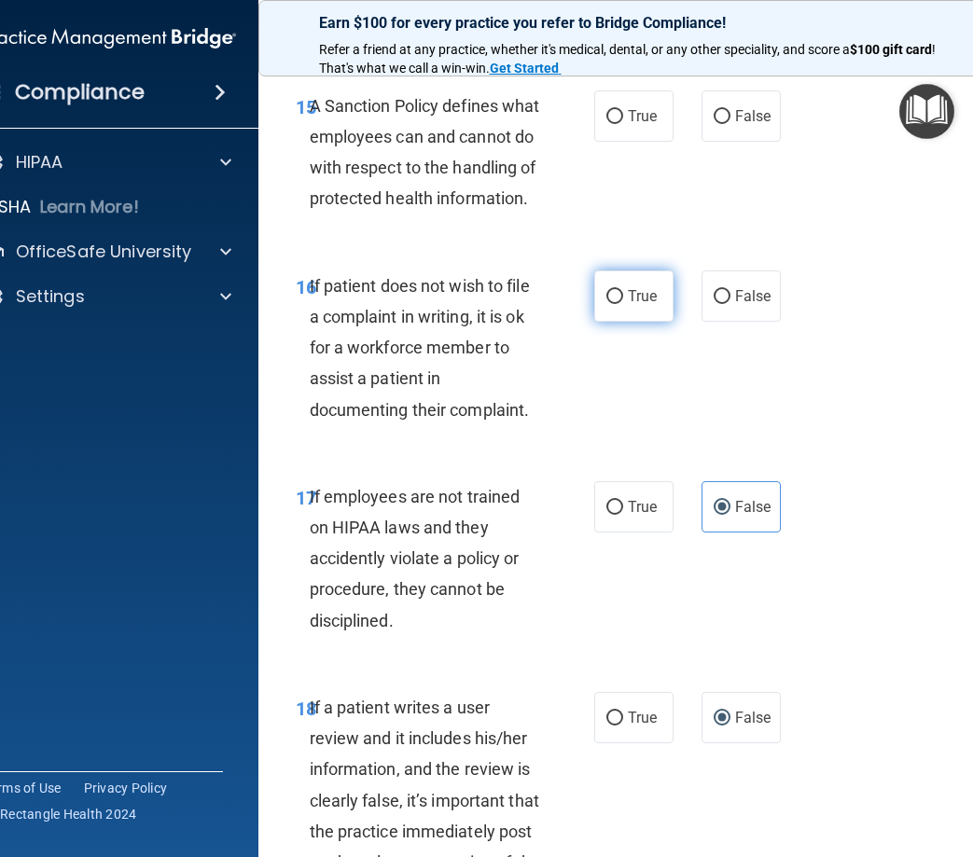
click at [632, 305] on span "True" at bounding box center [642, 296] width 29 height 18
click at [623, 304] on input "True" at bounding box center [614, 297] width 17 height 14
radio input "true"
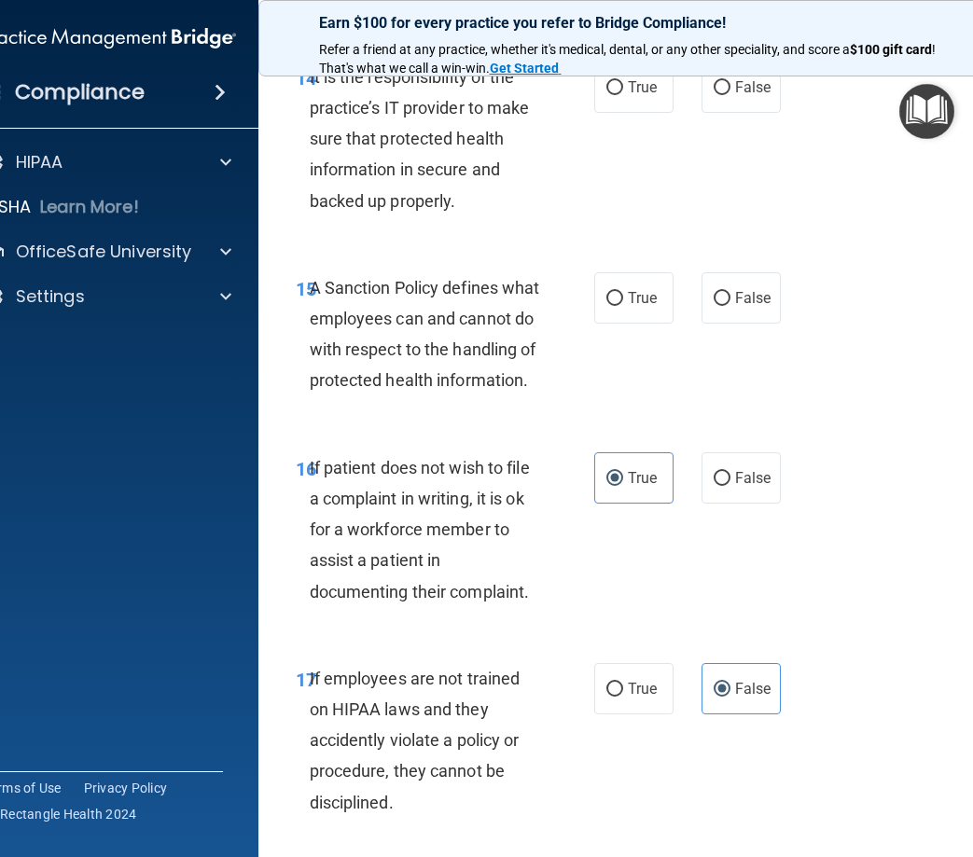
scroll to position [3691, 0]
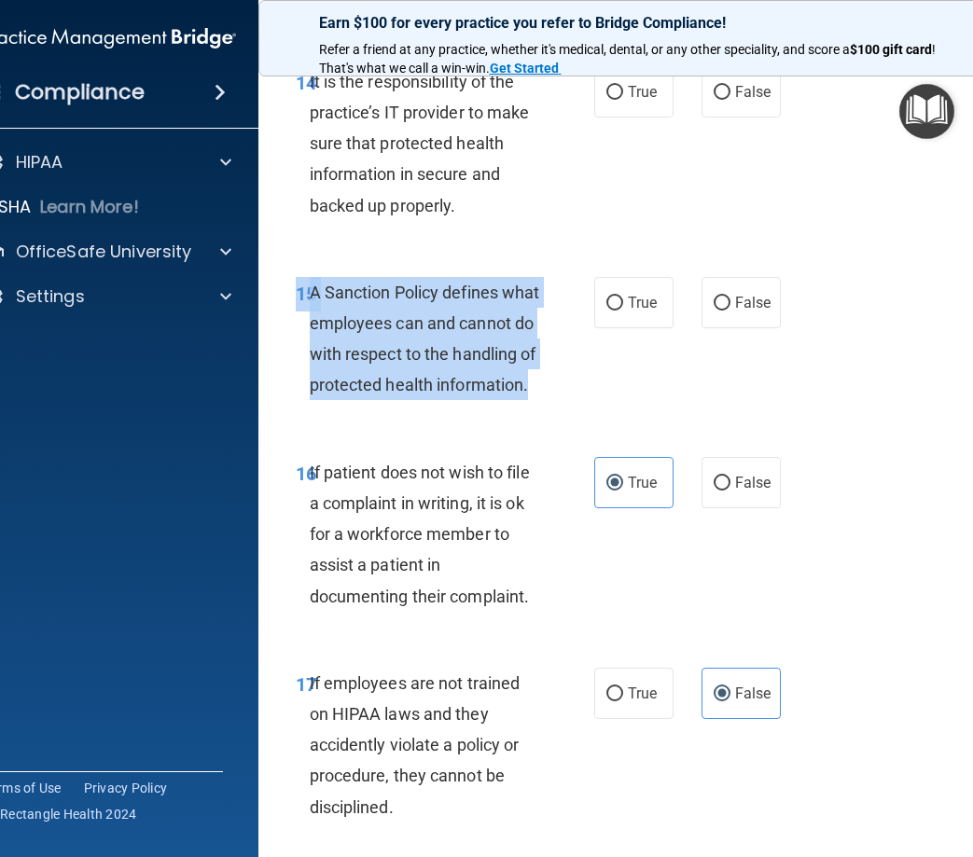
drag, startPoint x: 411, startPoint y: 451, endPoint x: 288, endPoint y: 328, distance: 174.1
click at [288, 328] on div "15 A Sanction Policy defines what employees can and cannot do with respect to t…" at bounding box center [445, 343] width 354 height 133
drag, startPoint x: 288, startPoint y: 328, endPoint x: 354, endPoint y: 347, distance: 67.9
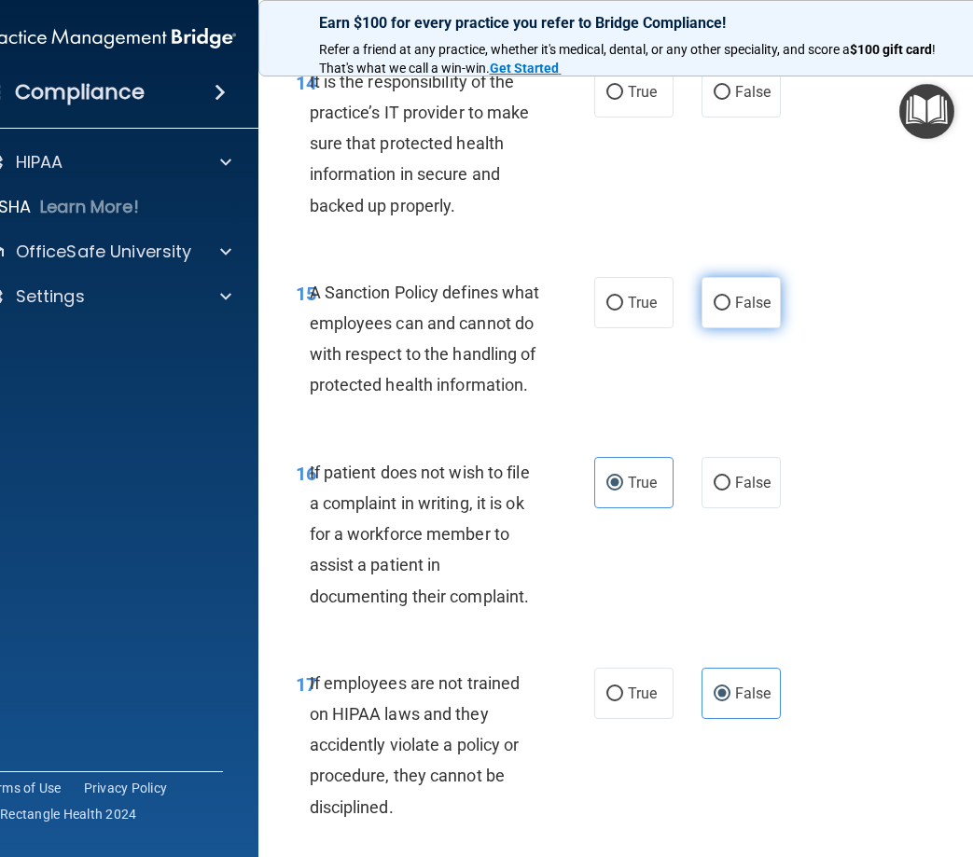
click at [747, 312] on span "False" at bounding box center [753, 303] width 36 height 18
click at [730, 311] on input "False" at bounding box center [722, 304] width 17 height 14
radio input "true"
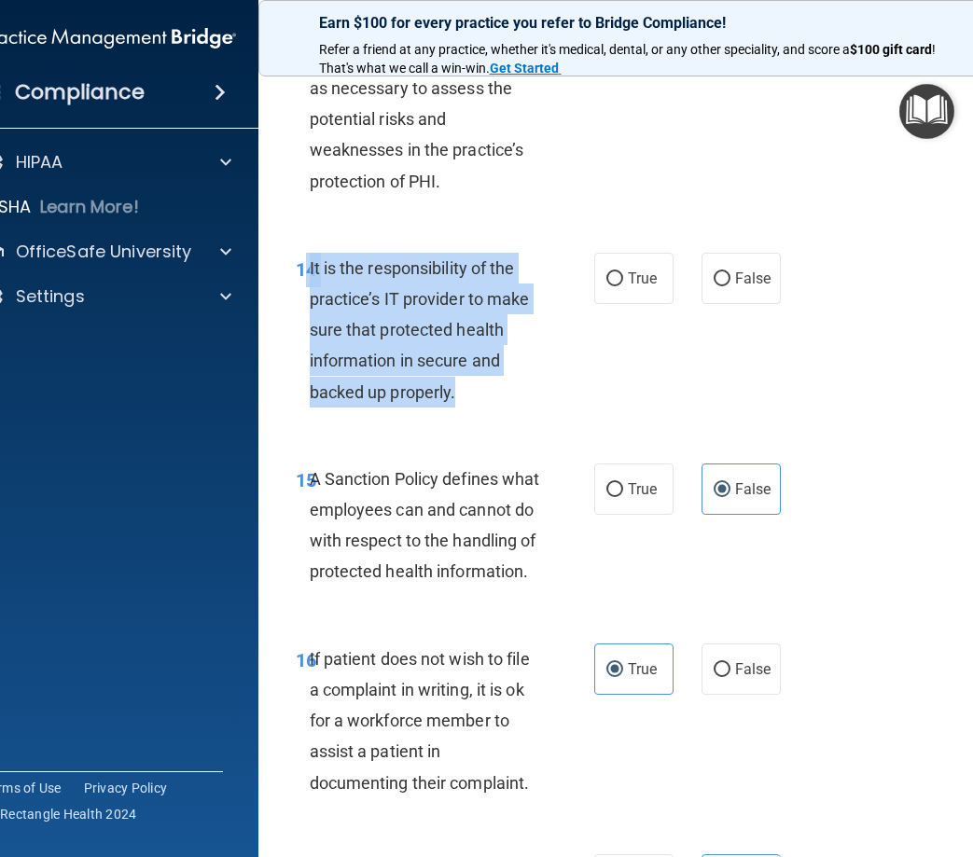
drag, startPoint x: 464, startPoint y: 424, endPoint x: 301, endPoint y: 299, distance: 204.9
click at [301, 299] on div "14 It is the responsibility of the practice’s IT provider to make sure that pro…" at bounding box center [445, 335] width 354 height 164
drag, startPoint x: 301, startPoint y: 299, endPoint x: 399, endPoint y: 331, distance: 103.0
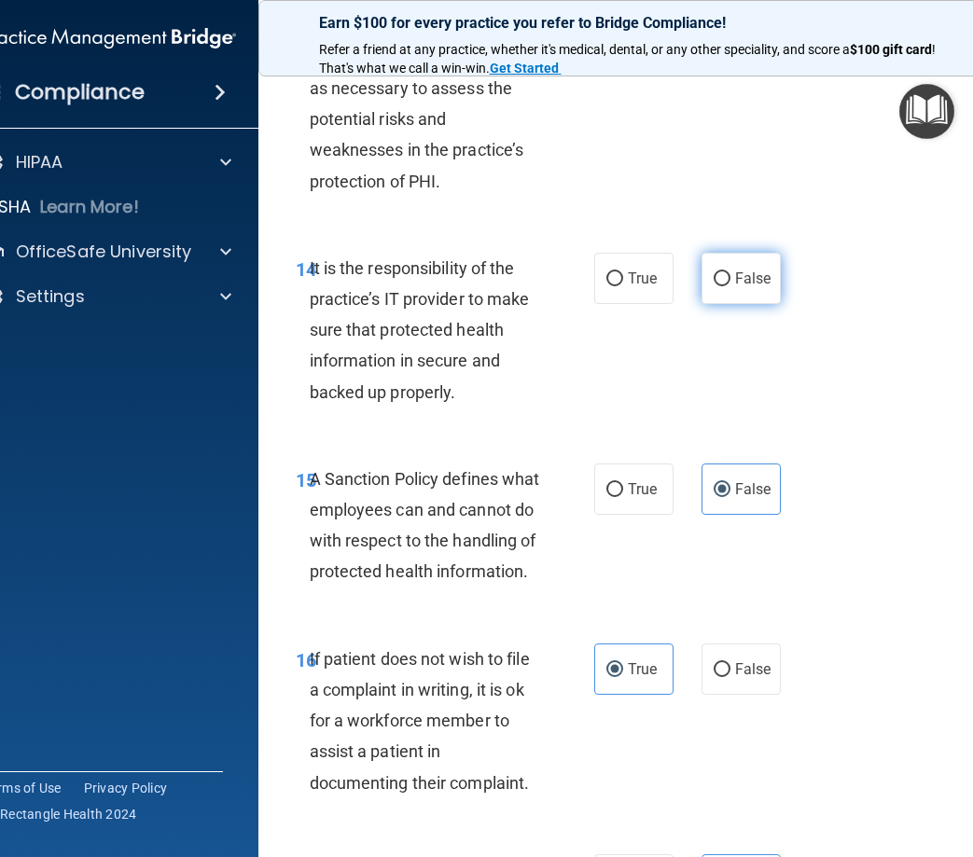
drag, startPoint x: 688, startPoint y: 315, endPoint x: 707, endPoint y: 316, distance: 18.7
click at [688, 304] on div "True False" at bounding box center [689, 278] width 191 height 51
click at [714, 286] on input "False" at bounding box center [722, 279] width 17 height 14
radio input "true"
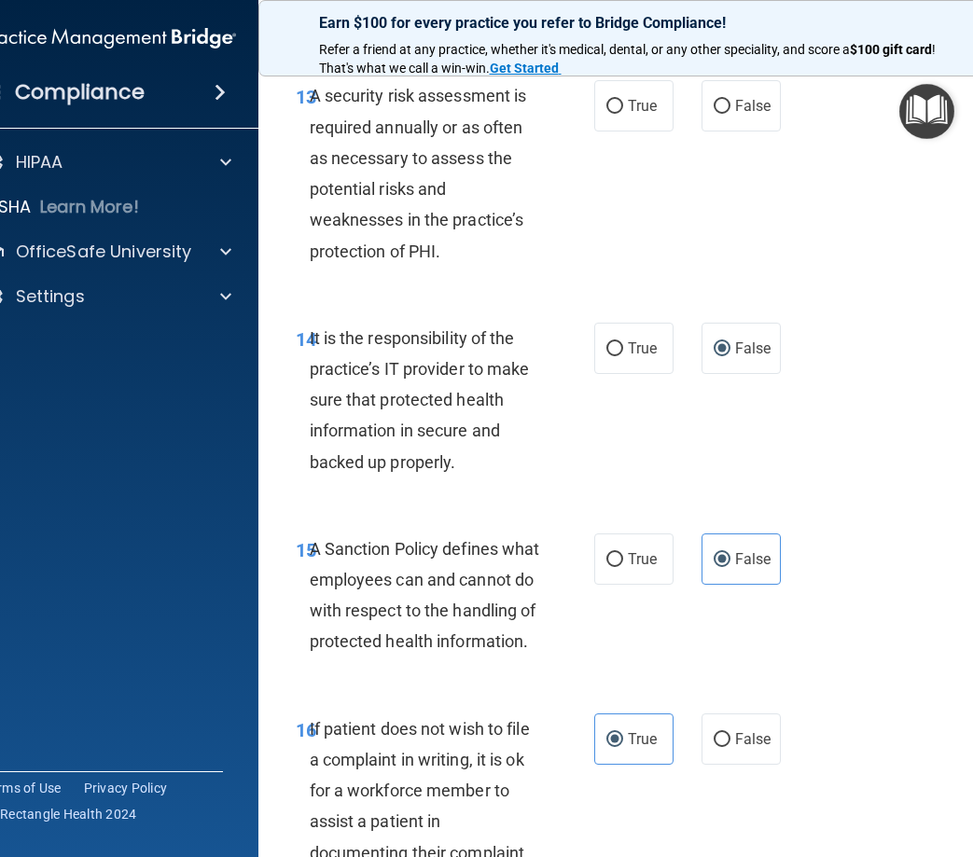
scroll to position [3225, 0]
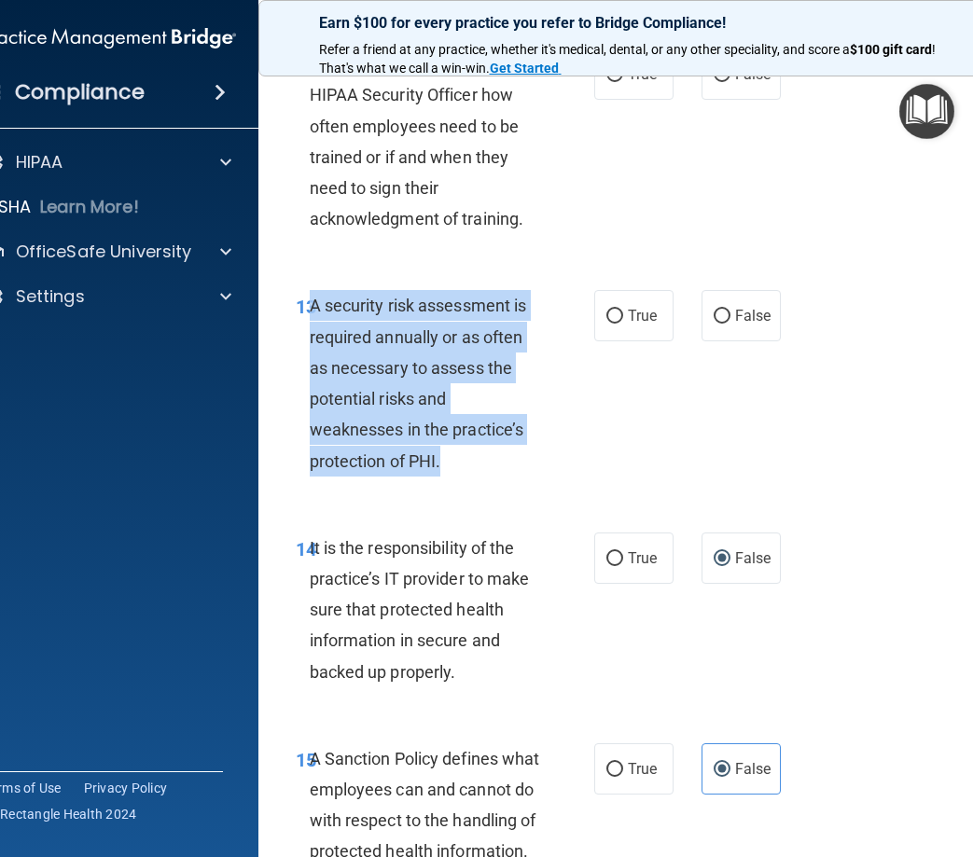
drag, startPoint x: 493, startPoint y: 498, endPoint x: 305, endPoint y: 328, distance: 253.6
click at [310, 328] on div "A security risk assessment is required annually or as often as necessary to ass…" at bounding box center [432, 383] width 245 height 186
drag, startPoint x: 305, startPoint y: 328, endPoint x: 388, endPoint y: 369, distance: 92.6
click at [614, 324] on input "True" at bounding box center [614, 317] width 17 height 14
radio input "true"
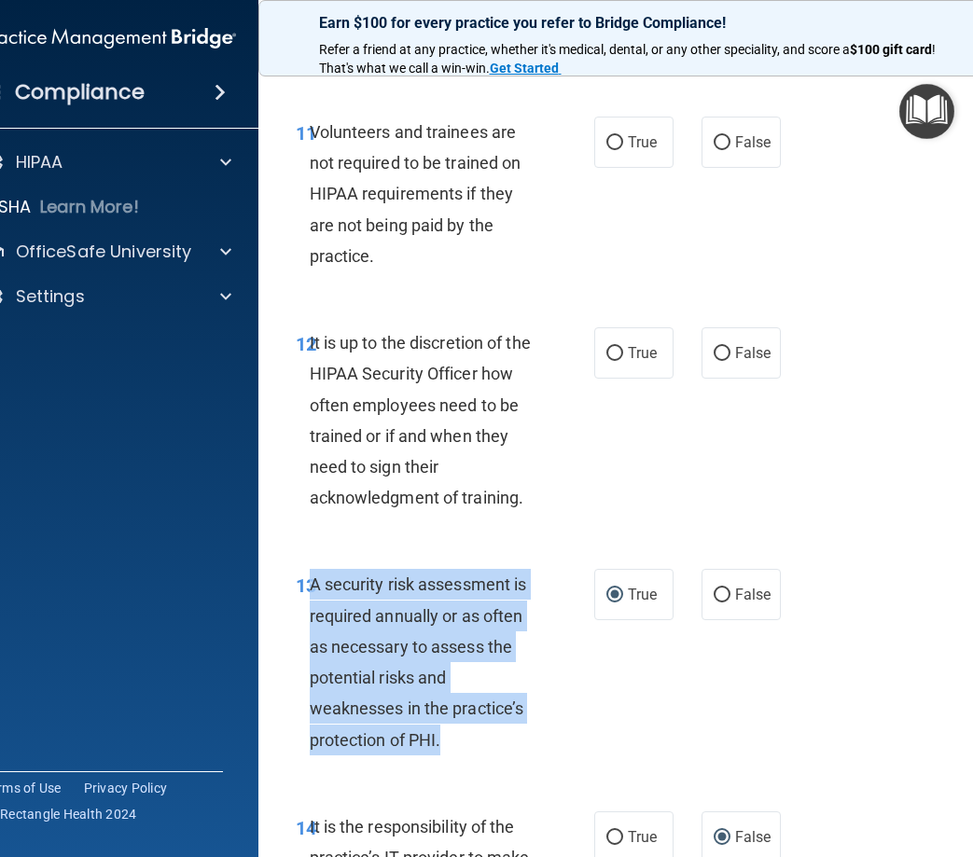
scroll to position [2945, 0]
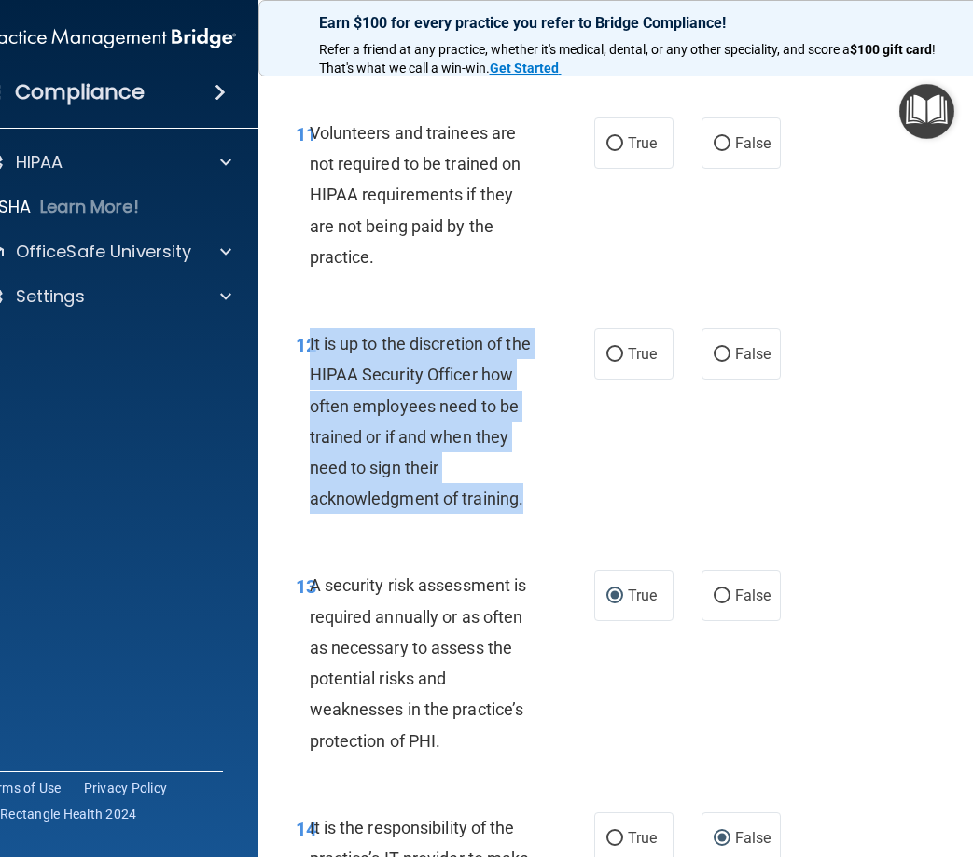
drag, startPoint x: 538, startPoint y: 535, endPoint x: 302, endPoint y: 369, distance: 288.6
click at [310, 369] on div "It is up to the discretion of the HIPAA Security Officer how often employees ne…" at bounding box center [432, 421] width 245 height 186
drag, startPoint x: 302, startPoint y: 369, endPoint x: 361, endPoint y: 410, distance: 71.7
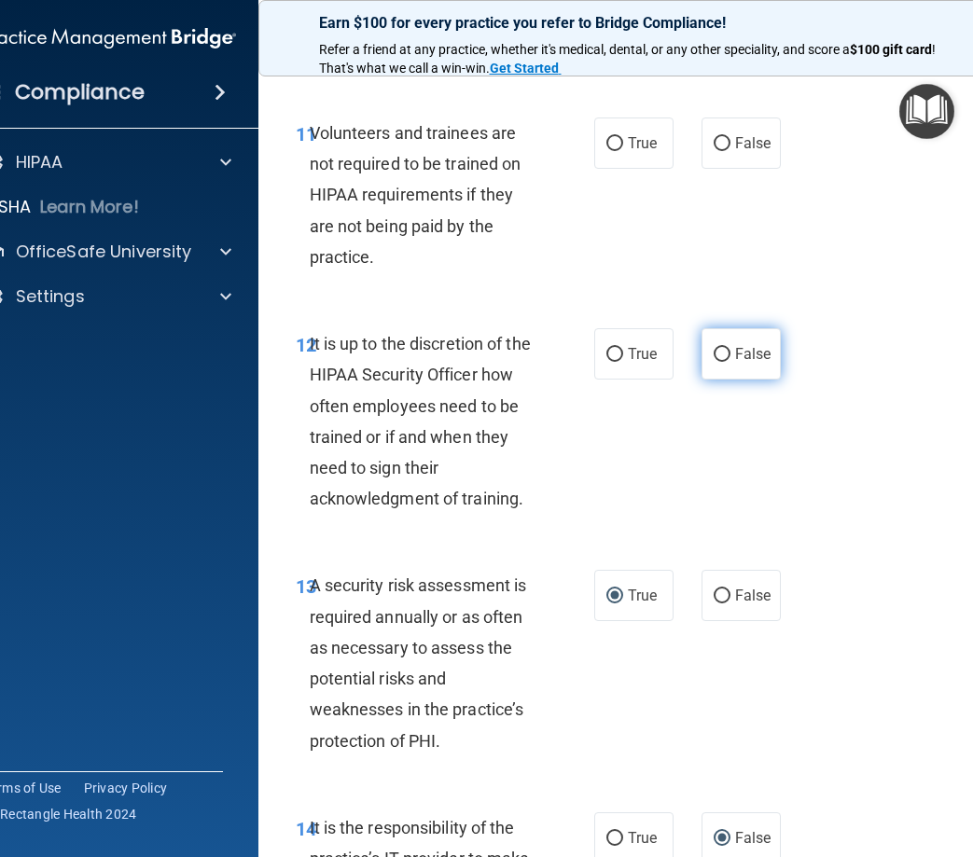
click at [721, 380] on label "False" at bounding box center [740, 353] width 79 height 51
click at [721, 362] on input "False" at bounding box center [722, 355] width 17 height 14
radio input "true"
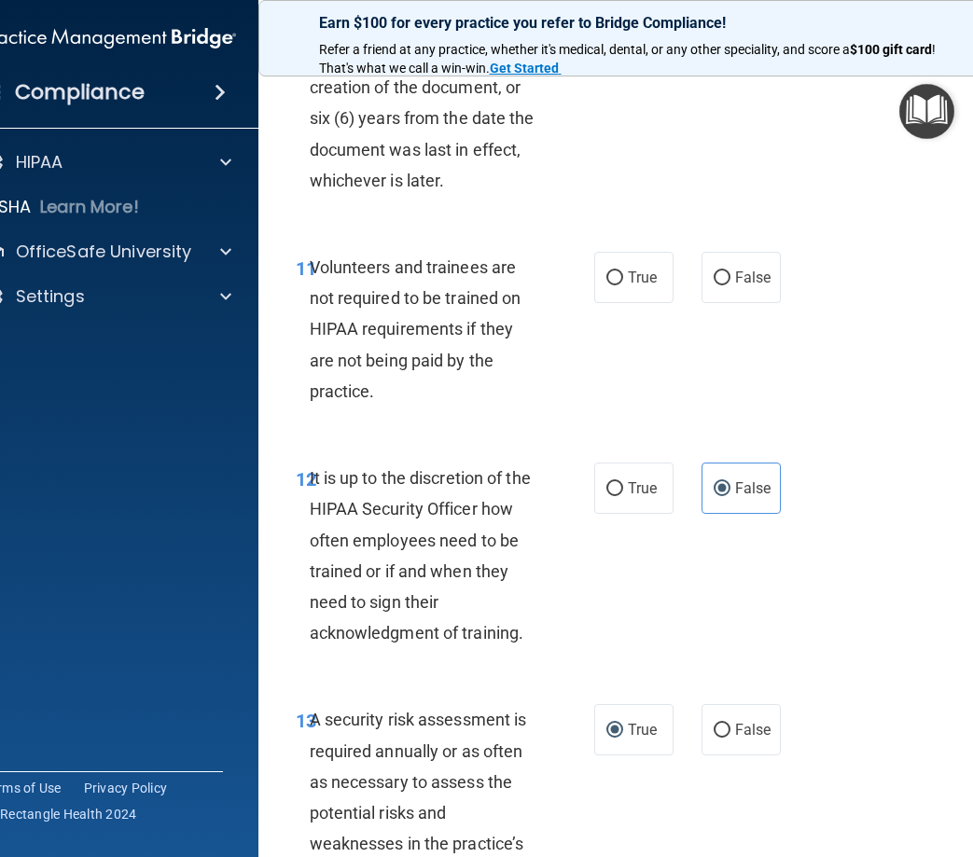
scroll to position [2758, 0]
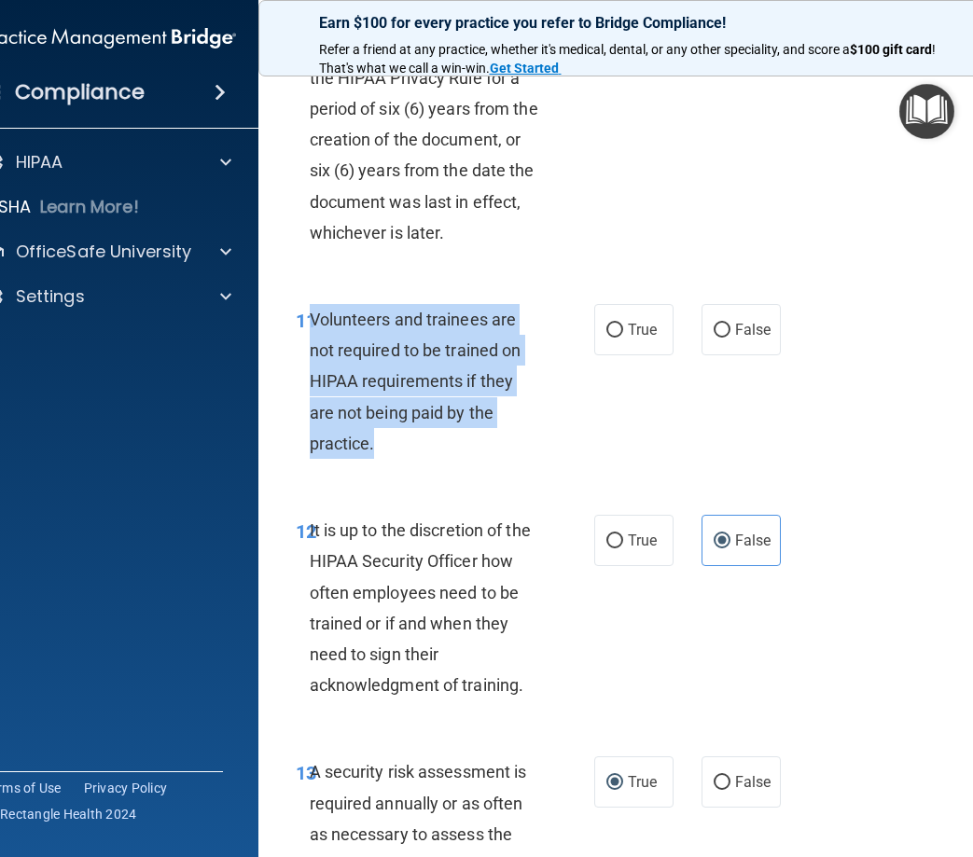
drag, startPoint x: 409, startPoint y: 479, endPoint x: 303, endPoint y: 345, distance: 170.7
click at [310, 345] on div "Volunteers and trainees are not required to be trained on HIPAA requirements if…" at bounding box center [432, 381] width 245 height 155
drag, startPoint x: 303, startPoint y: 345, endPoint x: 399, endPoint y: 383, distance: 103.4
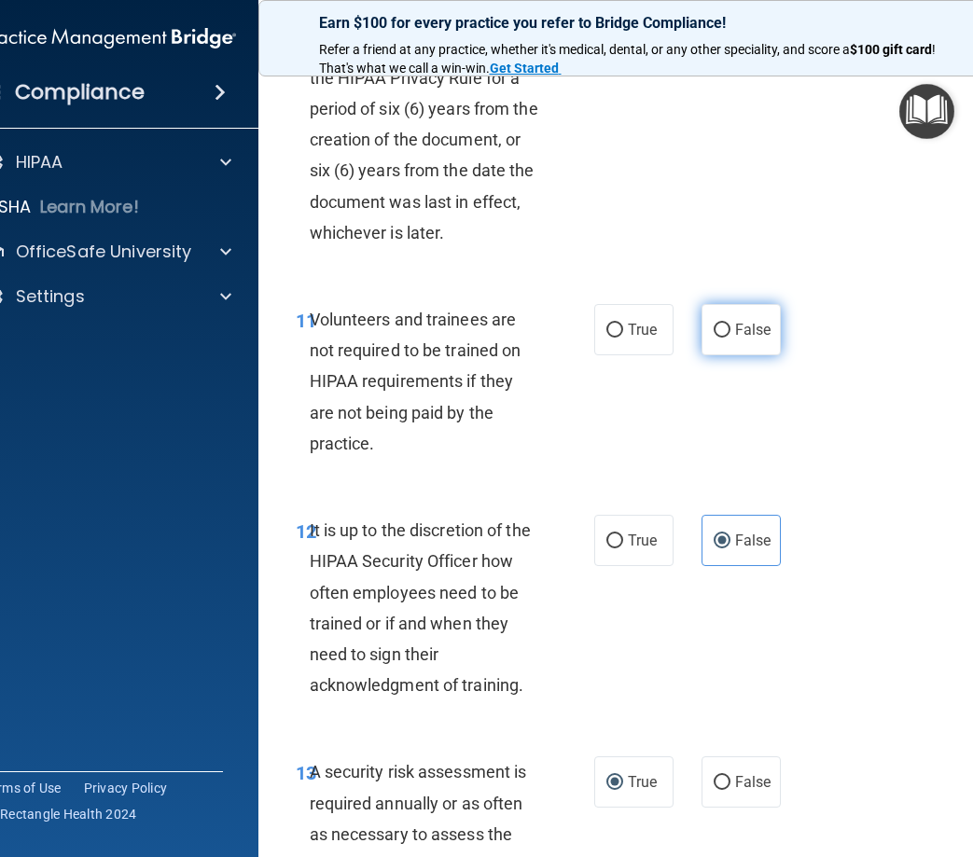
click at [733, 351] on label "False" at bounding box center [740, 329] width 79 height 51
click at [730, 338] on input "False" at bounding box center [722, 331] width 17 height 14
radio input "true"
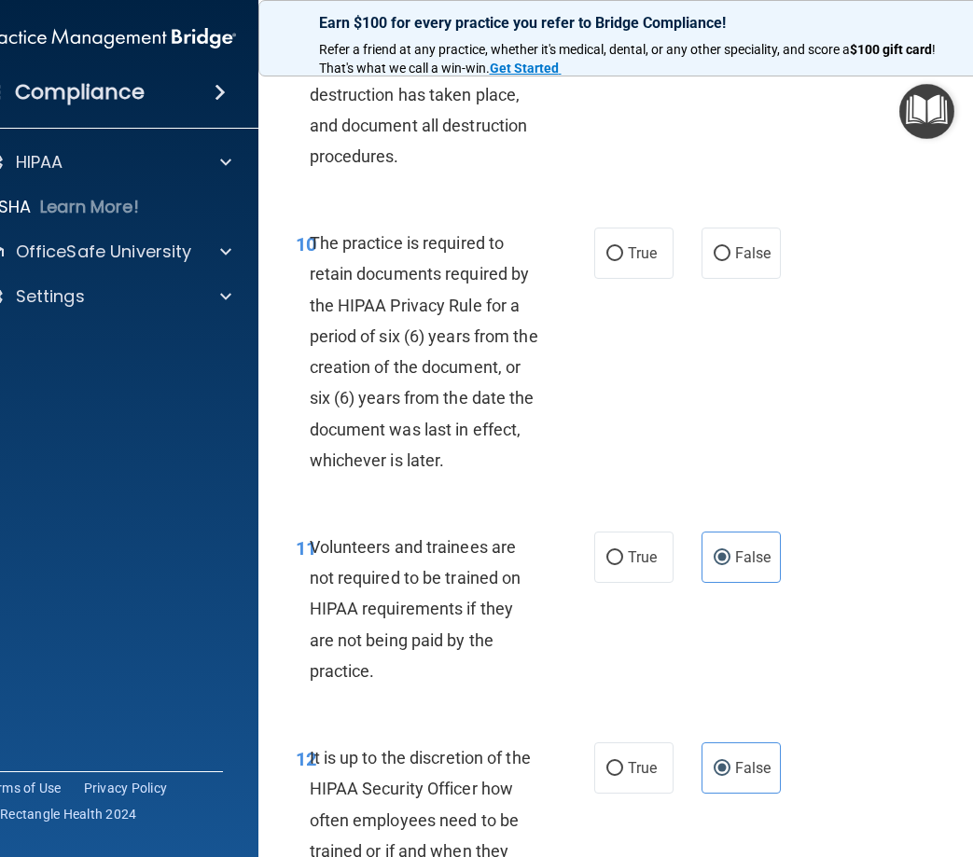
scroll to position [2478, 0]
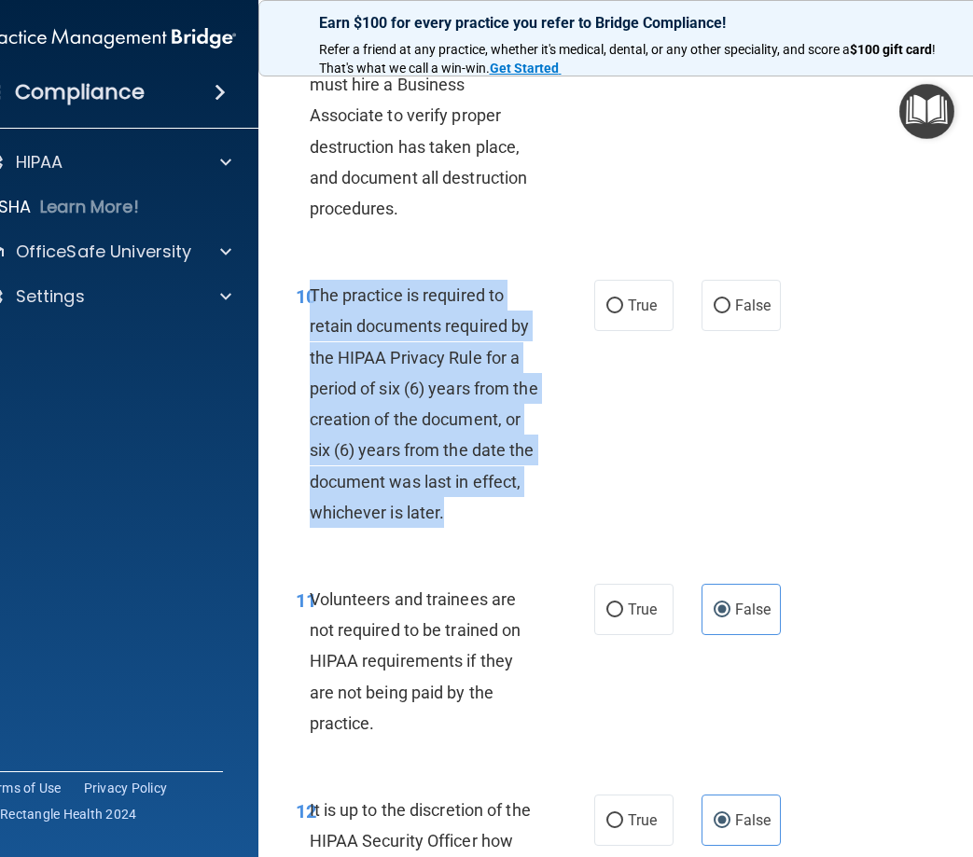
drag, startPoint x: 436, startPoint y: 490, endPoint x: 305, endPoint y: 337, distance: 201.1
click at [305, 337] on div "10 The practice is required to retain documents required by the HIPAA Privacy R…" at bounding box center [445, 408] width 354 height 257
drag, startPoint x: 305, startPoint y: 337, endPoint x: 344, endPoint y: 342, distance: 39.6
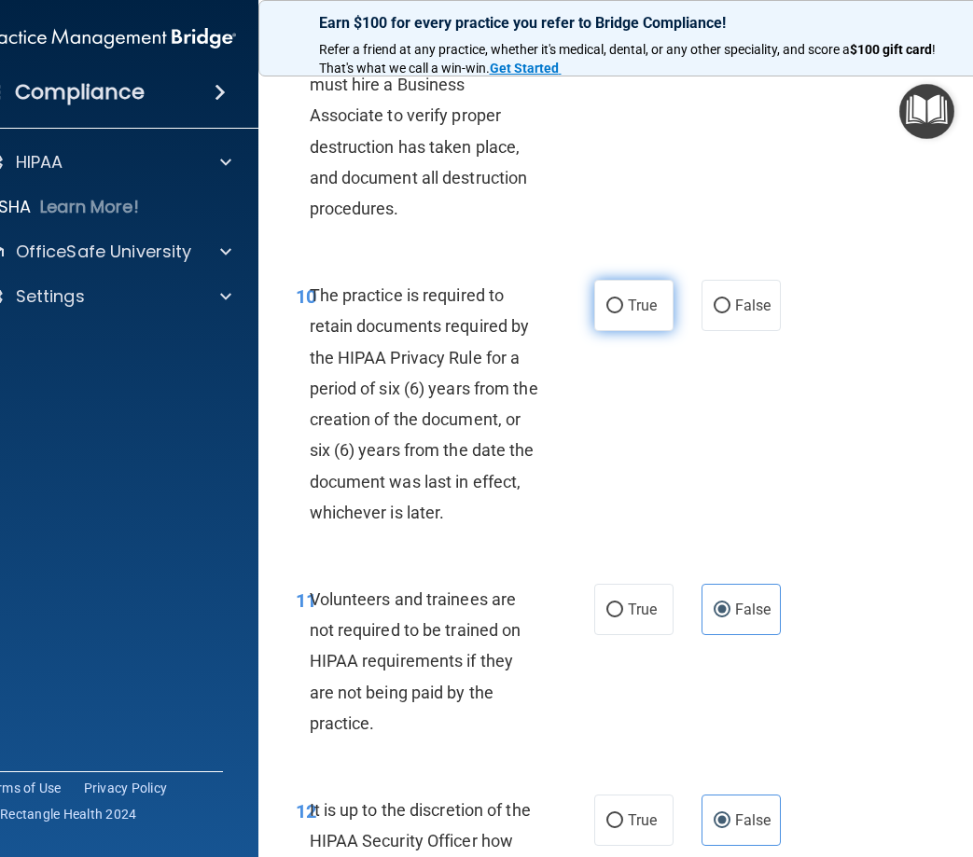
click at [594, 324] on label "True" at bounding box center [633, 305] width 79 height 51
click at [606, 313] on input "True" at bounding box center [614, 306] width 17 height 14
radio input "true"
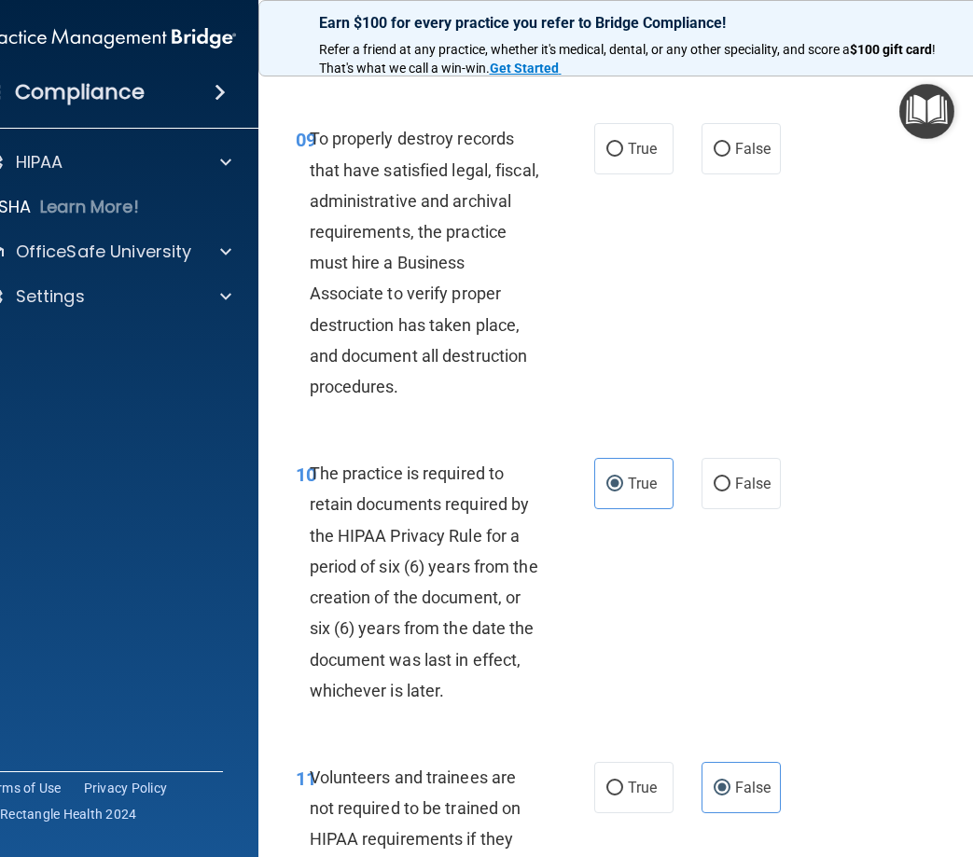
scroll to position [2292, 0]
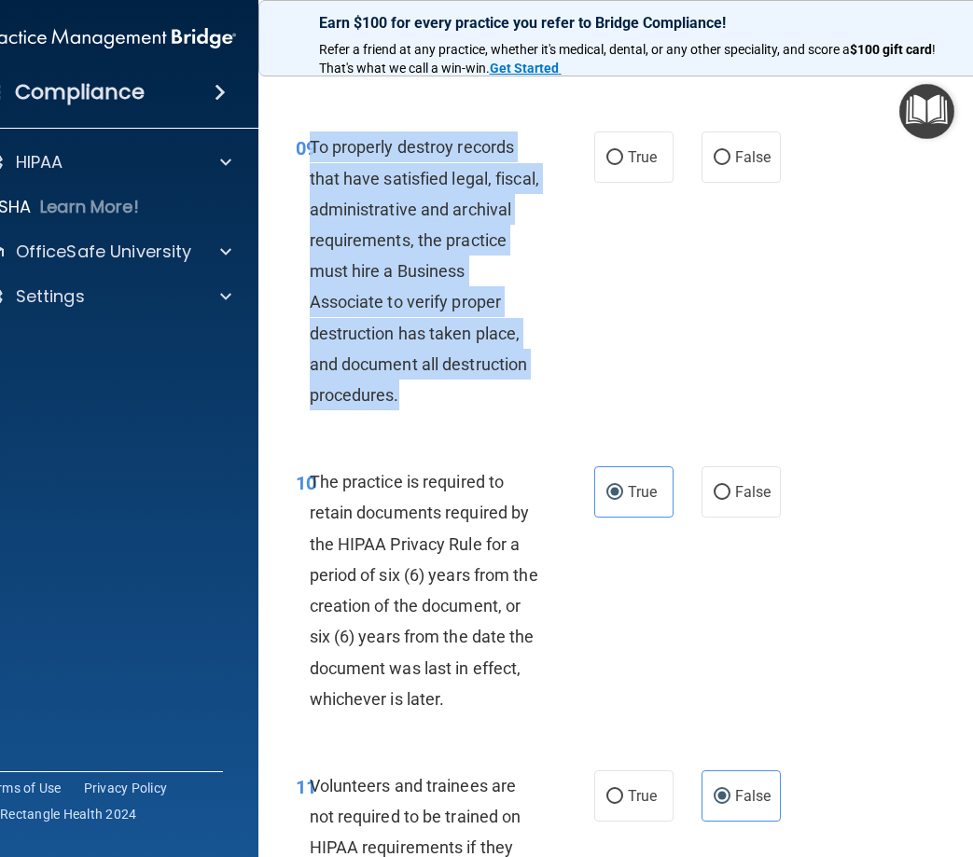
drag, startPoint x: 432, startPoint y: 432, endPoint x: 305, endPoint y: 184, distance: 278.7
click at [310, 184] on div "To properly destroy records that have satisfied legal, fiscal, administrative a…" at bounding box center [432, 271] width 245 height 279
drag, startPoint x: 305, startPoint y: 184, endPoint x: 328, endPoint y: 200, distance: 28.2
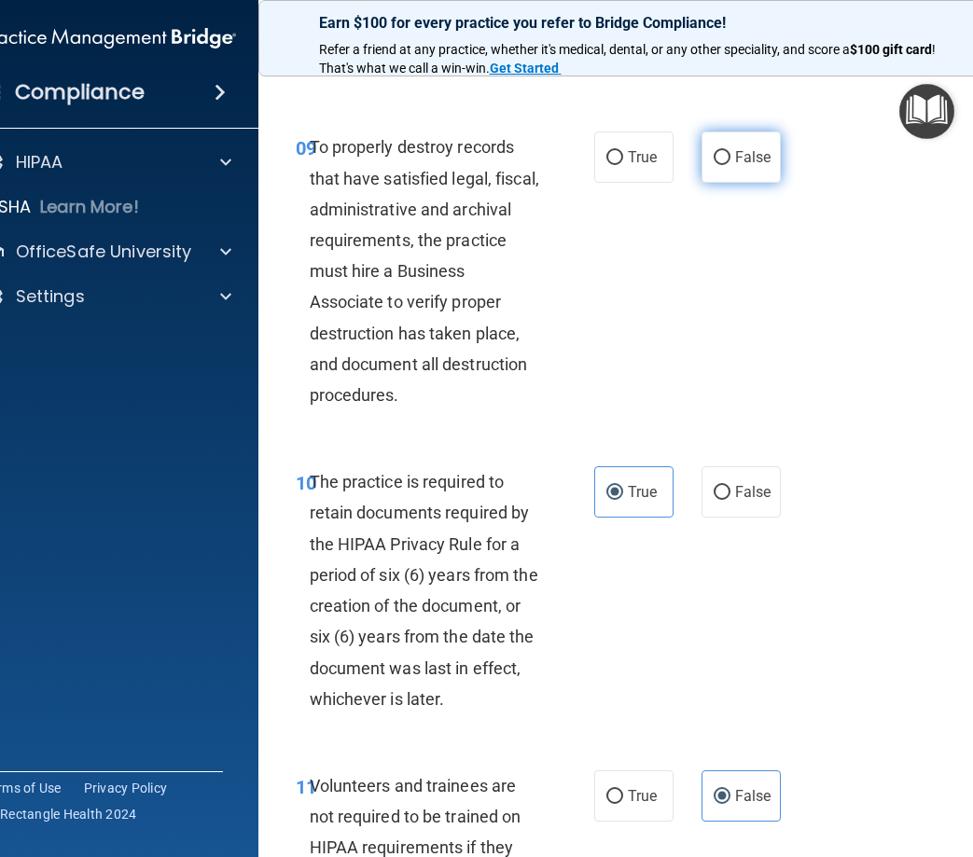
click at [711, 183] on label "False" at bounding box center [740, 157] width 79 height 51
click at [714, 165] on input "False" at bounding box center [722, 158] width 17 height 14
radio input "true"
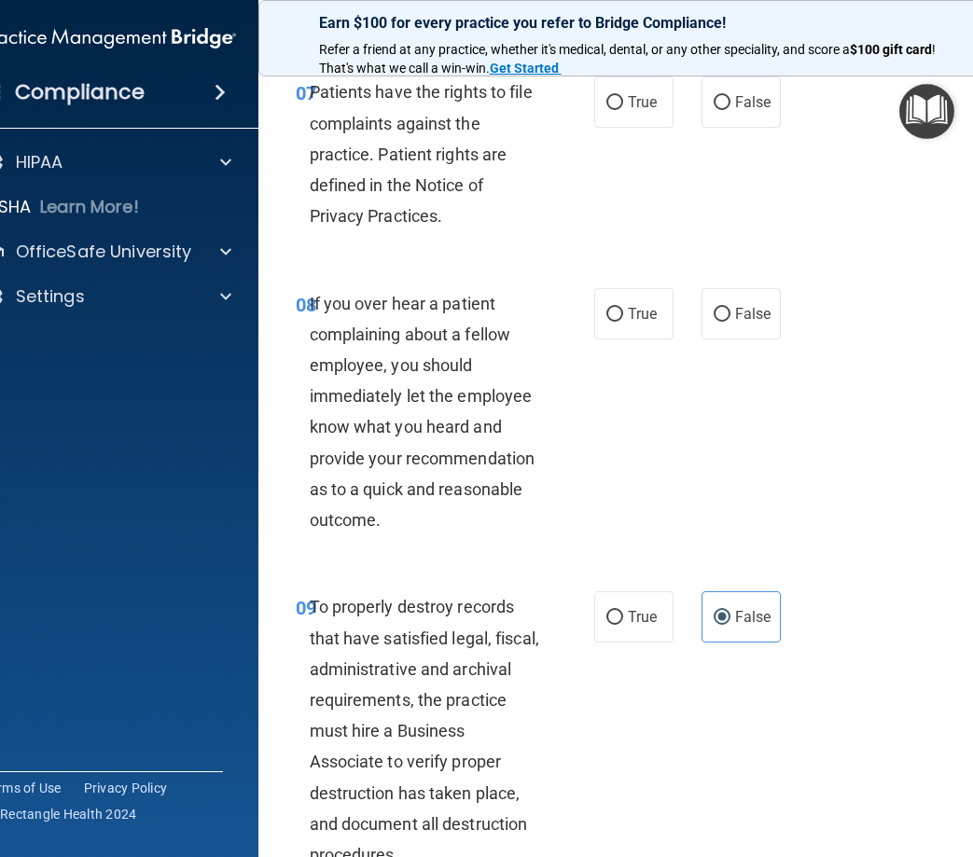
scroll to position [1825, 0]
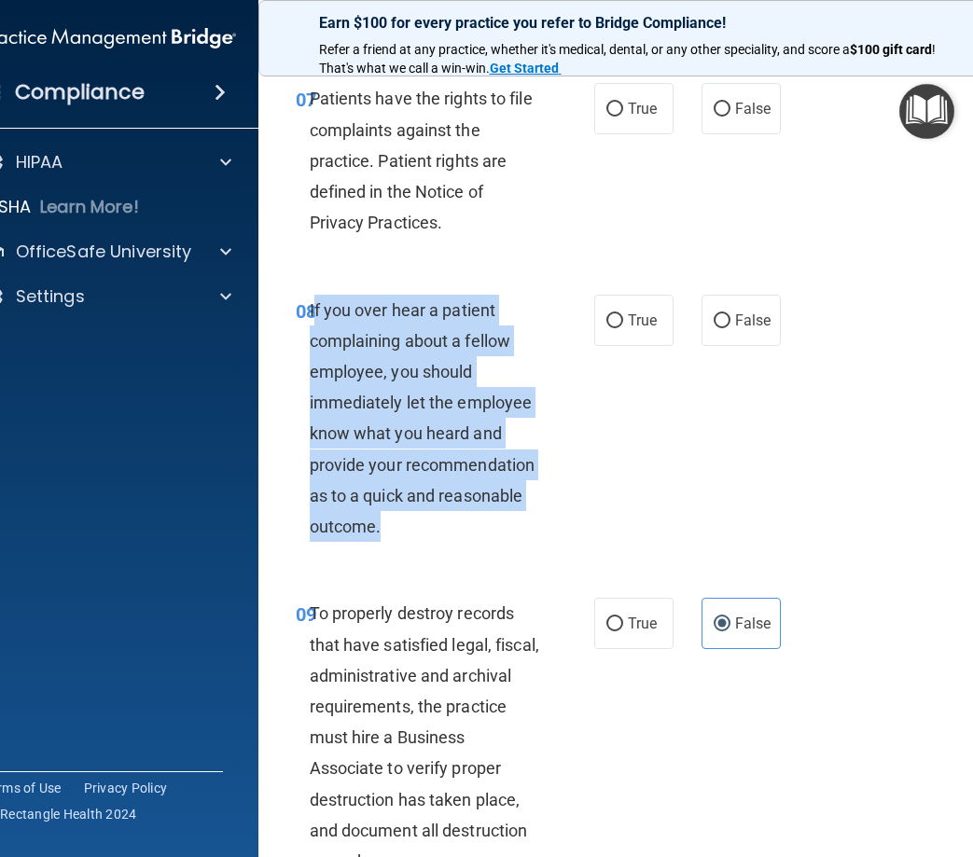
drag, startPoint x: 434, startPoint y: 566, endPoint x: 306, endPoint y: 339, distance: 261.0
click at [310, 339] on div "If you over hear a patient complaining about a fellow employee, you should imme…" at bounding box center [432, 419] width 245 height 248
drag, startPoint x: 306, startPoint y: 339, endPoint x: 358, endPoint y: 361, distance: 56.8
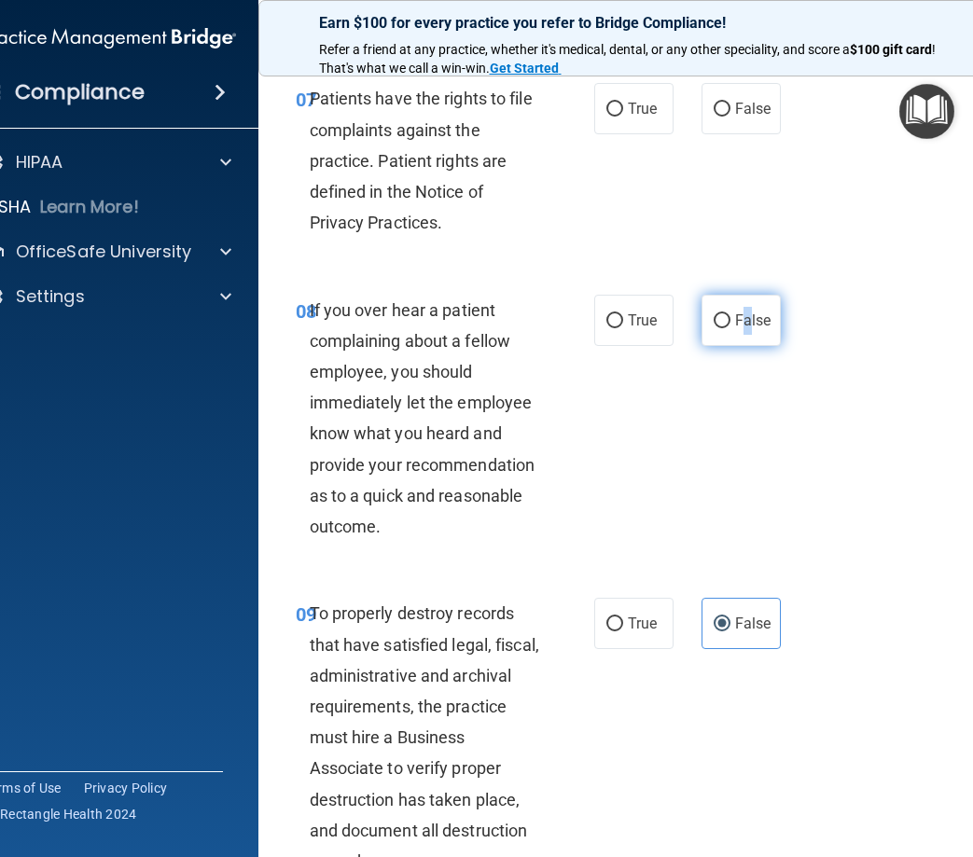
click at [734, 346] on label "False" at bounding box center [740, 320] width 79 height 51
click at [731, 346] on label "False" at bounding box center [740, 320] width 79 height 51
click at [730, 328] on input "False" at bounding box center [722, 321] width 17 height 14
radio input "true"
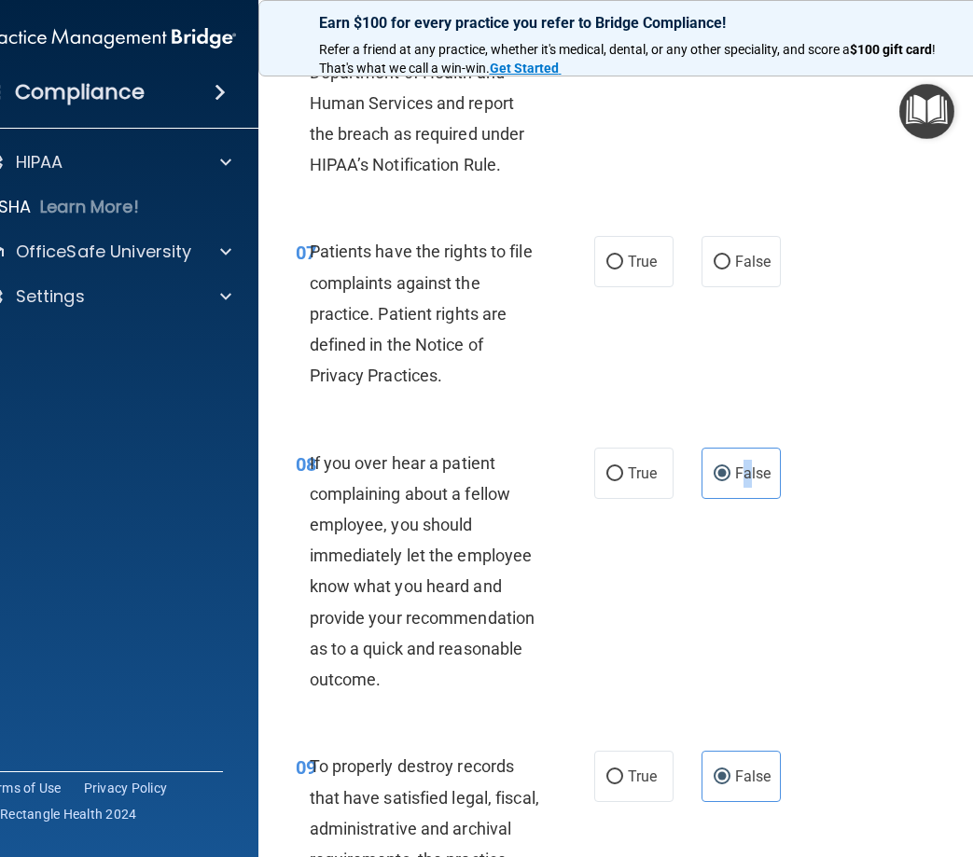
scroll to position [1639, 0]
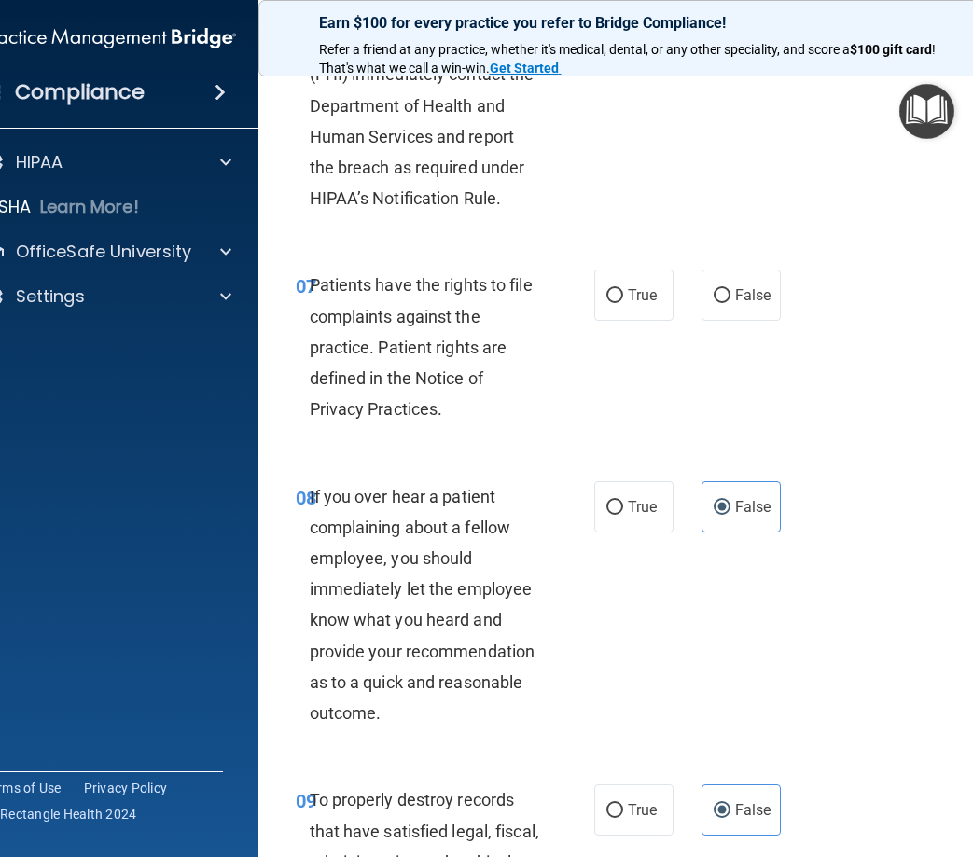
click at [666, 457] on div "07 Patients have the rights to file complaints against the practice. Patient ri…" at bounding box center [636, 351] width 709 height 211
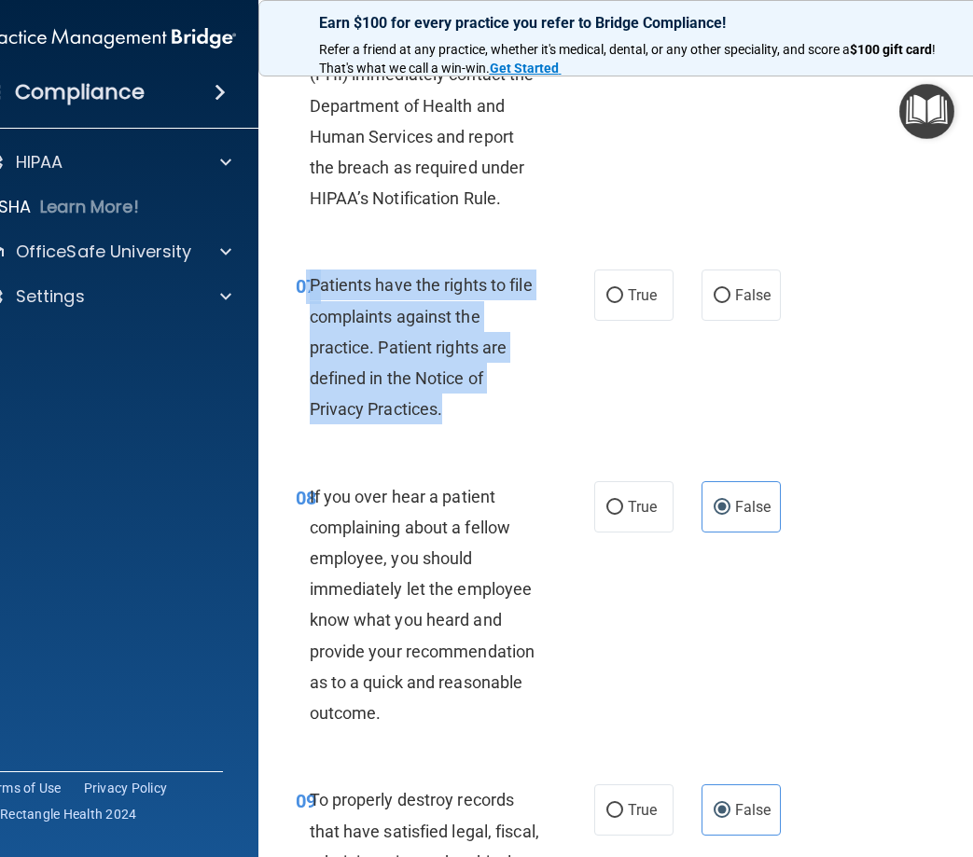
drag, startPoint x: 467, startPoint y: 457, endPoint x: 302, endPoint y: 309, distance: 221.9
click at [302, 309] on div "07 Patients have the rights to file complaints against the practice. Patient ri…" at bounding box center [445, 352] width 354 height 164
drag, startPoint x: 302, startPoint y: 309, endPoint x: 329, endPoint y: 320, distance: 29.3
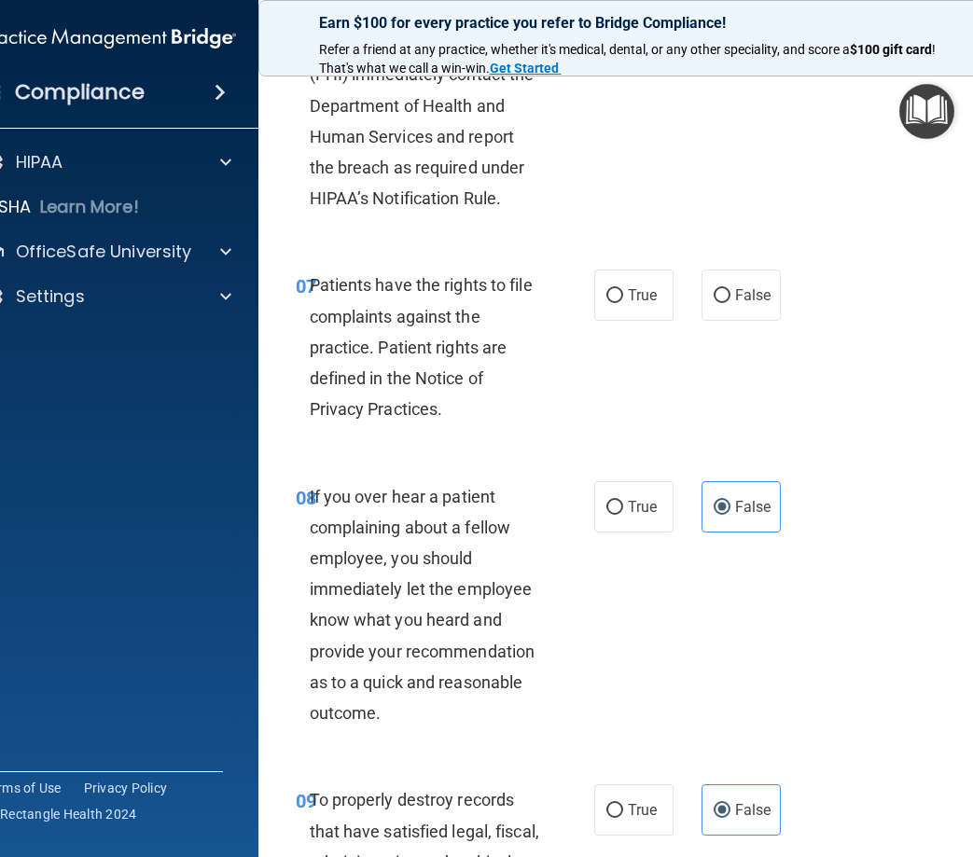
click at [867, 652] on div "08 If you over hear a patient complaining about a fellow employee, you should i…" at bounding box center [636, 610] width 709 height 304
click at [632, 304] on span "True" at bounding box center [642, 295] width 29 height 18
click at [623, 303] on input "True" at bounding box center [614, 296] width 17 height 14
radio input "true"
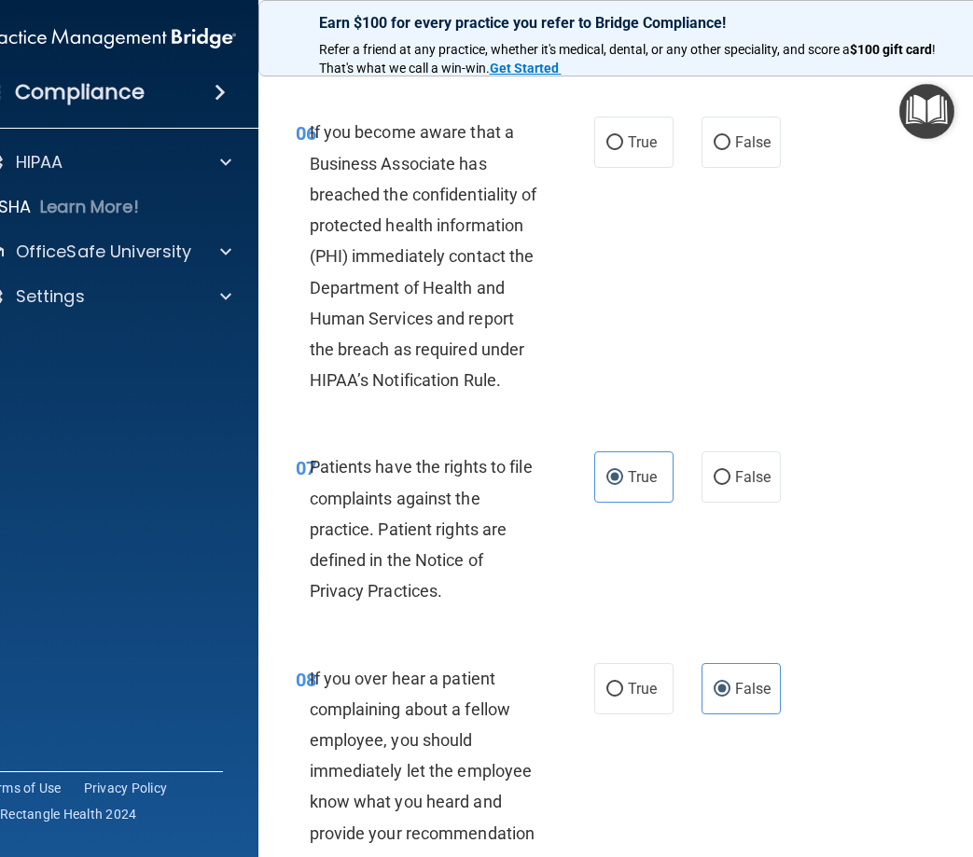
scroll to position [1452, 0]
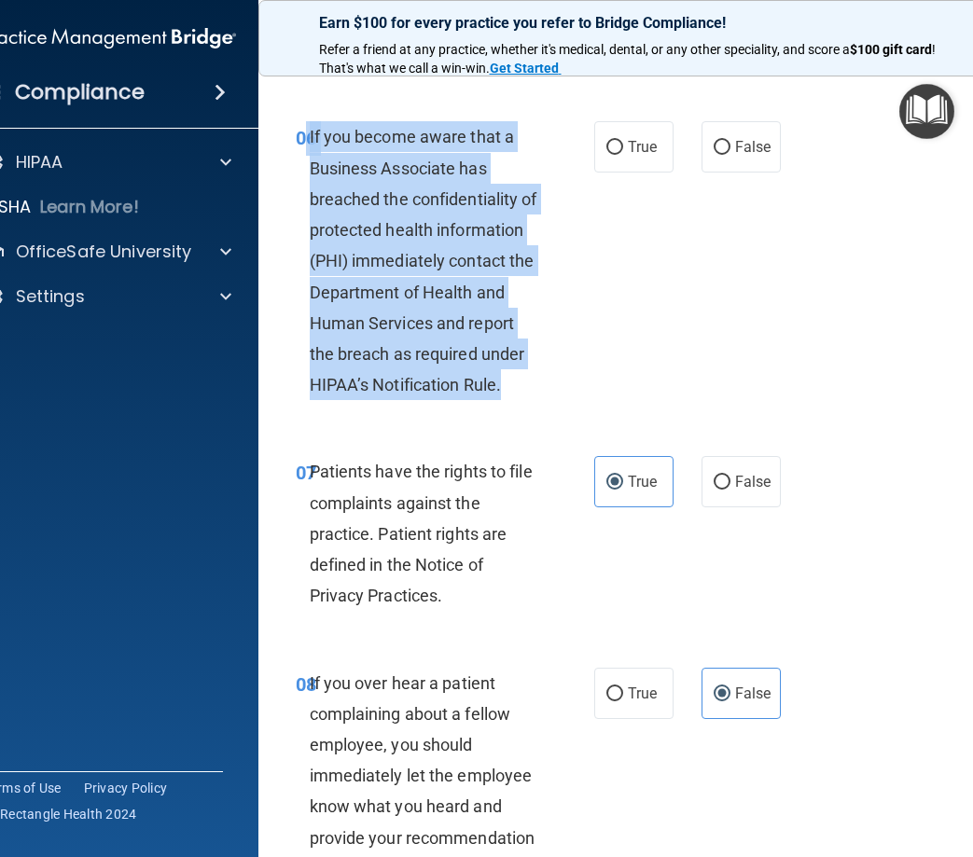
drag, startPoint x: 526, startPoint y: 411, endPoint x: 297, endPoint y: 167, distance: 335.2
click at [297, 167] on div "06 If you become aware that a Business Associate has breached the confidentiali…" at bounding box center [445, 265] width 354 height 288
drag, startPoint x: 297, startPoint y: 167, endPoint x: 386, endPoint y: 208, distance: 98.5
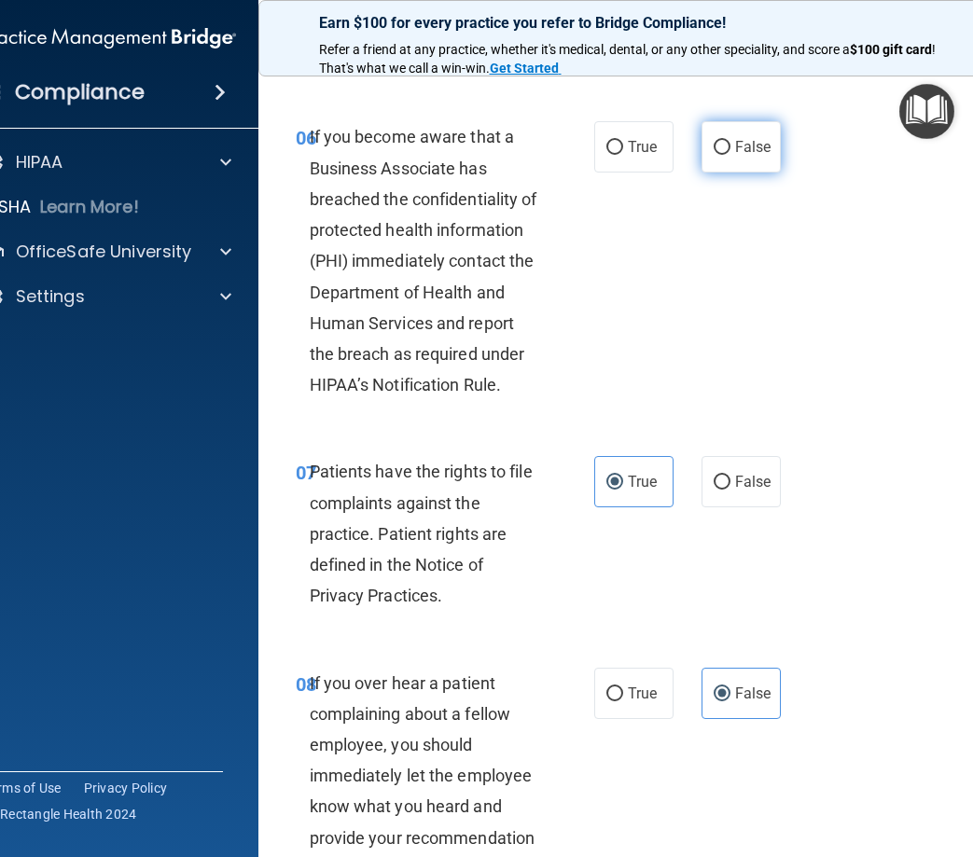
click at [743, 160] on label "False" at bounding box center [740, 146] width 79 height 51
click at [730, 155] on input "False" at bounding box center [722, 148] width 17 height 14
radio input "true"
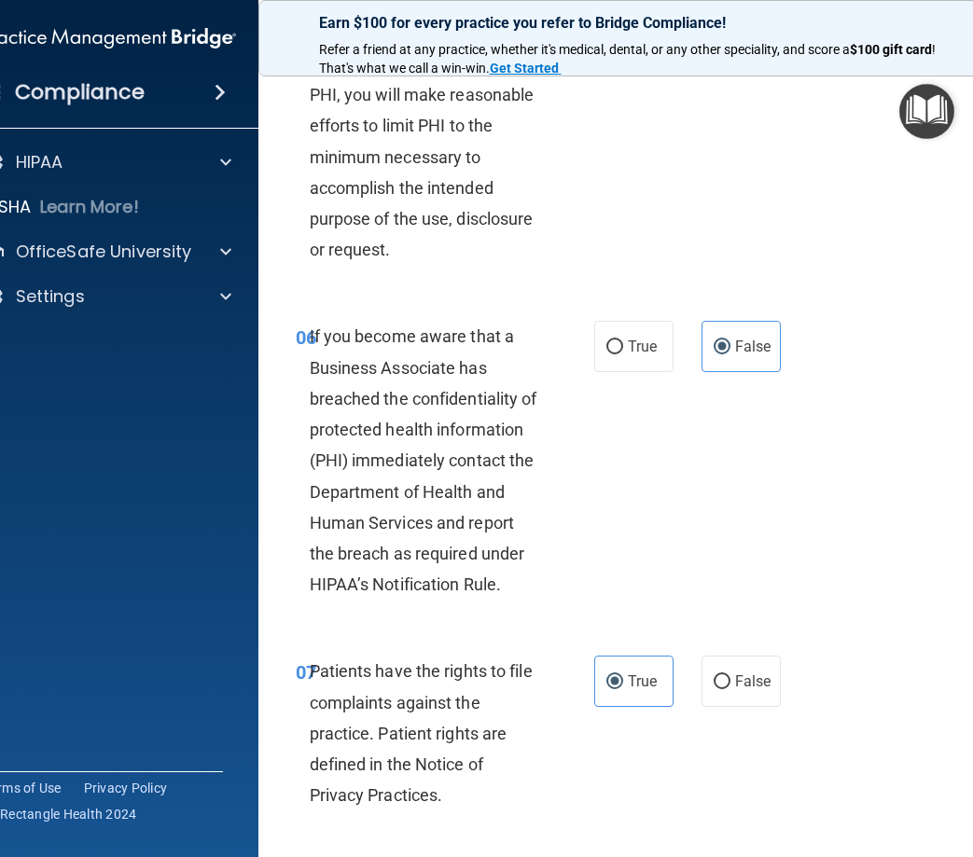
scroll to position [1173, 0]
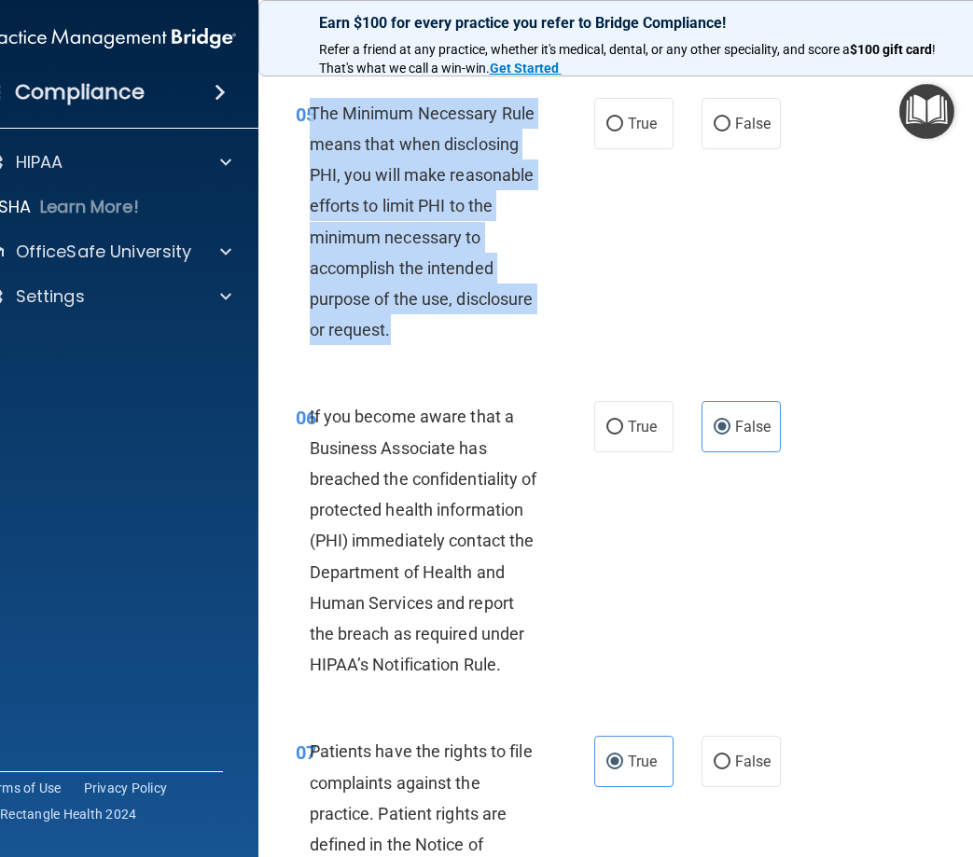
drag, startPoint x: 471, startPoint y: 362, endPoint x: 307, endPoint y: 147, distance: 270.1
click at [310, 147] on div "The Minimum Necessary Rule means that when disclosing PHI, you will make reason…" at bounding box center [432, 222] width 245 height 248
drag, startPoint x: 307, startPoint y: 147, endPoint x: 330, endPoint y: 155, distance: 24.5
click at [608, 132] on input "True" at bounding box center [614, 125] width 17 height 14
radio input "true"
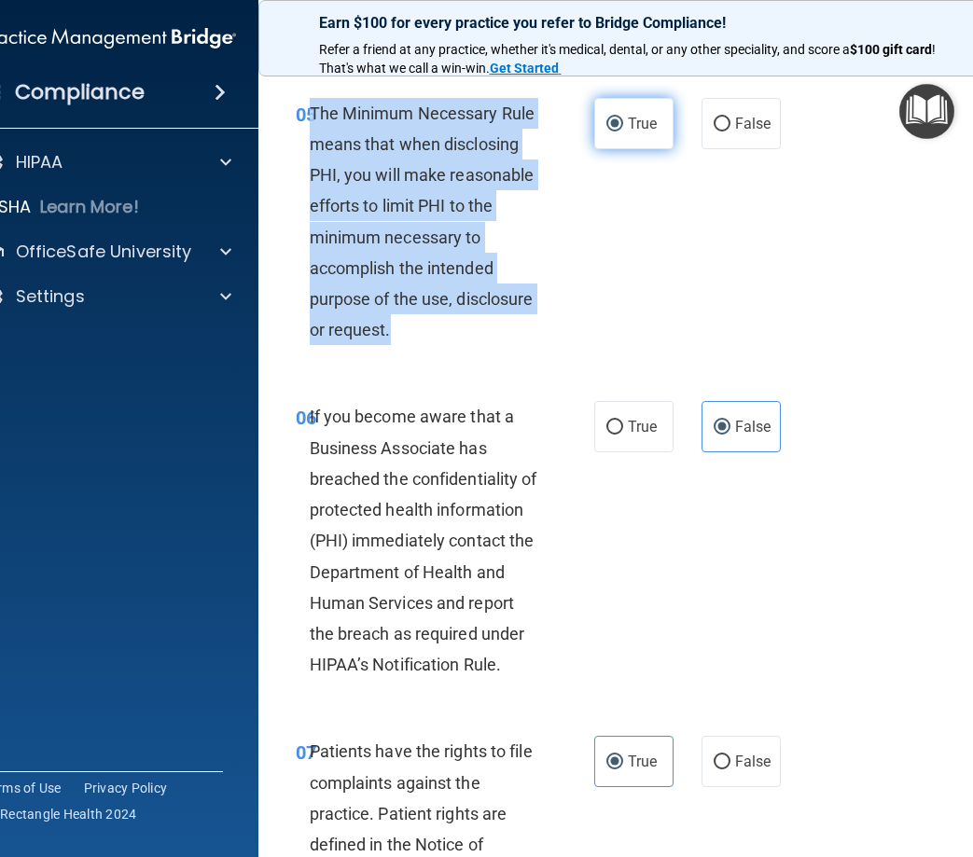
click at [612, 132] on input "True" at bounding box center [614, 125] width 17 height 14
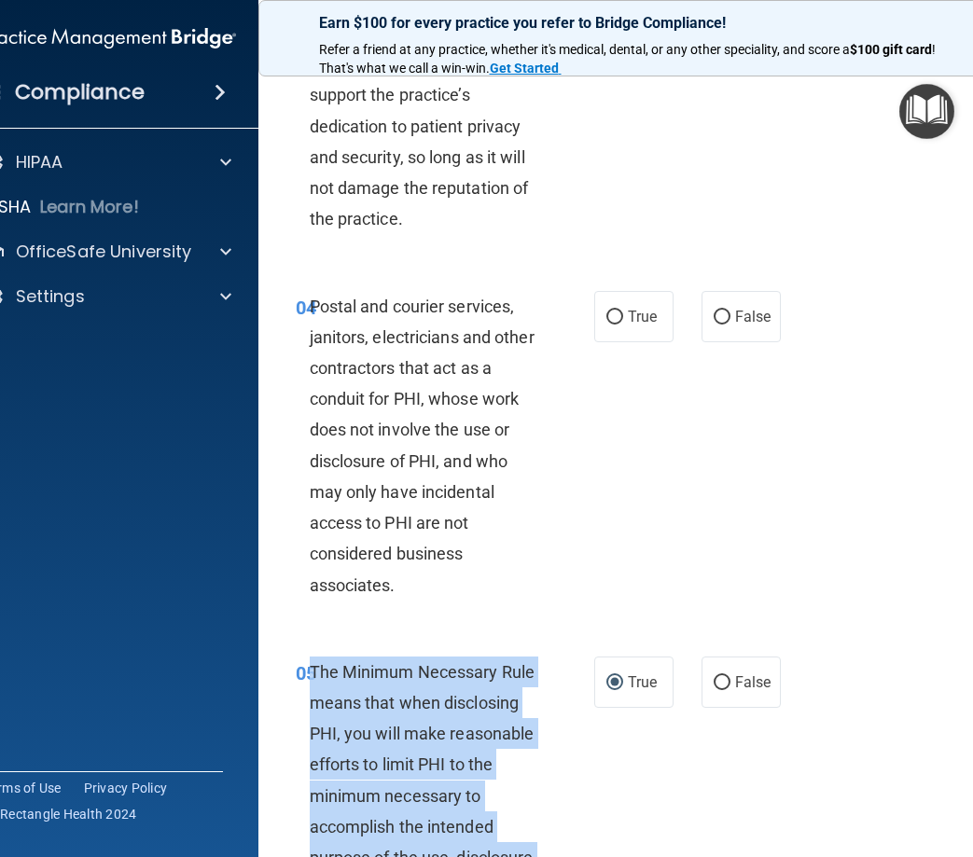
scroll to position [613, 0]
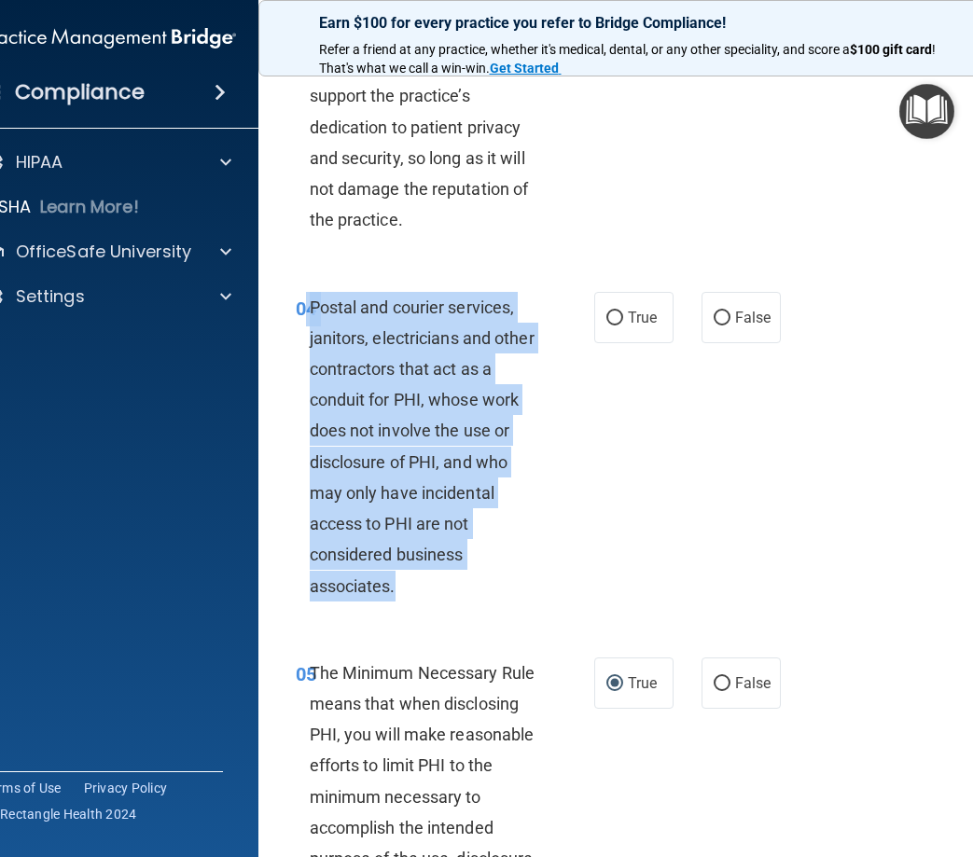
drag, startPoint x: 421, startPoint y: 626, endPoint x: 294, endPoint y: 325, distance: 326.9
click at [294, 325] on div "04 Postal and courier services, janitors, electricians and other contractors th…" at bounding box center [445, 451] width 354 height 319
drag, startPoint x: 294, startPoint y: 325, endPoint x: 380, endPoint y: 367, distance: 95.5
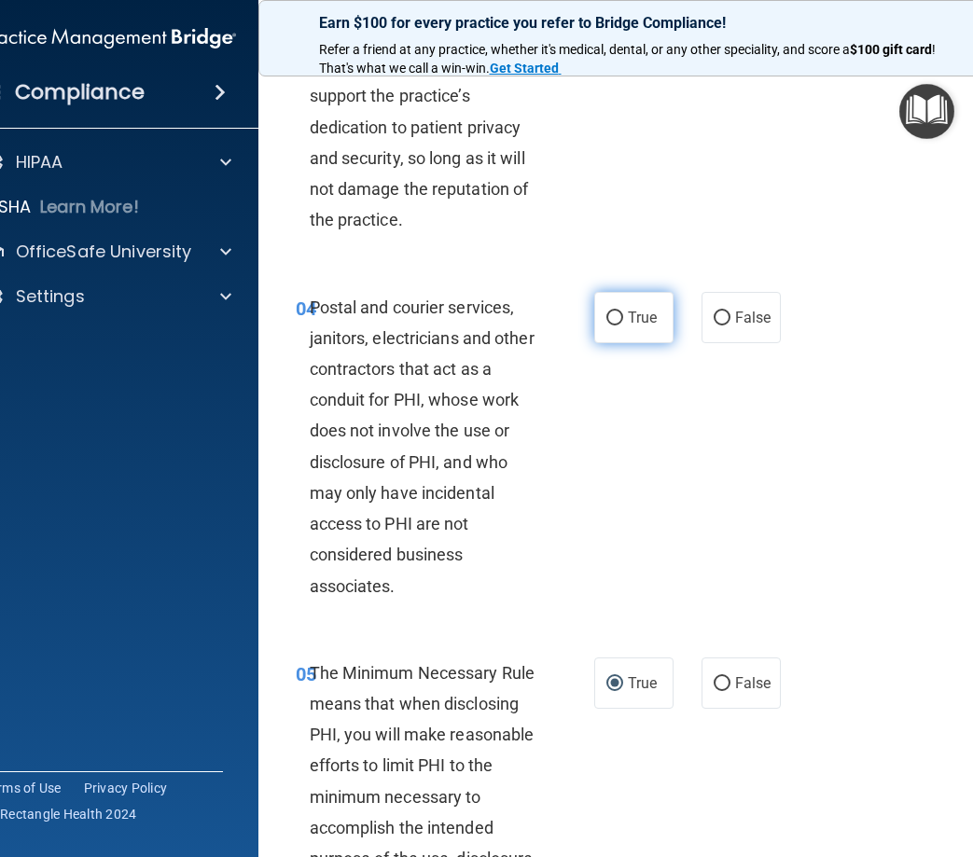
click at [657, 343] on label "True" at bounding box center [633, 317] width 79 height 51
click at [623, 326] on input "True" at bounding box center [614, 319] width 17 height 14
radio input "true"
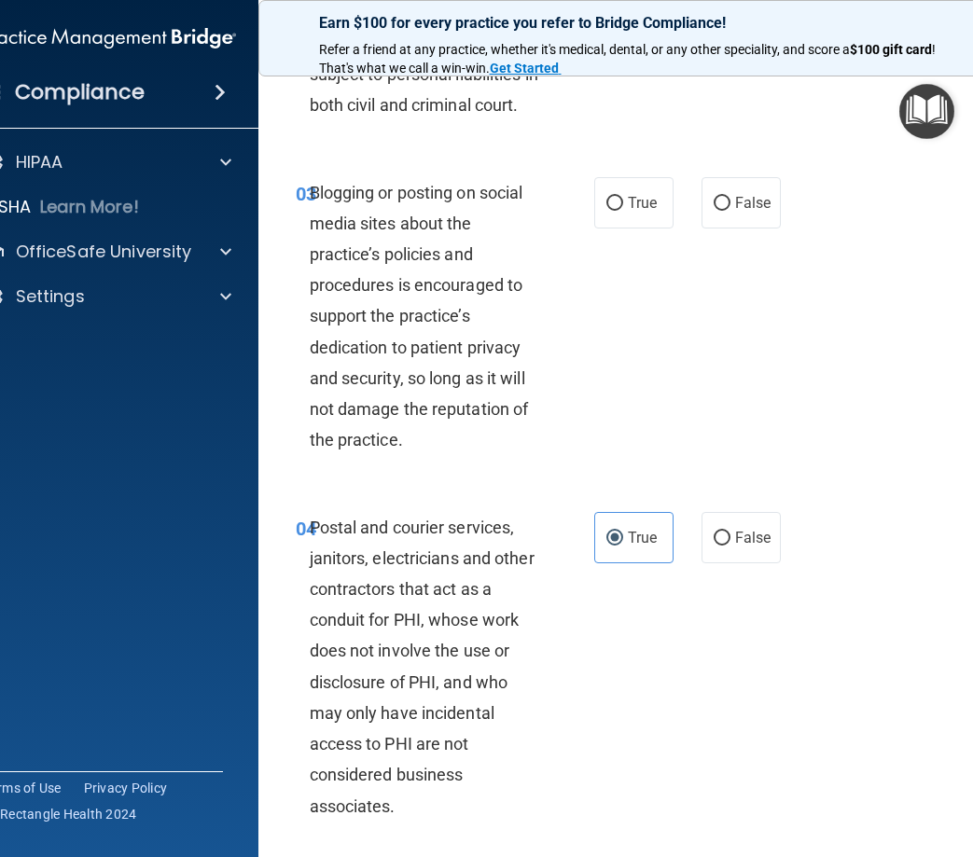
scroll to position [333, 0]
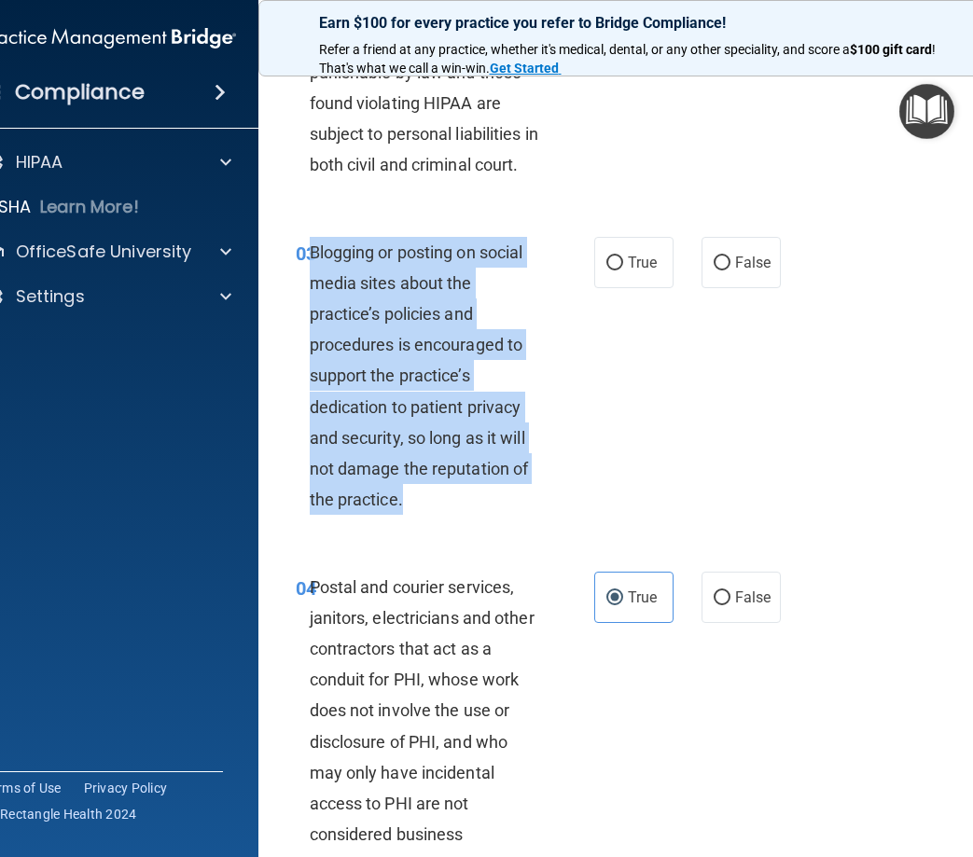
drag, startPoint x: 423, startPoint y: 515, endPoint x: 302, endPoint y: 278, distance: 266.2
click at [310, 278] on div "Blogging or posting on social media sites about the practice’s policies and pro…" at bounding box center [432, 376] width 245 height 279
drag, startPoint x: 302, startPoint y: 278, endPoint x: 355, endPoint y: 294, distance: 55.5
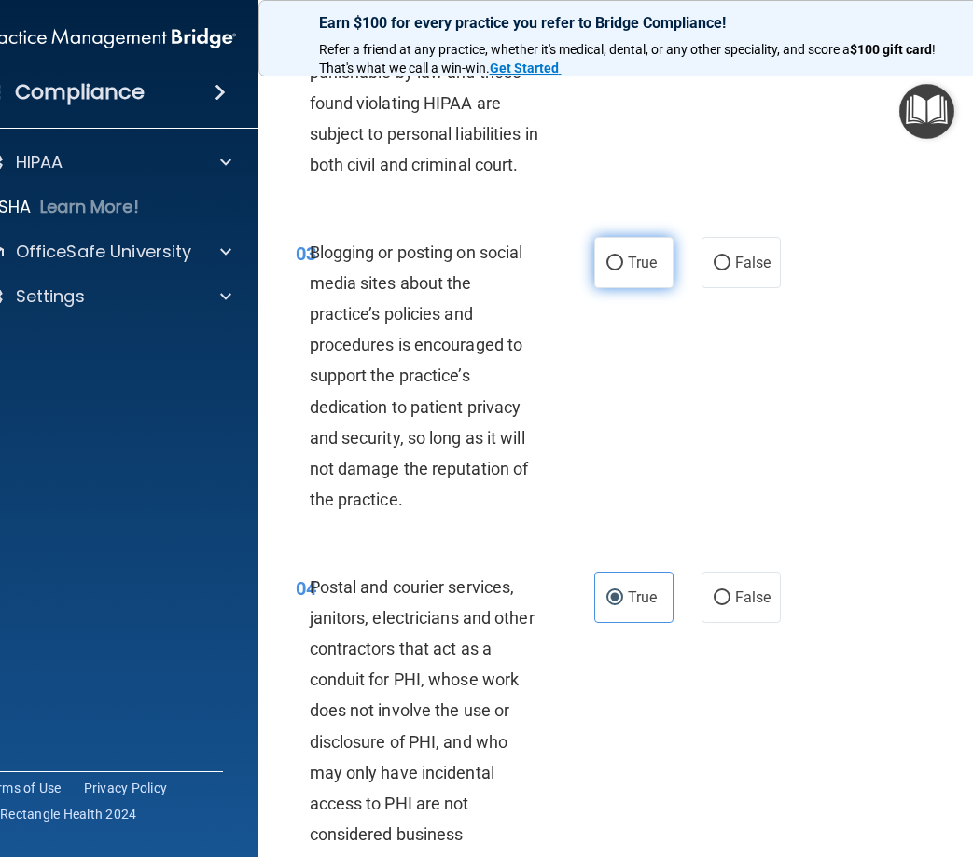
drag, startPoint x: 627, startPoint y: 285, endPoint x: 638, endPoint y: 284, distance: 11.3
click at [638, 284] on label "True" at bounding box center [633, 262] width 79 height 51
drag, startPoint x: 638, startPoint y: 284, endPoint x: 748, endPoint y: 297, distance: 110.8
click at [749, 271] on span "False" at bounding box center [753, 263] width 36 height 18
click at [730, 271] on input "False" at bounding box center [722, 264] width 17 height 14
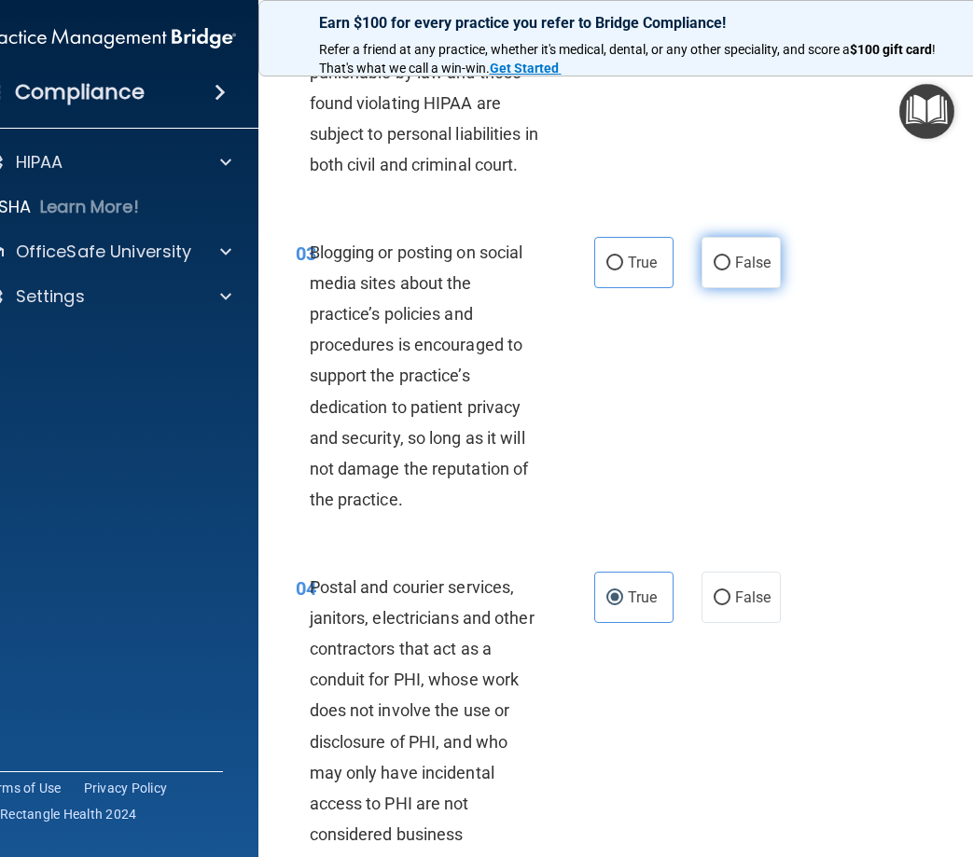
radio input "true"
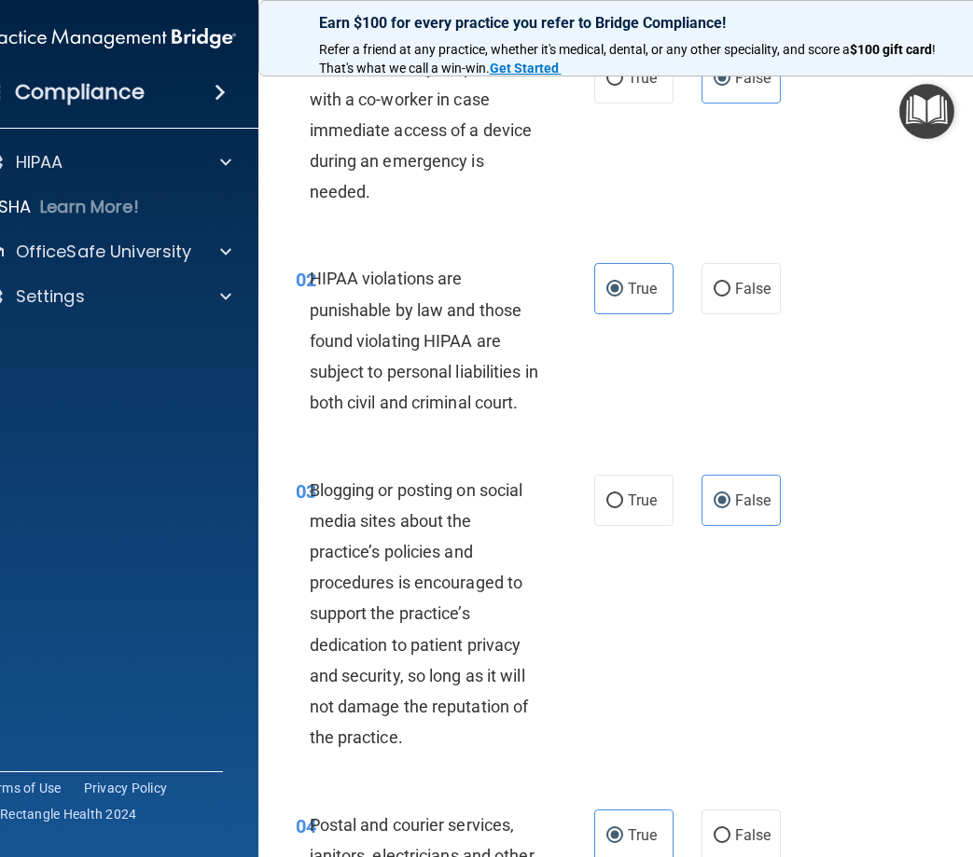
scroll to position [53, 0]
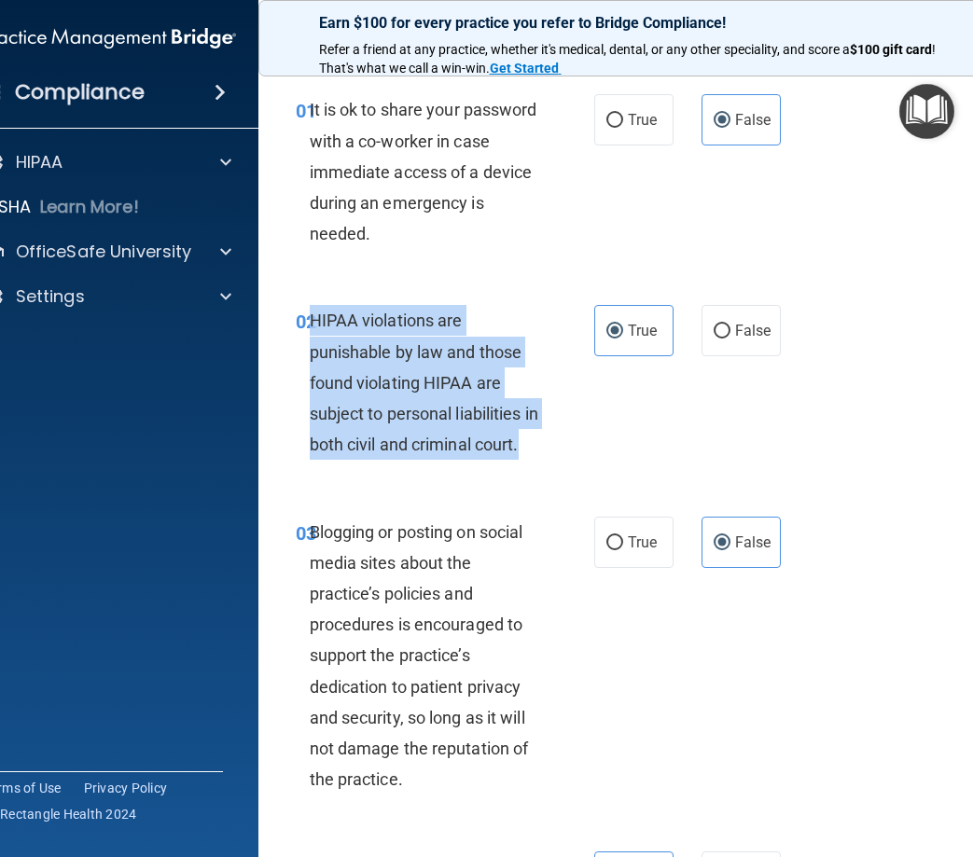
drag, startPoint x: 371, startPoint y: 423, endPoint x: 307, endPoint y: 317, distance: 123.5
click at [310, 317] on div "HIPAA violations are punishable by law and those found violating HIPAA are subj…" at bounding box center [432, 382] width 245 height 155
drag, startPoint x: 307, startPoint y: 317, endPoint x: 335, endPoint y: 342, distance: 37.6
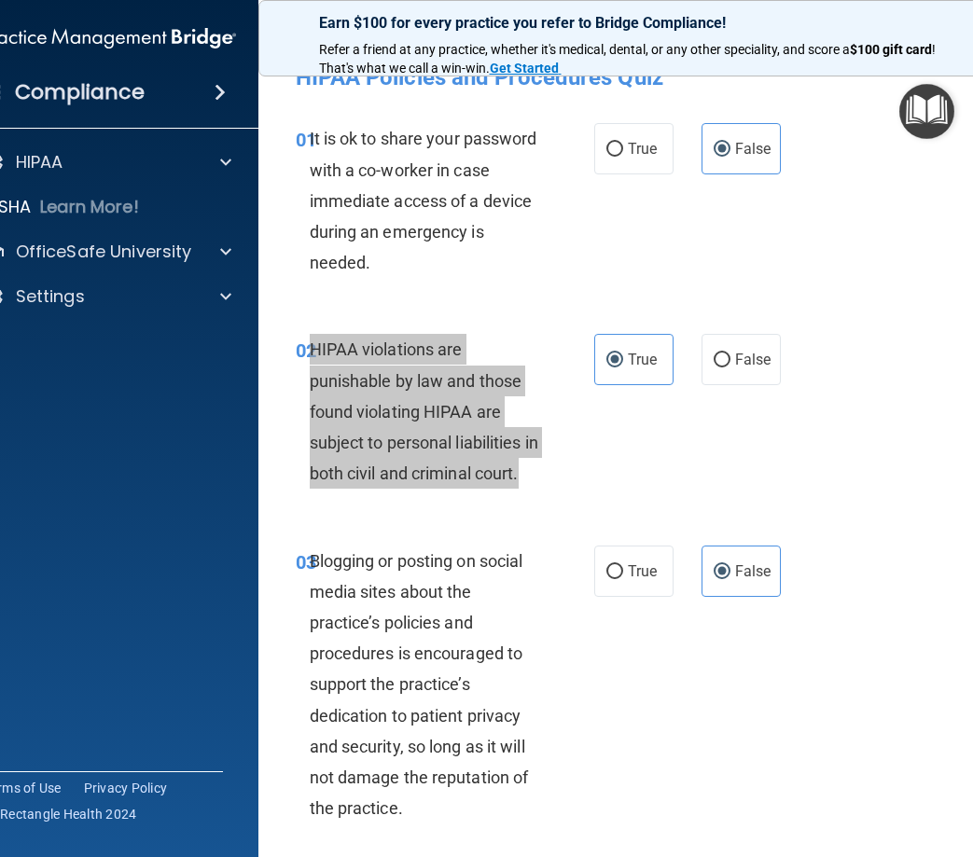
scroll to position [0, 0]
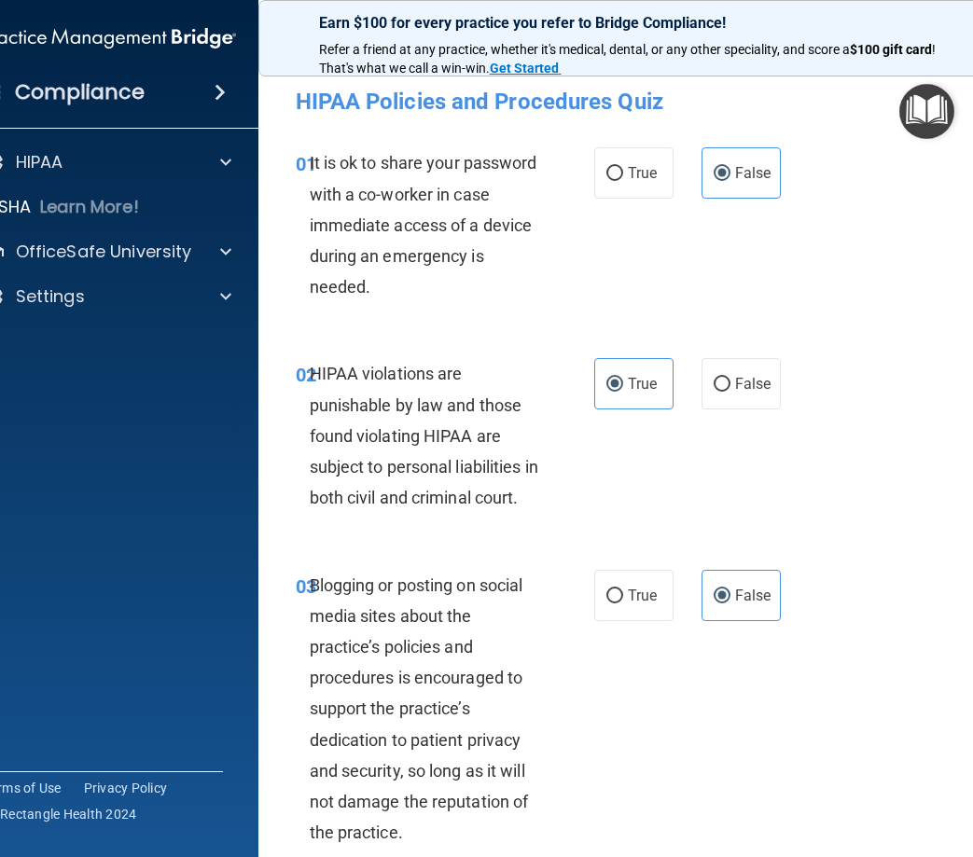
click at [523, 323] on div "01 It is ok to share your password with a co-worker in case immediate access of…" at bounding box center [636, 229] width 709 height 211
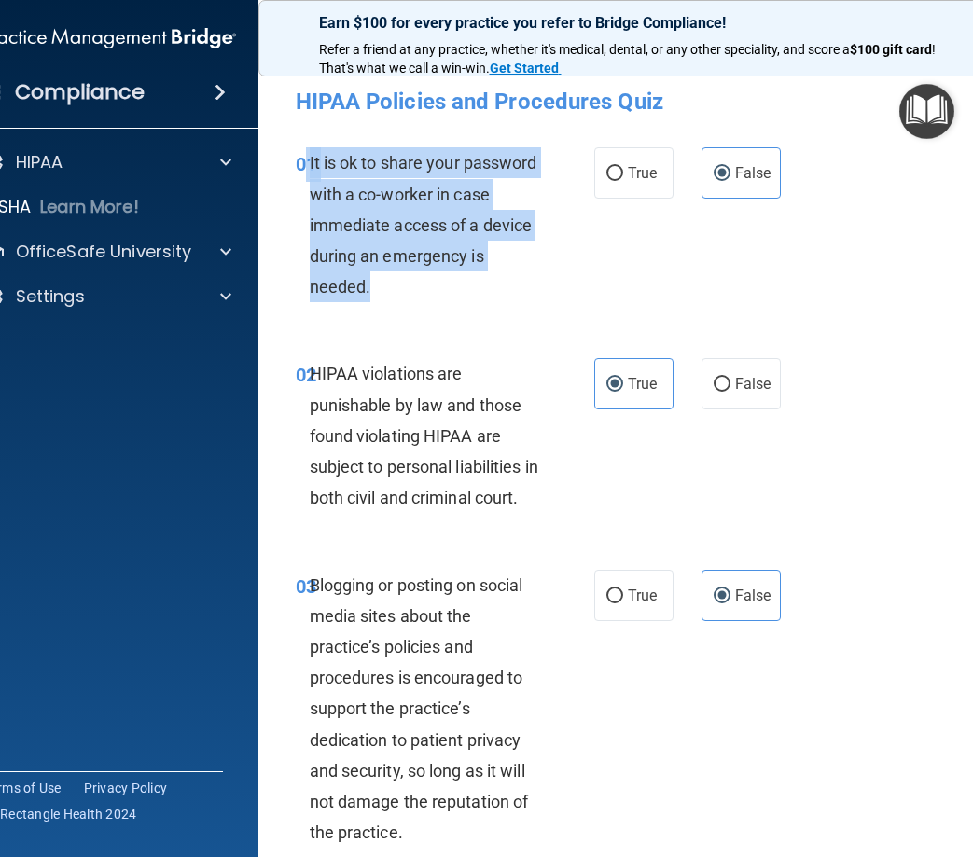
drag, startPoint x: 468, startPoint y: 293, endPoint x: 299, endPoint y: 160, distance: 214.6
click at [299, 160] on div "01 It is ok to share your password with a co-worker in case immediate access of…" at bounding box center [445, 229] width 354 height 164
drag, startPoint x: 299, startPoint y: 160, endPoint x: 331, endPoint y: 181, distance: 37.8
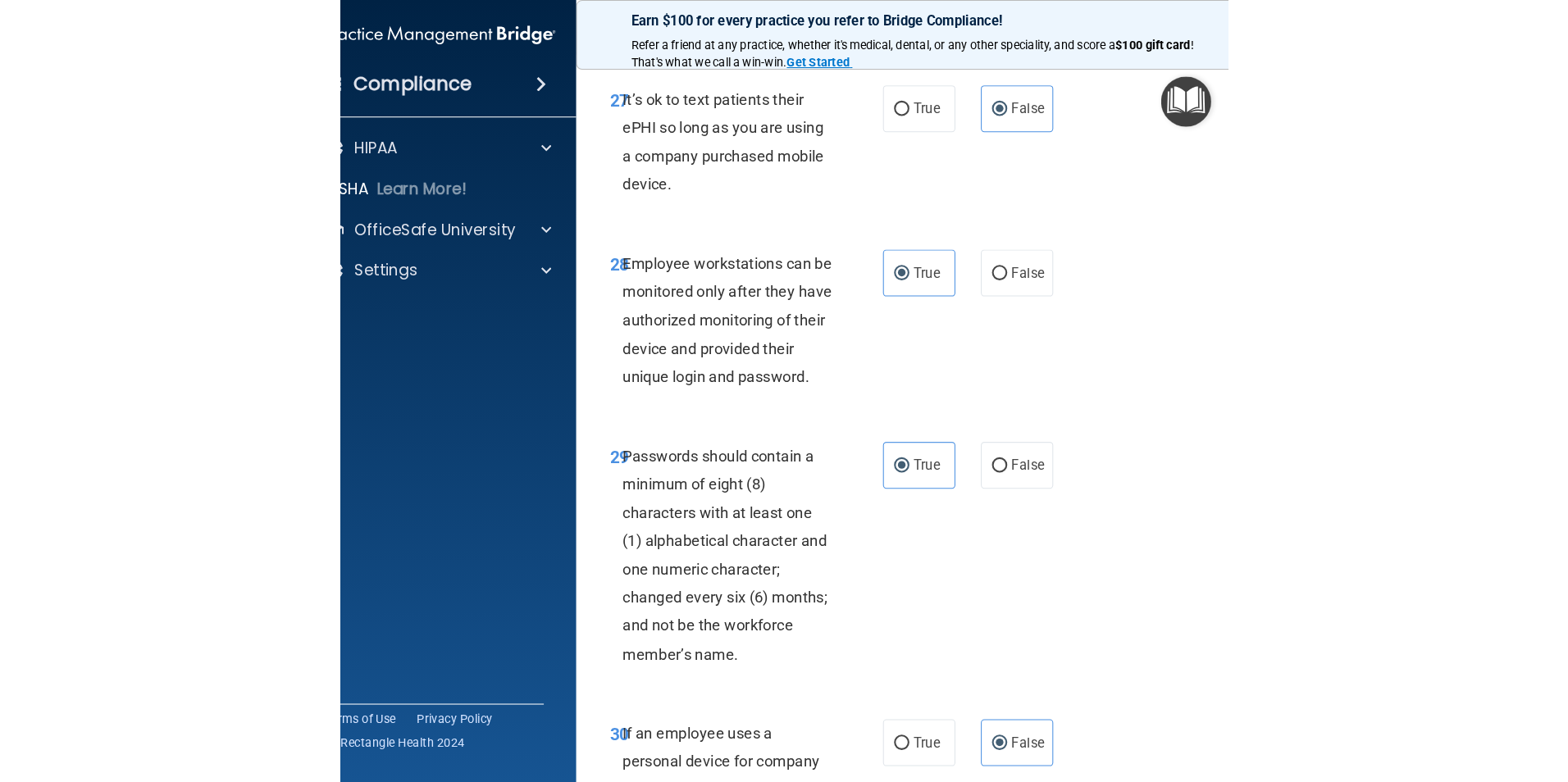
scroll to position [5948, 0]
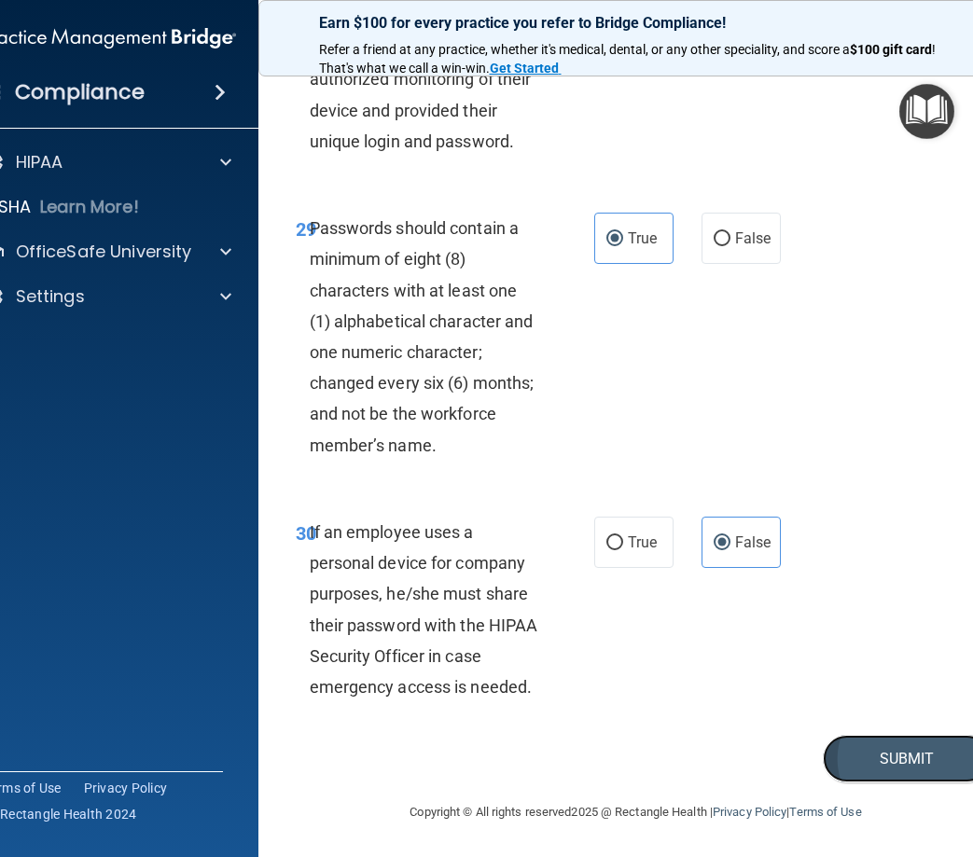
click at [894, 761] on button "Submit" at bounding box center [907, 759] width 168 height 48
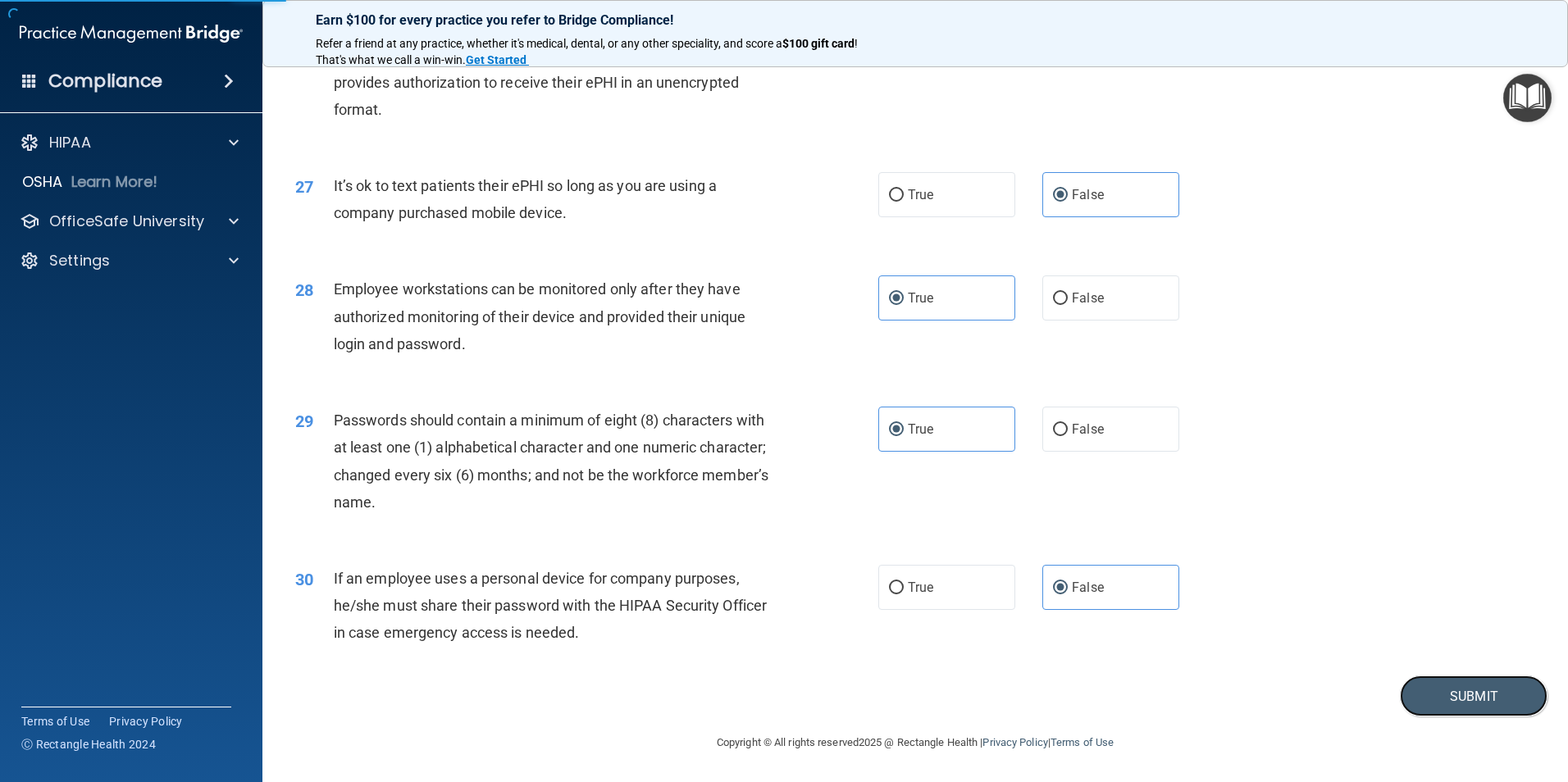
scroll to position [3333, 0]
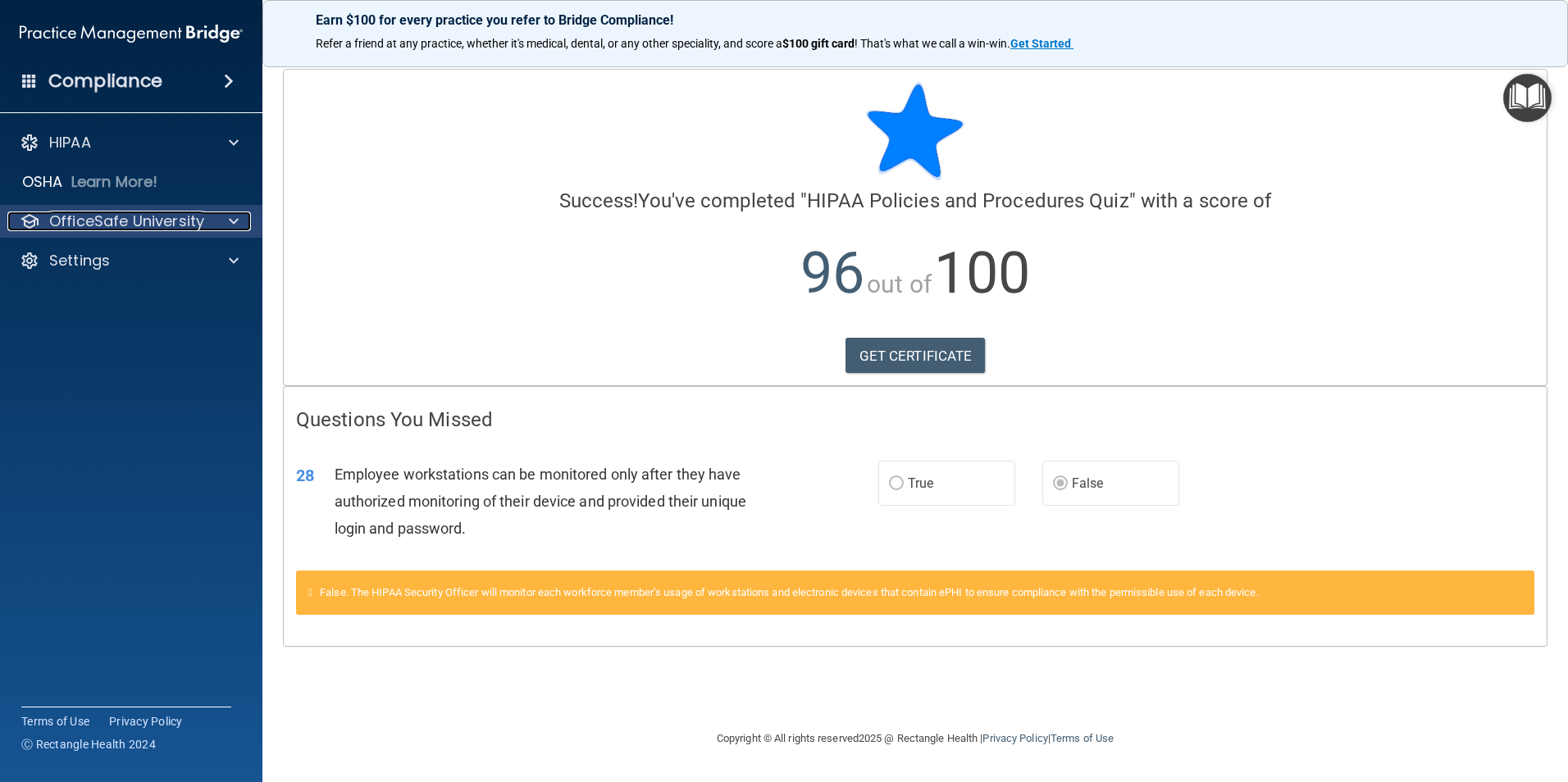
click at [205, 228] on div "OfficeSafe University" at bounding box center [108, 221] width 203 height 19
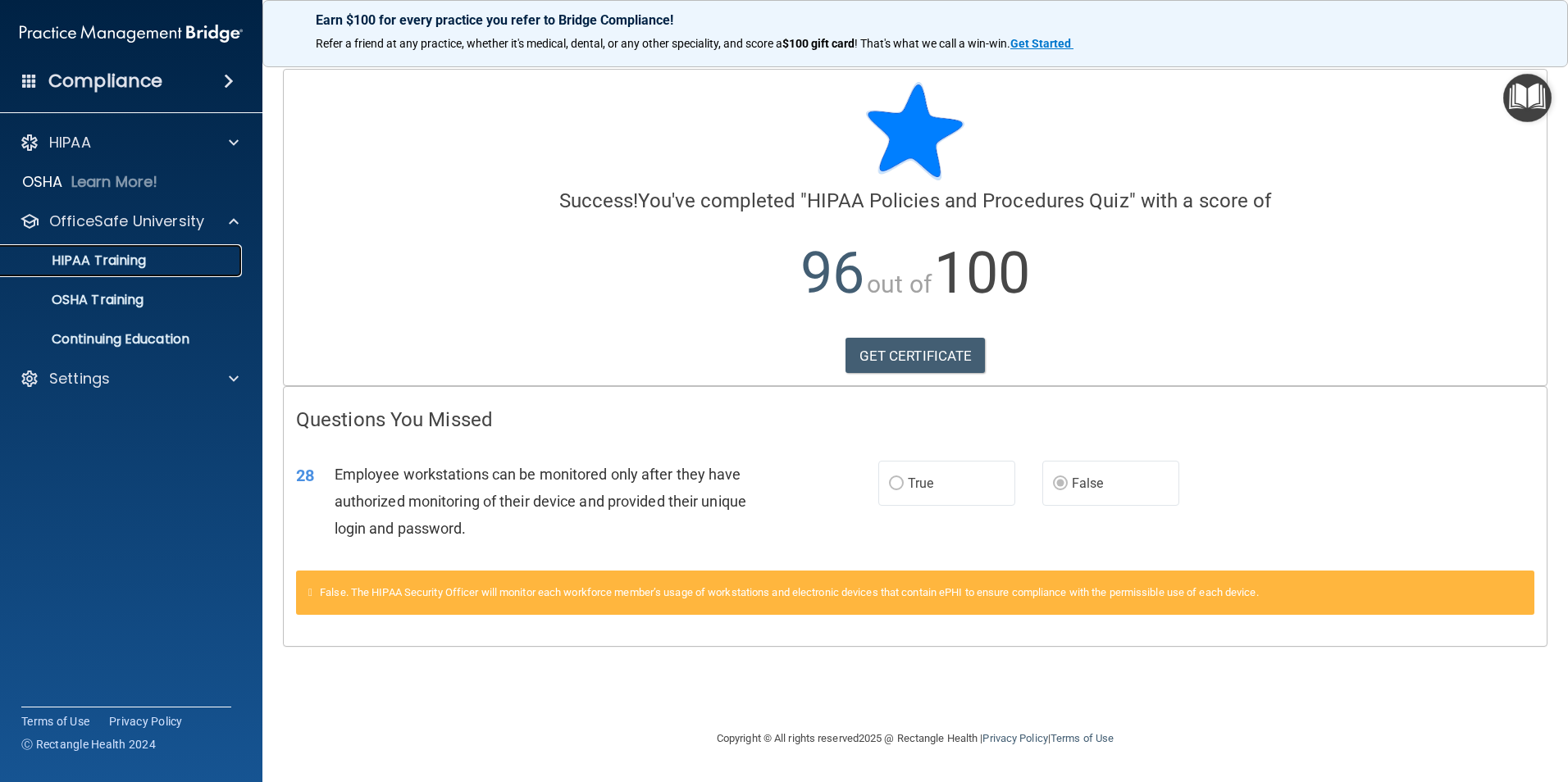
click at [163, 269] on link "HIPAA Training" at bounding box center [113, 260] width 258 height 33
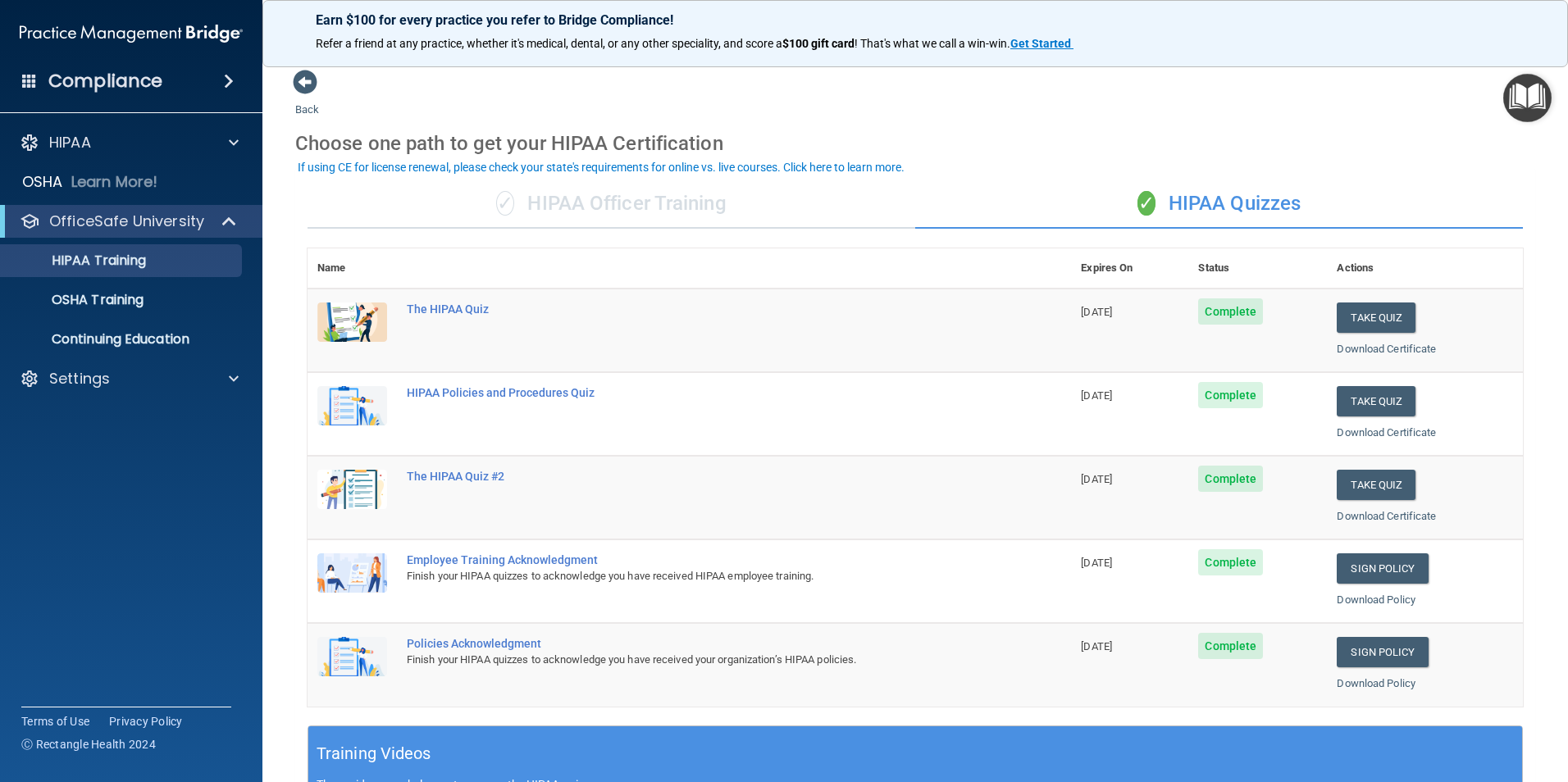
click at [1256, 145] on div "Choose one path to get your HIPAA Certification" at bounding box center [915, 143] width 1239 height 47
click at [134, 307] on p "OSHA Training" at bounding box center [76, 300] width 133 height 17
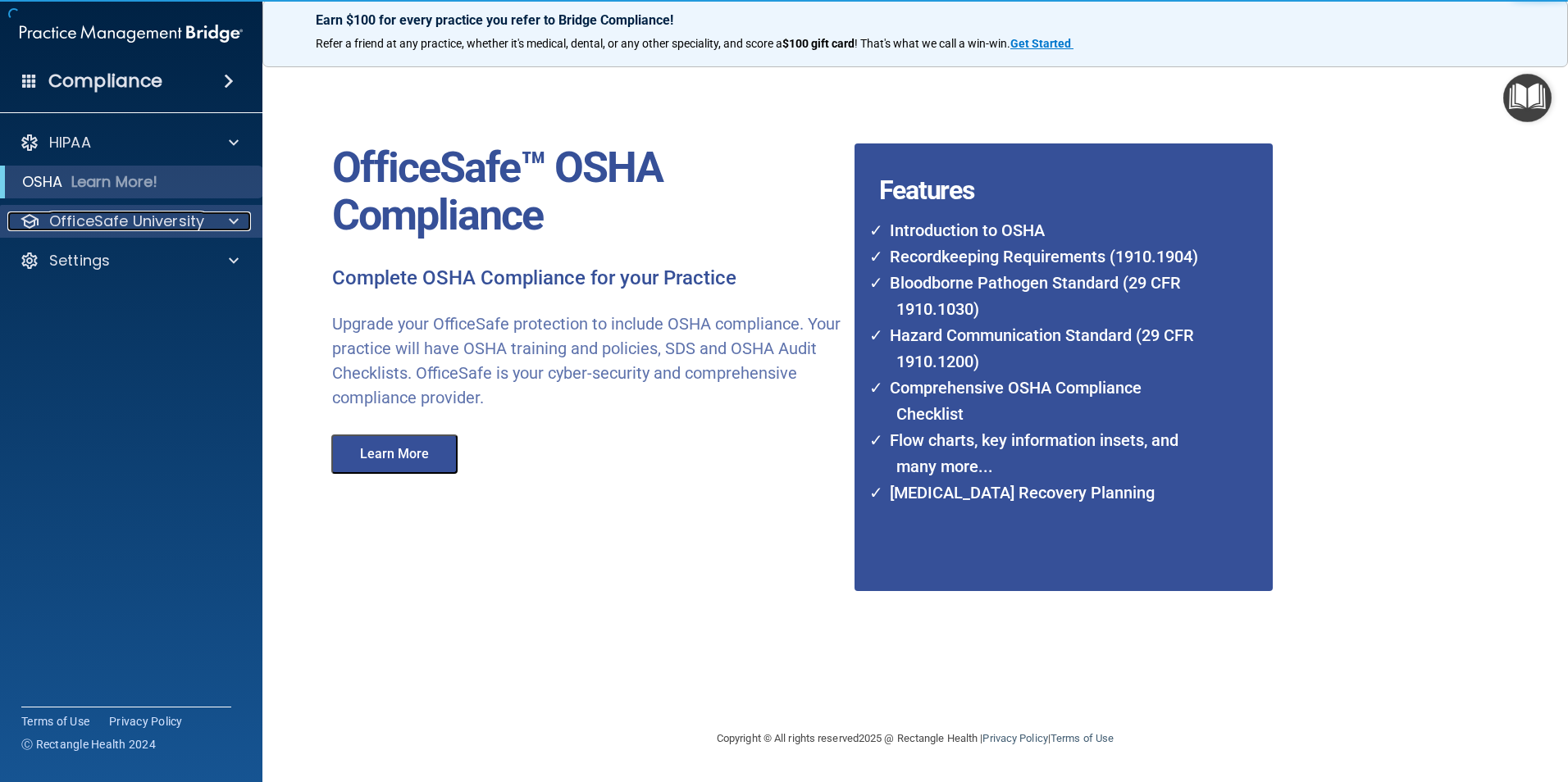
click at [226, 229] on div at bounding box center [231, 221] width 41 height 19
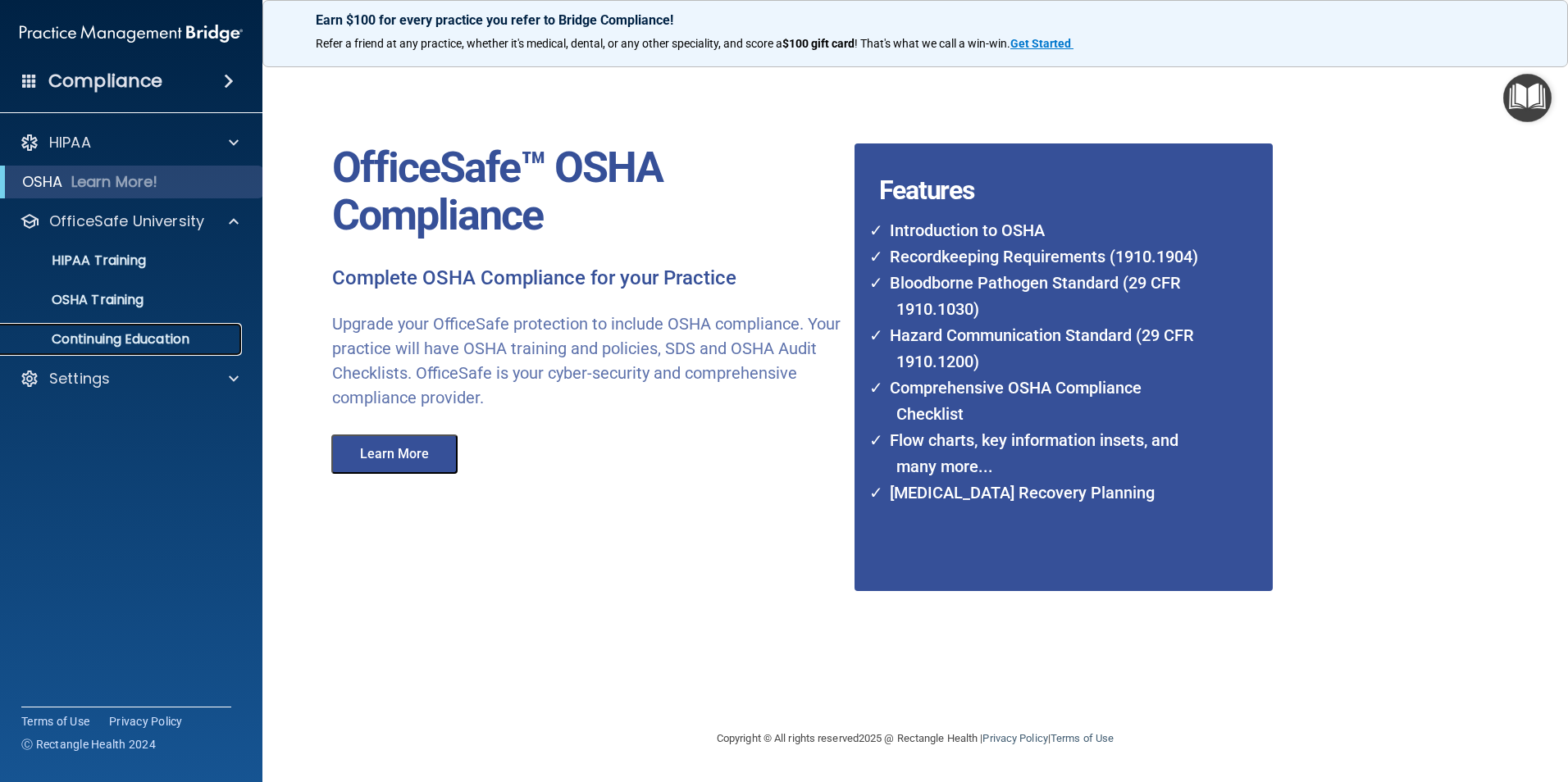
click at [183, 336] on p "Continuing Education" at bounding box center [122, 339] width 224 height 17
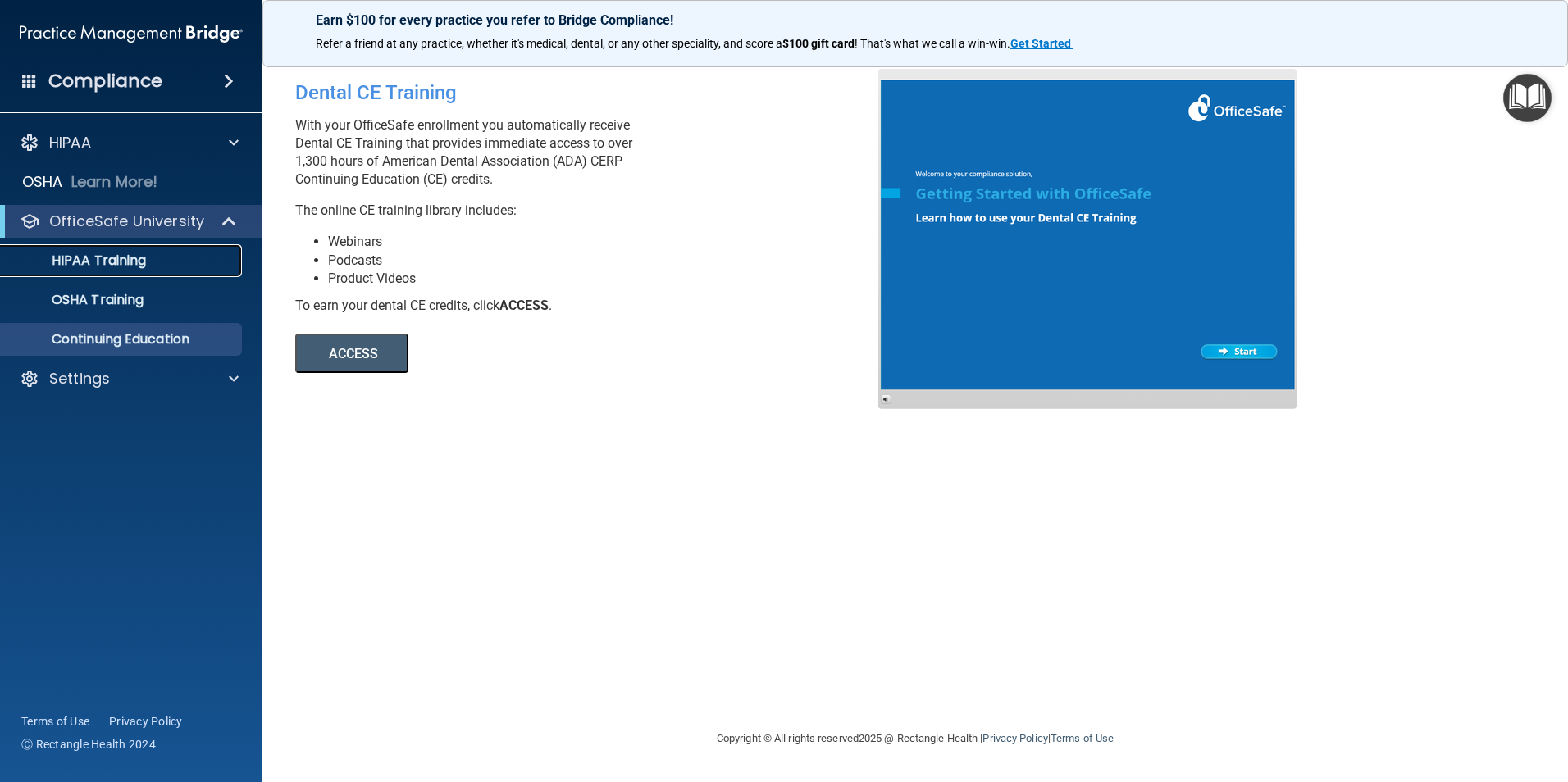
click at [150, 250] on link "HIPAA Training" at bounding box center [113, 260] width 258 height 33
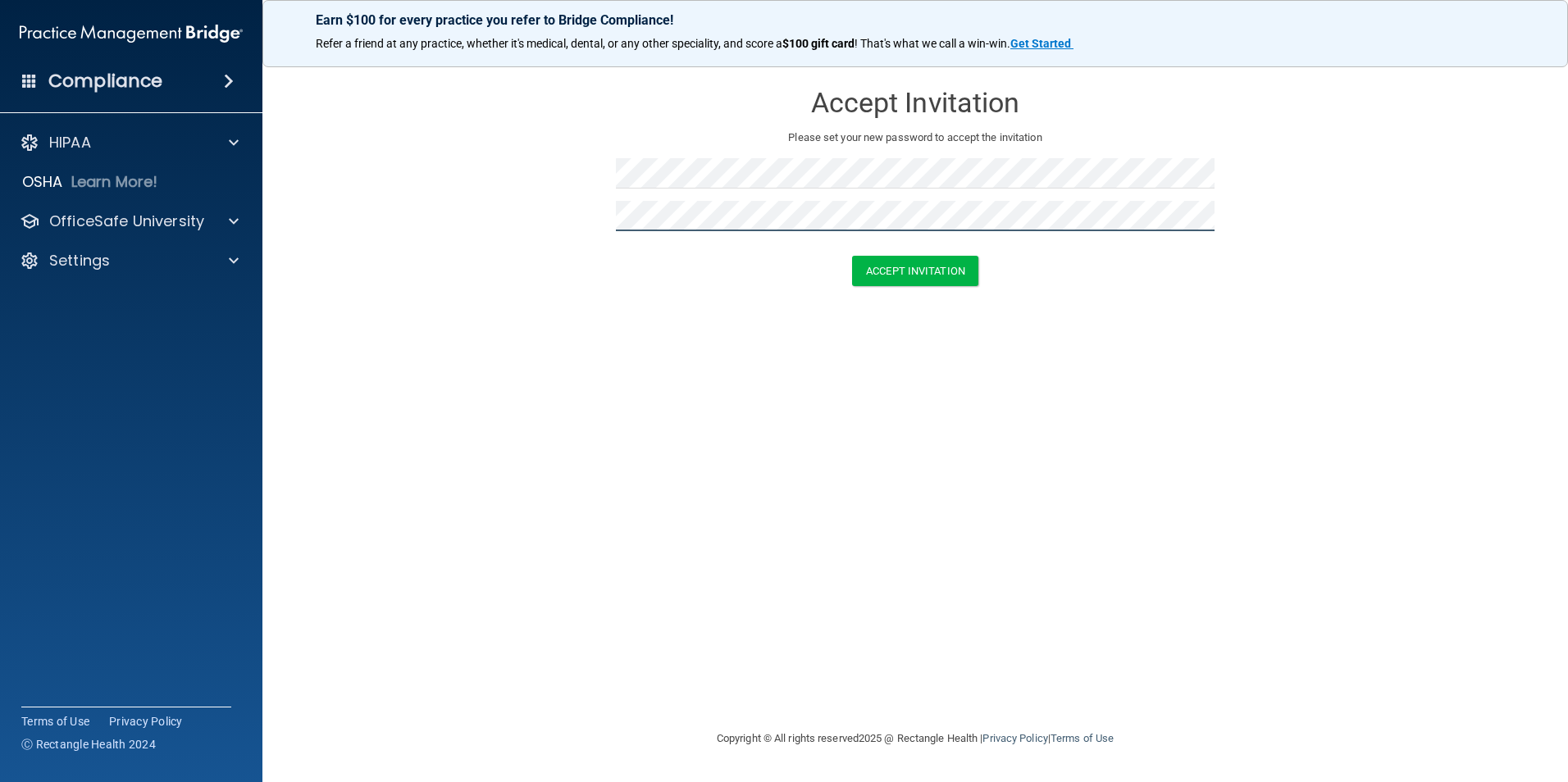
click at [852, 256] on button "Accept Invitation" at bounding box center [915, 271] width 127 height 31
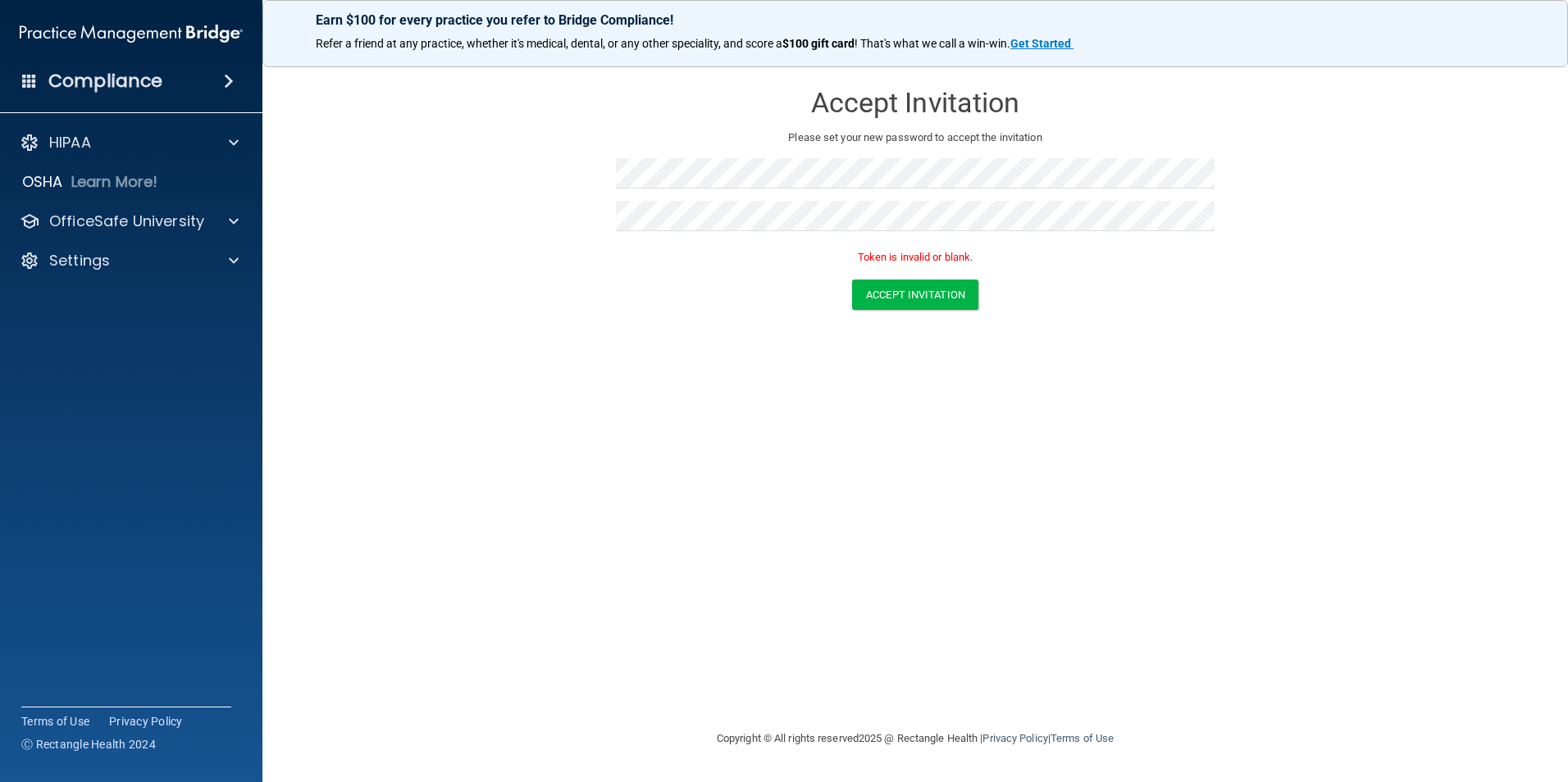
click at [854, 492] on div "Accept Invitation Please set your new password to accept the invitation Token i…" at bounding box center [915, 390] width 1239 height 643
click at [854, 289] on button "Accept Invitation" at bounding box center [915, 294] width 127 height 31
click at [854, 301] on button "Accept Invitation" at bounding box center [915, 294] width 127 height 31
click at [854, 291] on button "Accept Invitation" at bounding box center [915, 294] width 127 height 31
click at [219, 222] on div at bounding box center [231, 221] width 41 height 19
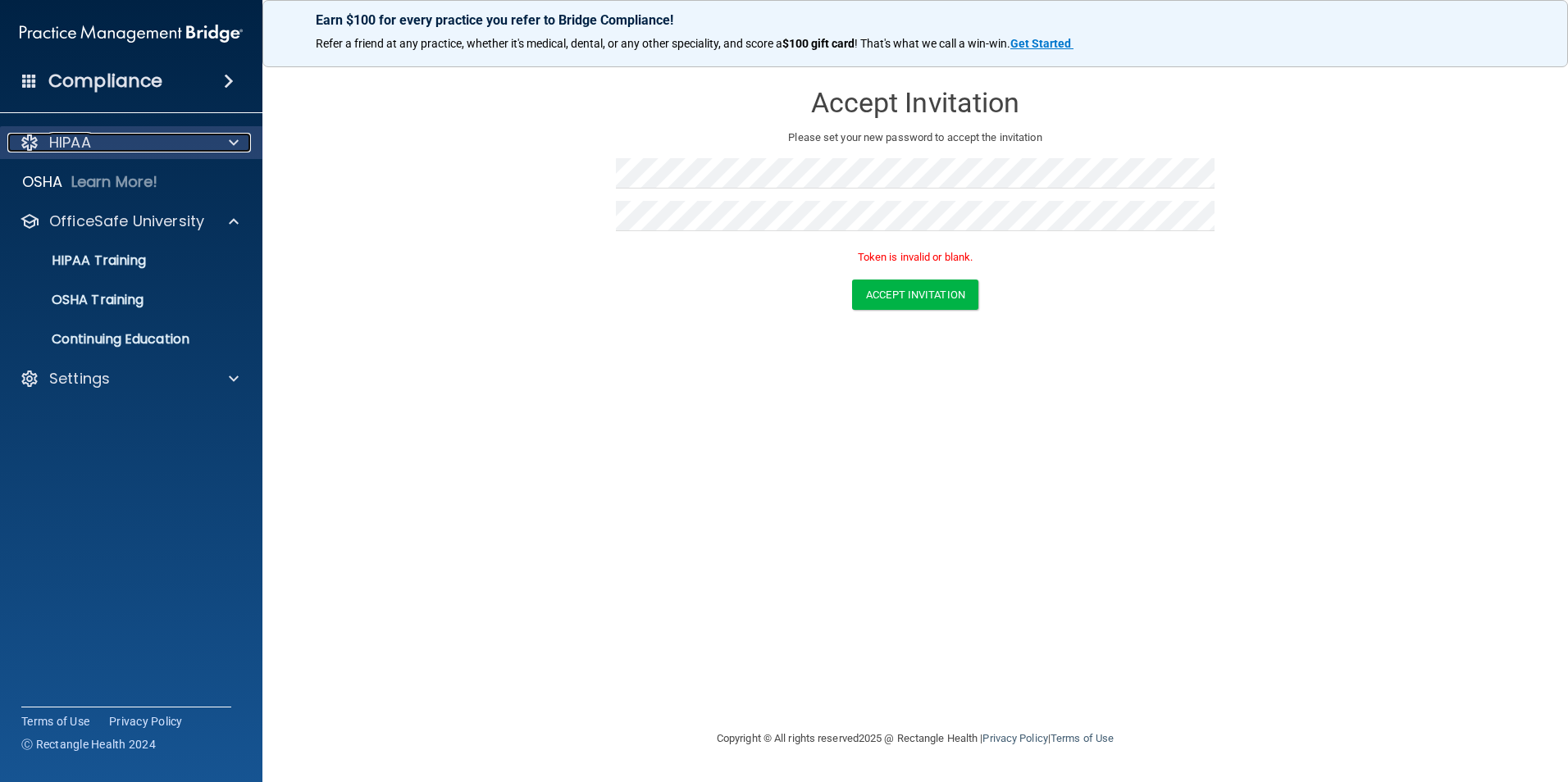
click at [165, 150] on div "HIPAA" at bounding box center [108, 142] width 203 height 19
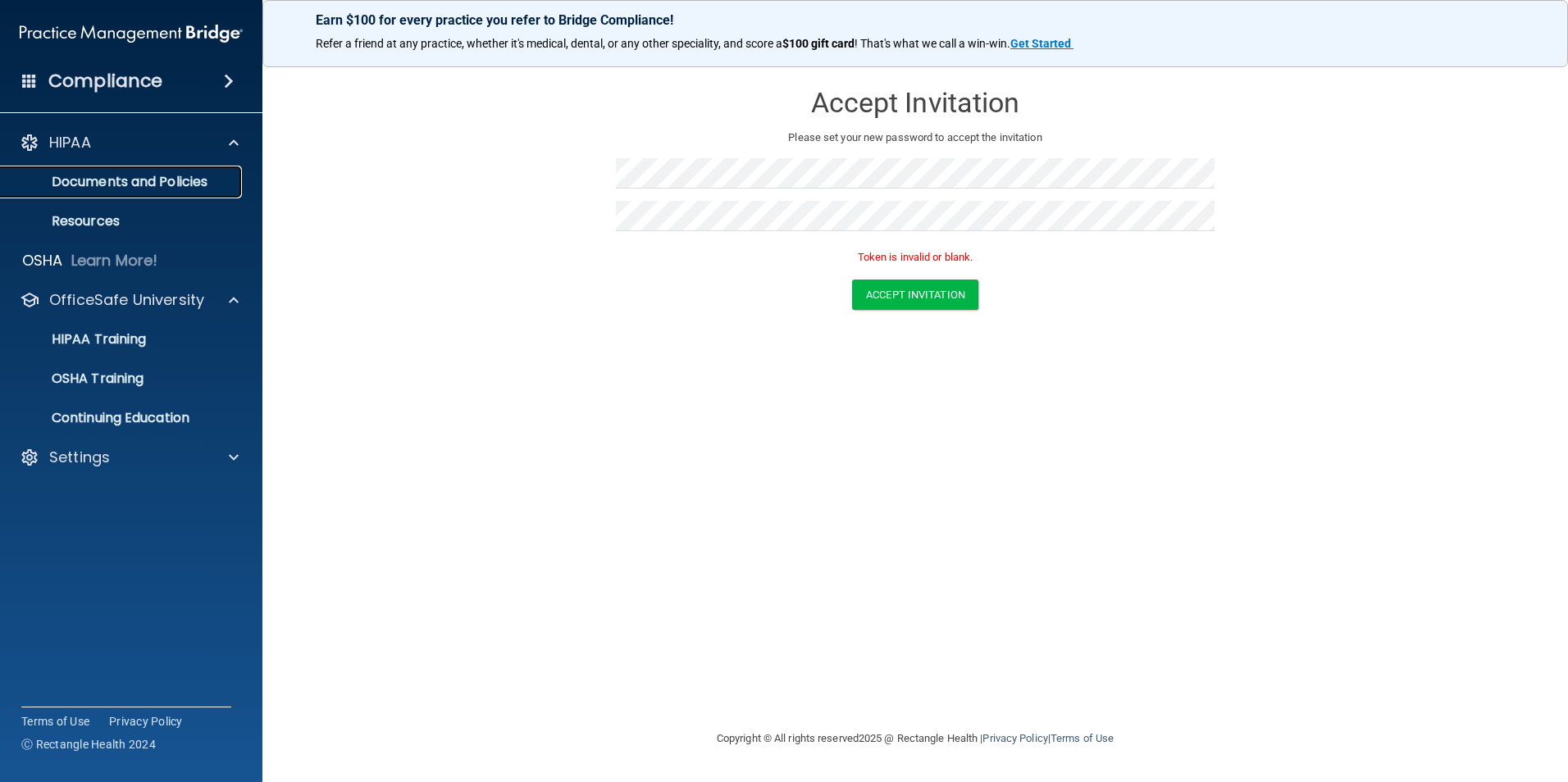
click at [177, 170] on link "Documents and Policies" at bounding box center [113, 181] width 258 height 33
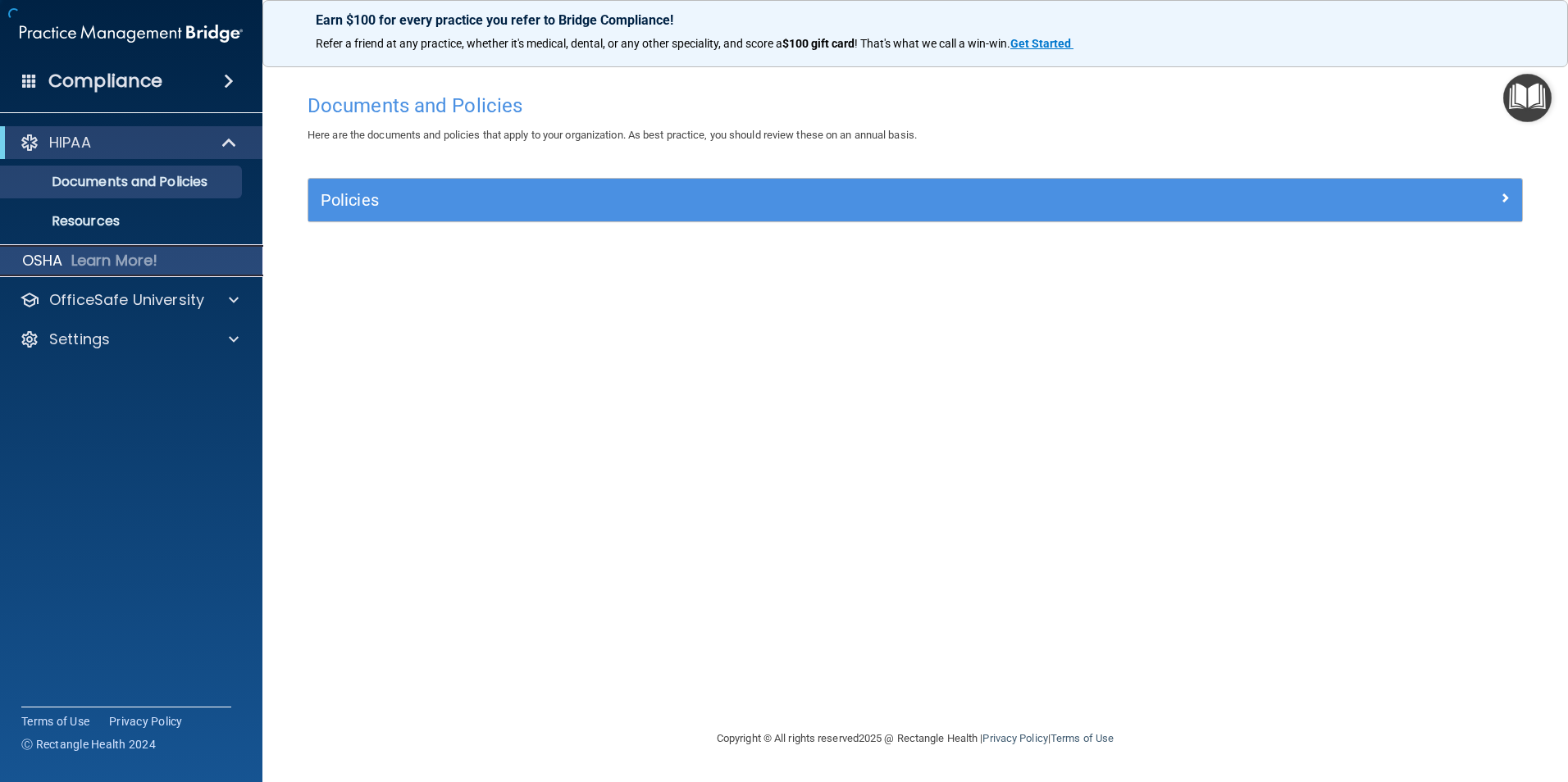
click at [139, 268] on p "Learn More!" at bounding box center [114, 260] width 87 height 19
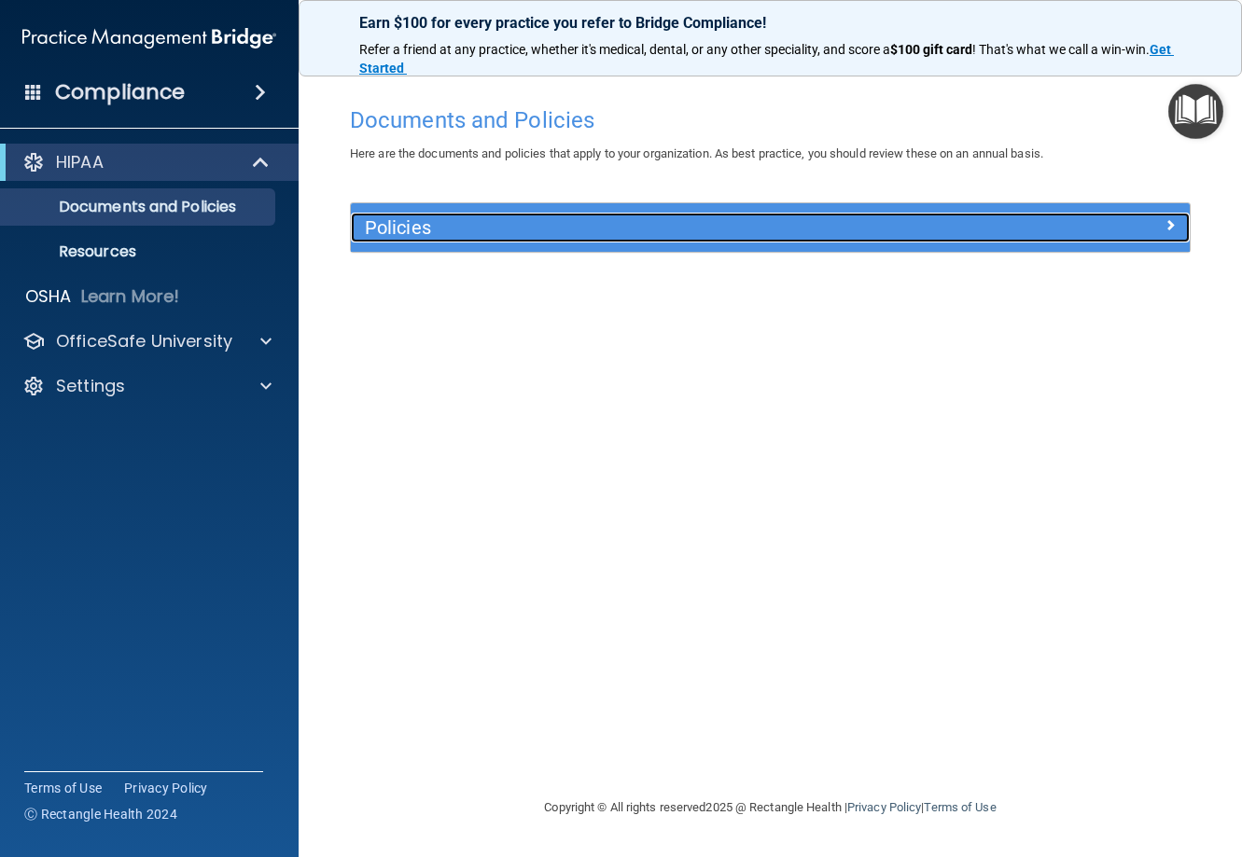
click at [520, 228] on h5 "Policies" at bounding box center [665, 227] width 601 height 21
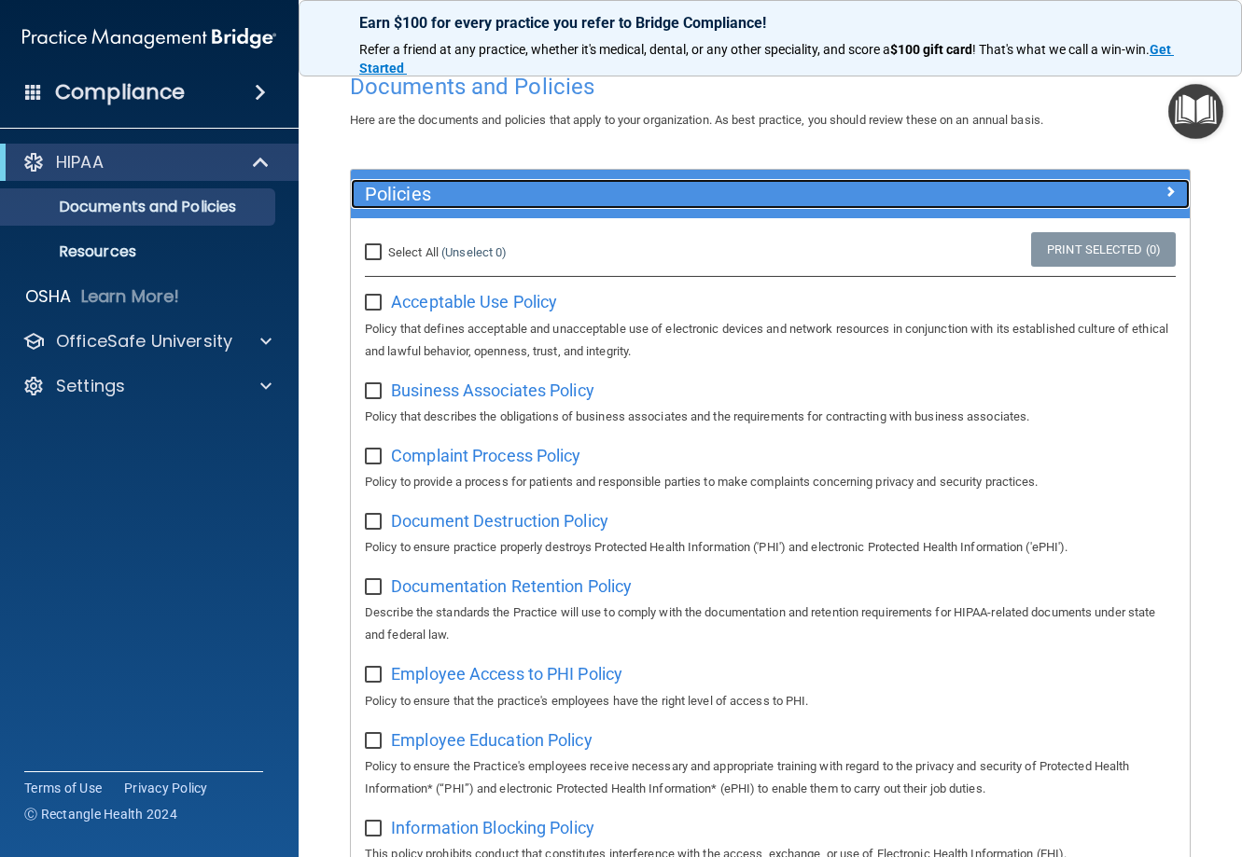
scroll to position [93, 0]
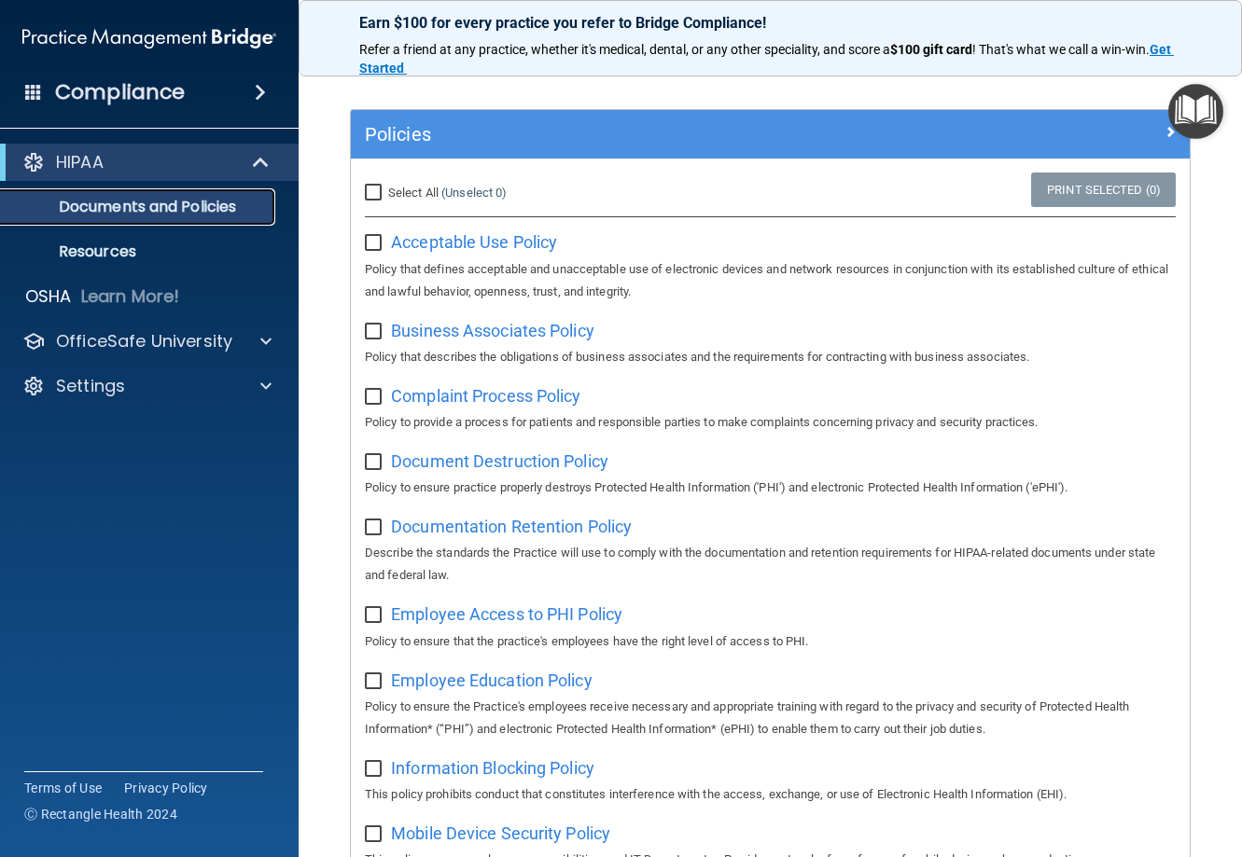
click at [230, 212] on p "Documents and Policies" at bounding box center [139, 207] width 255 height 19
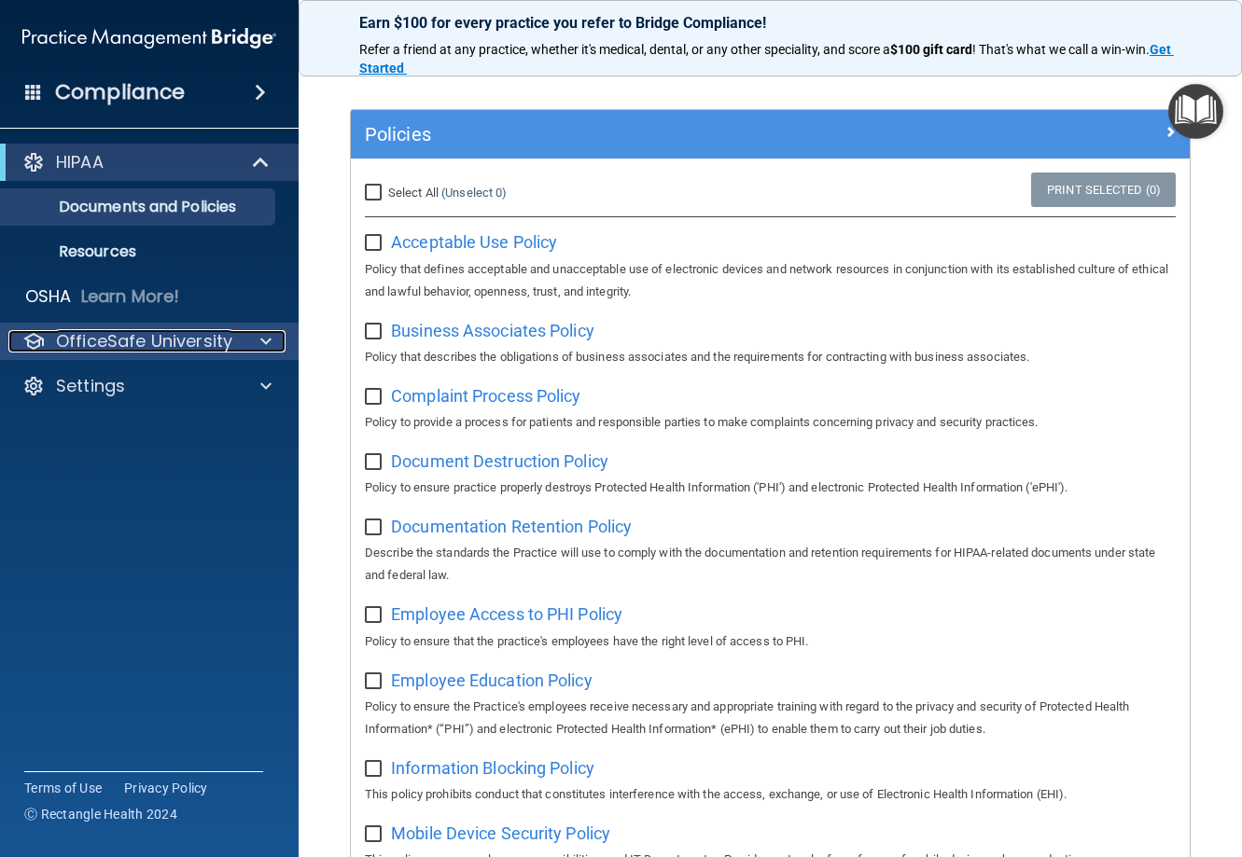
click at [141, 340] on p "OfficeSafe University" at bounding box center [144, 341] width 176 height 22
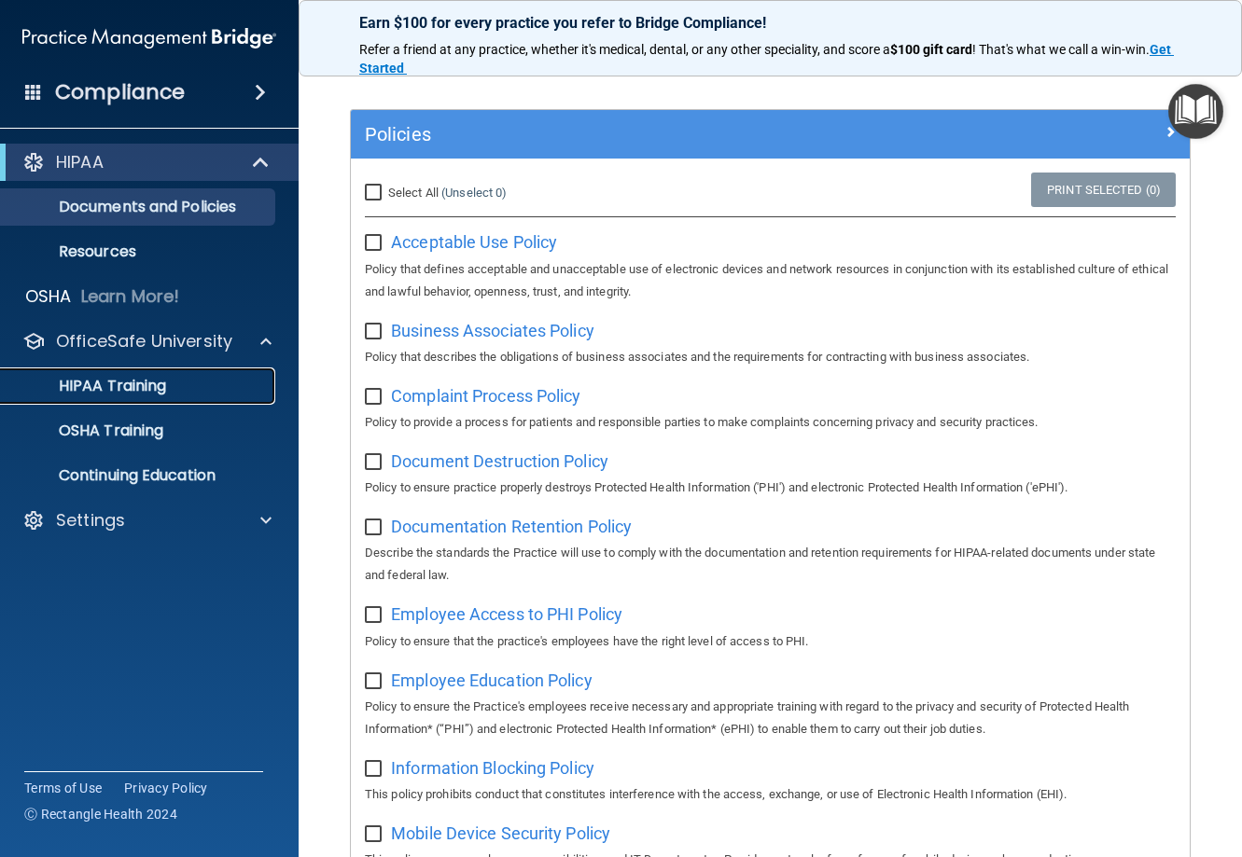
click at [65, 384] on p "HIPAA Training" at bounding box center [89, 386] width 154 height 19
